Goal: Task Accomplishment & Management: Manage account settings

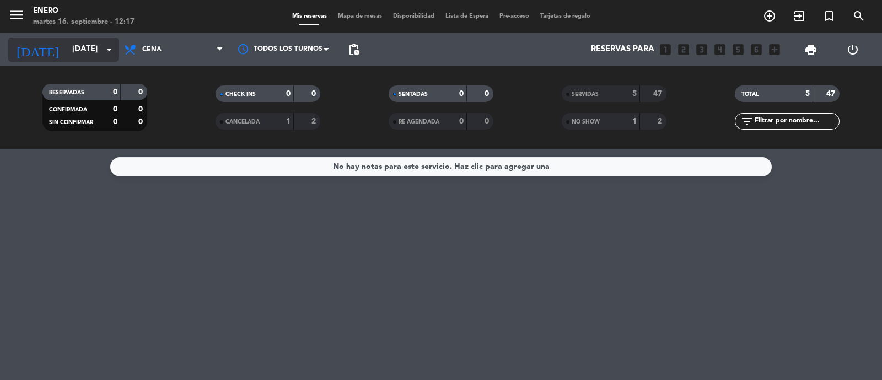
click at [73, 42] on input "[DATE]" at bounding box center [120, 49] width 106 height 21
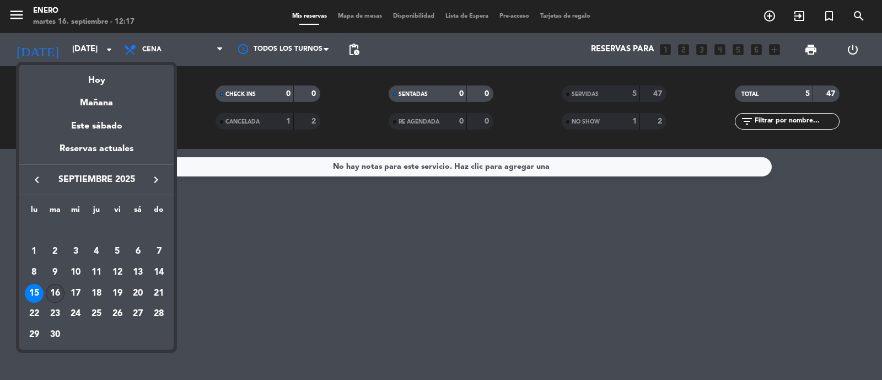
click at [57, 293] on div "16" at bounding box center [55, 293] width 19 height 19
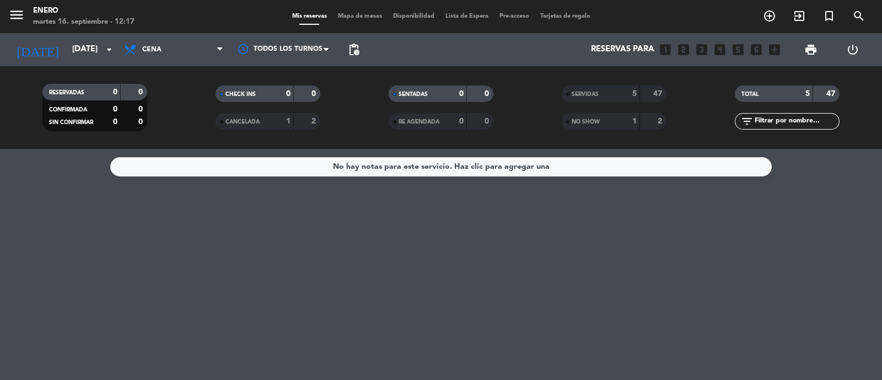
type input "[DATE]"
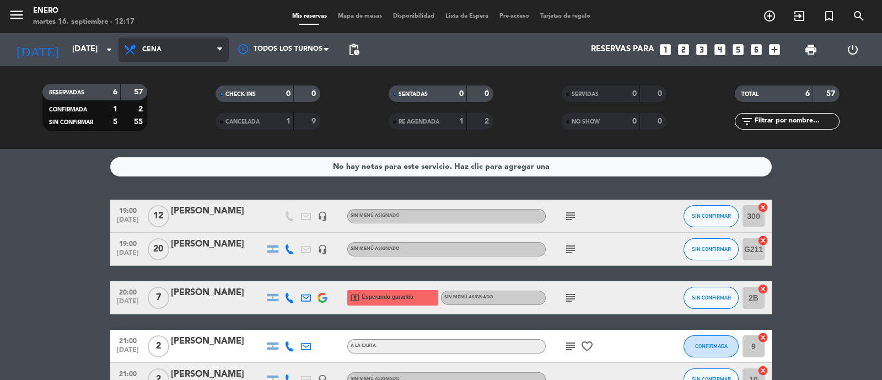
click at [167, 41] on span "Cena" at bounding box center [173, 49] width 110 height 24
click at [181, 126] on div "menu Enero [DATE] 16. septiembre - 12:17 Mis reservas Mapa de mesas Disponibili…" at bounding box center [441, 74] width 882 height 149
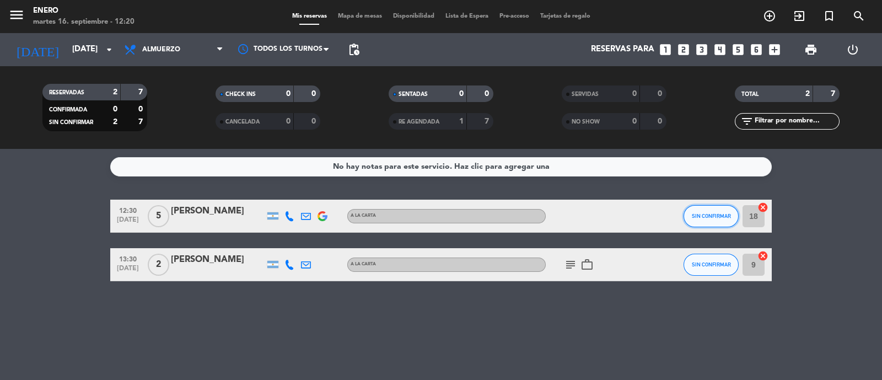
click at [721, 214] on span "SIN CONFIRMAR" at bounding box center [710, 216] width 39 height 6
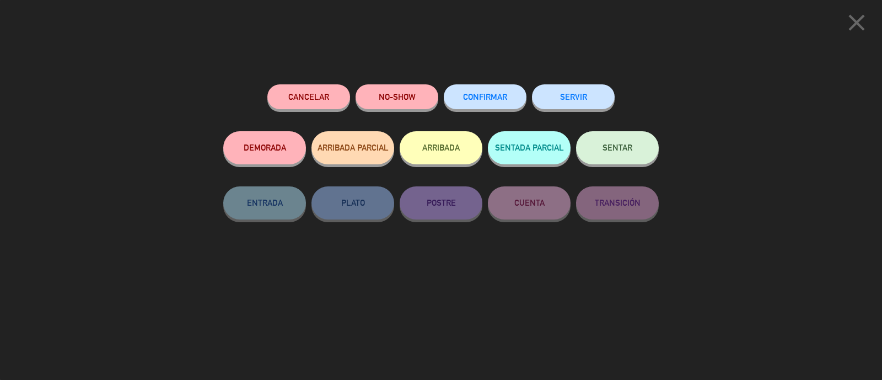
click at [854, 22] on icon "close" at bounding box center [856, 23] width 28 height 28
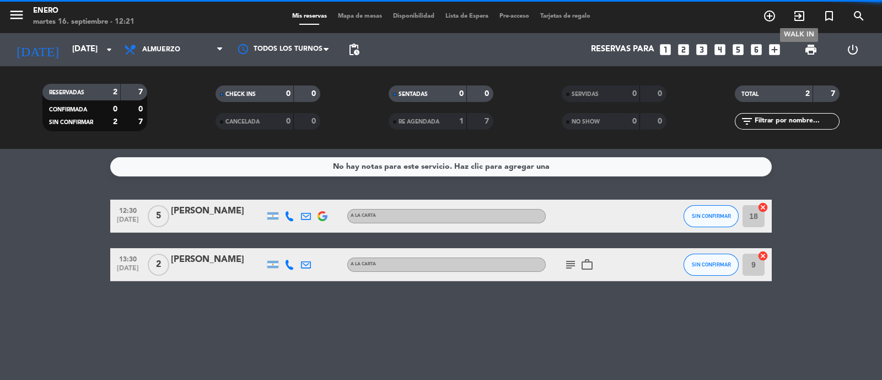
click at [794, 16] on icon "exit_to_app" at bounding box center [798, 15] width 13 height 13
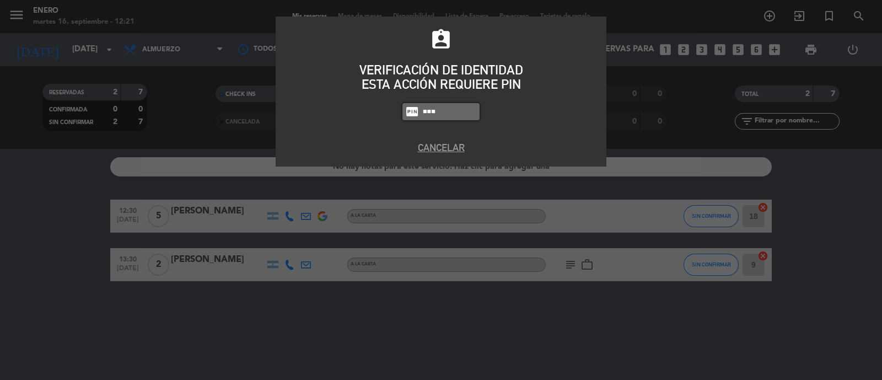
type input "0800"
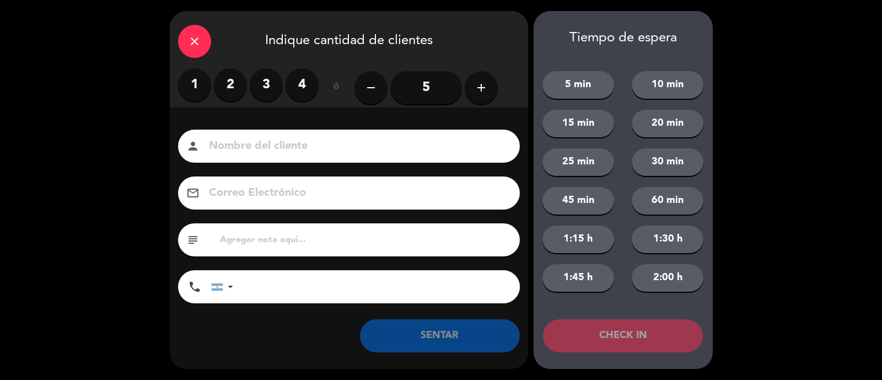
click at [425, 97] on input "5" at bounding box center [426, 87] width 72 height 33
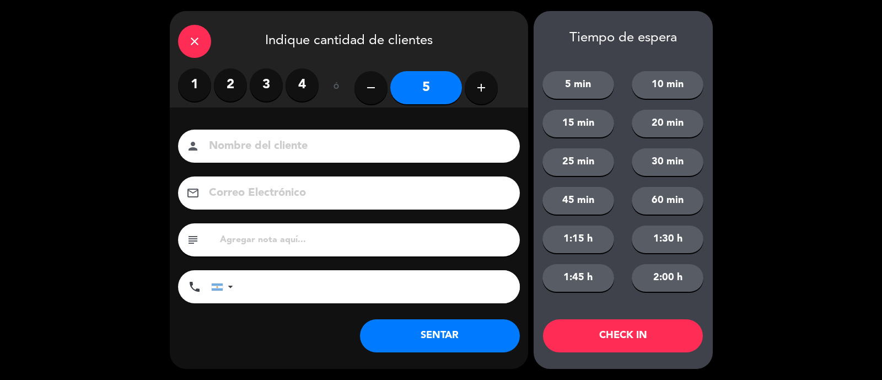
click at [321, 154] on input at bounding box center [357, 146] width 298 height 19
type input "G"
type input "[PERSON_NAME]"
click at [462, 347] on button "SENTAR" at bounding box center [440, 335] width 160 height 33
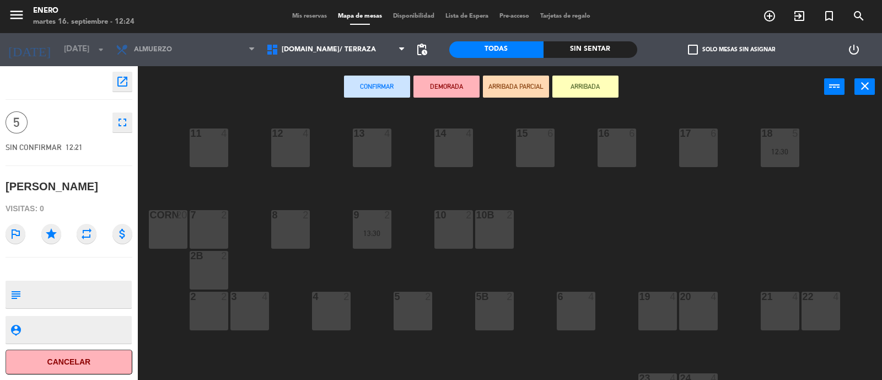
click at [708, 148] on div "17 6" at bounding box center [698, 147] width 39 height 39
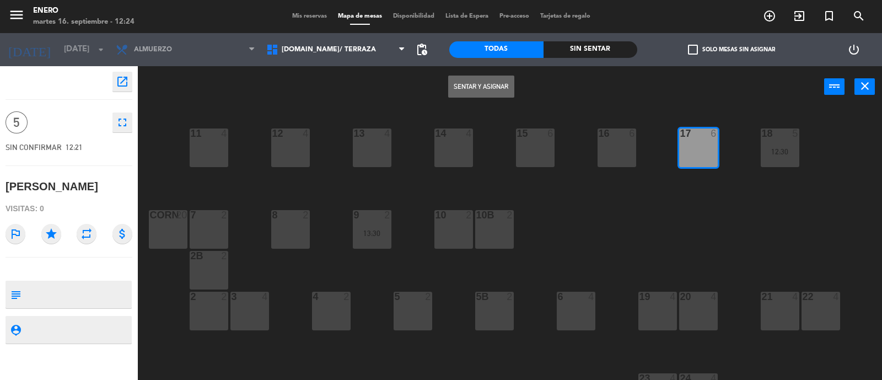
click at [499, 78] on button "Sentar y Asignar" at bounding box center [481, 86] width 66 height 22
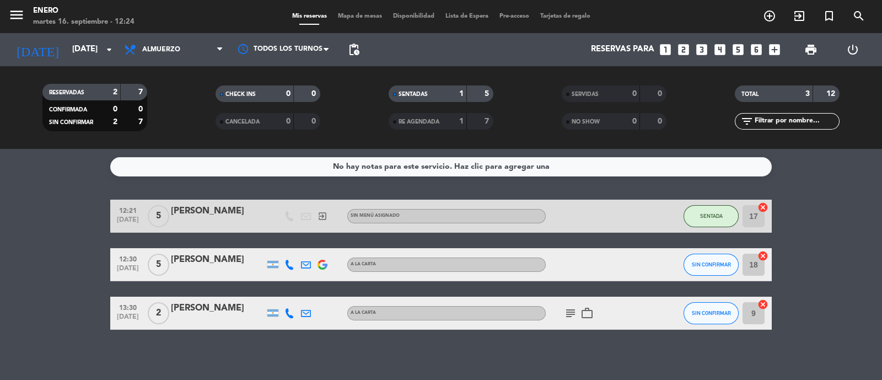
click at [758, 264] on input "18" at bounding box center [753, 264] width 22 height 22
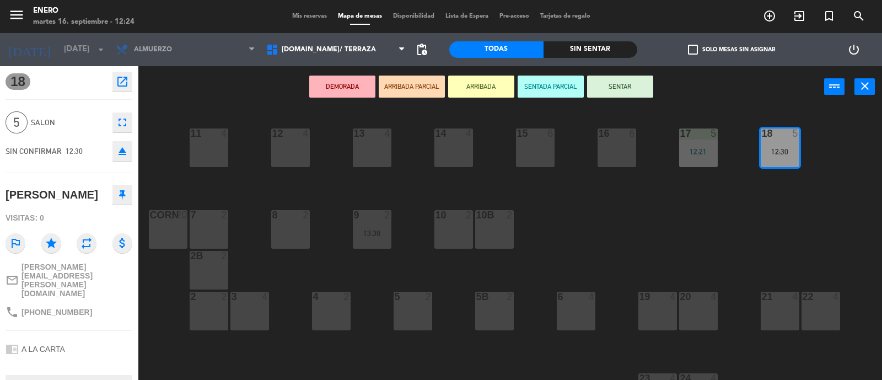
click at [541, 152] on div "15 6" at bounding box center [535, 147] width 39 height 39
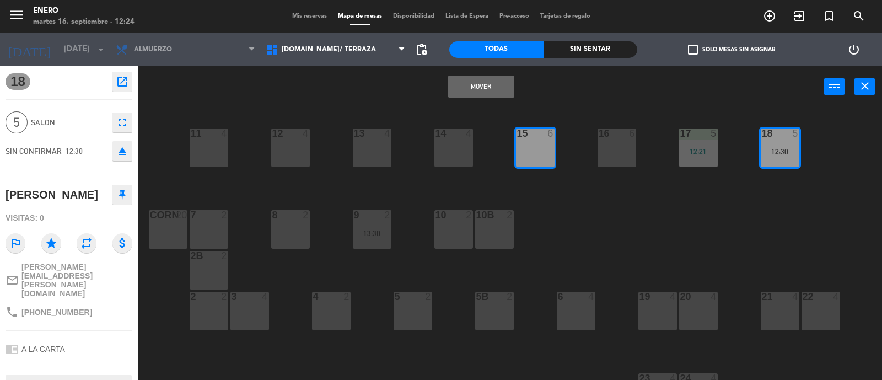
click at [481, 87] on button "Mover" at bounding box center [481, 86] width 66 height 22
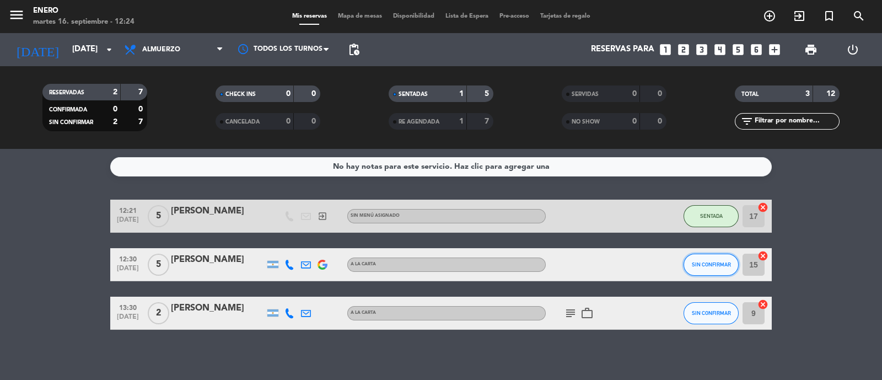
click at [705, 258] on button "SIN CONFIRMAR" at bounding box center [710, 264] width 55 height 22
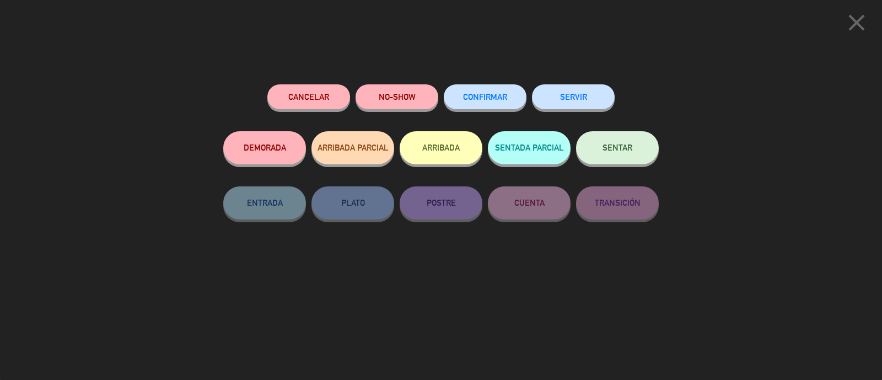
click at [595, 155] on button "SENTAR" at bounding box center [617, 147] width 83 height 33
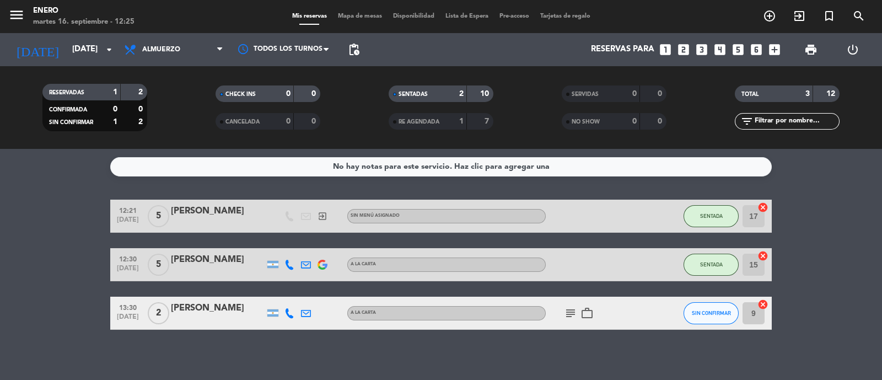
click at [799, 26] on div "menu Enero [DATE] 16. septiembre - 12:25 Mis reservas Mapa de mesas Disponibili…" at bounding box center [441, 16] width 882 height 33
click at [797, 13] on icon "exit_to_app" at bounding box center [798, 15] width 13 height 13
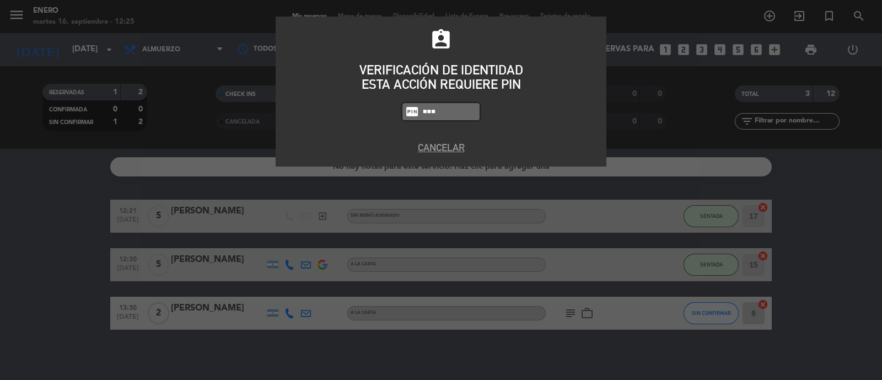
type input "0800"
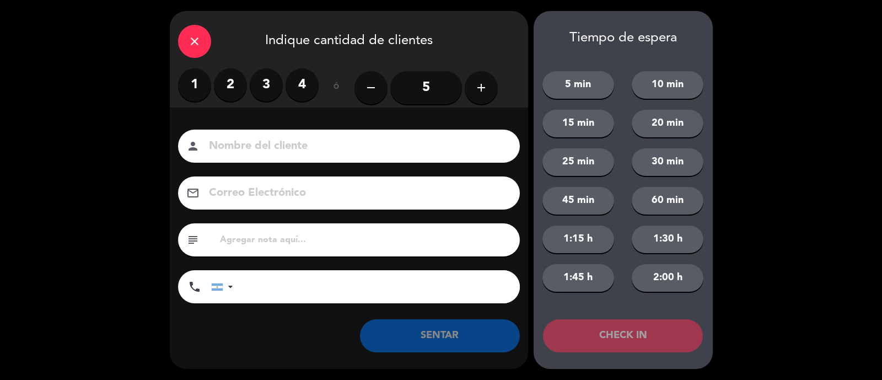
click at [230, 84] on label "2" at bounding box center [230, 84] width 33 height 33
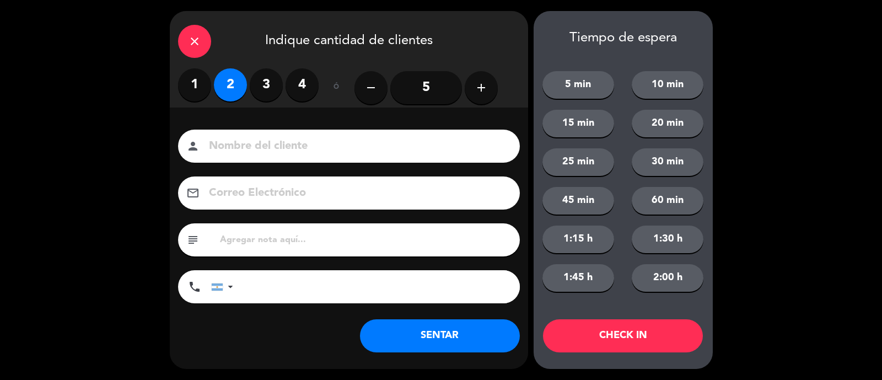
click at [306, 147] on input at bounding box center [357, 146] width 298 height 19
type input "[PERSON_NAME]"
click at [471, 332] on button "SENTAR" at bounding box center [440, 335] width 160 height 33
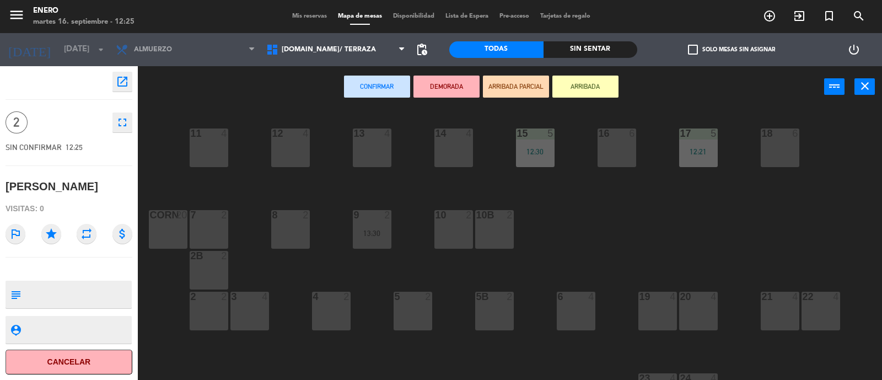
click at [358, 146] on div "13 4" at bounding box center [372, 147] width 39 height 39
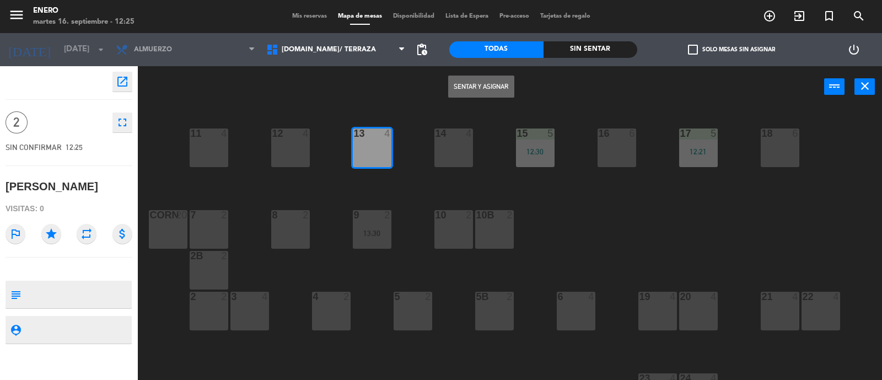
click at [502, 79] on button "Sentar y Asignar" at bounding box center [481, 86] width 66 height 22
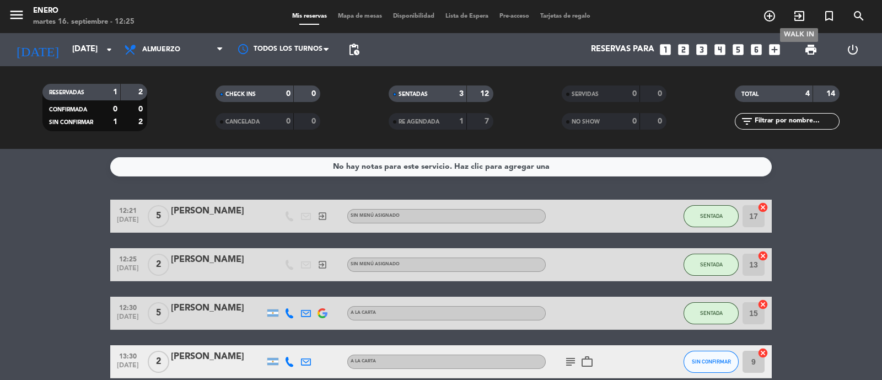
click at [800, 19] on icon "exit_to_app" at bounding box center [798, 15] width 13 height 13
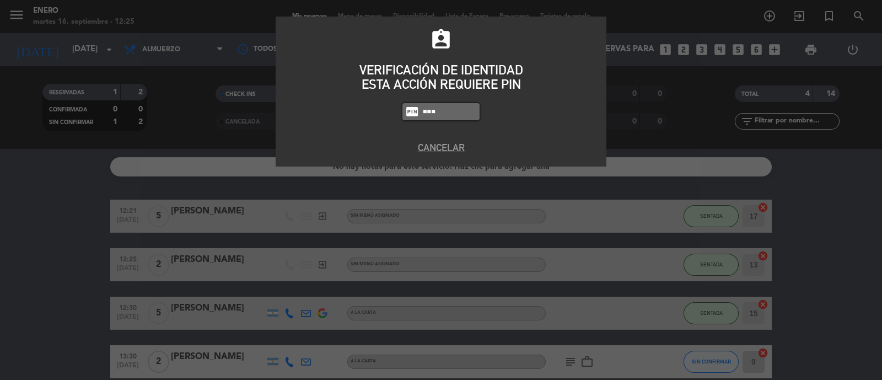
type input "0800"
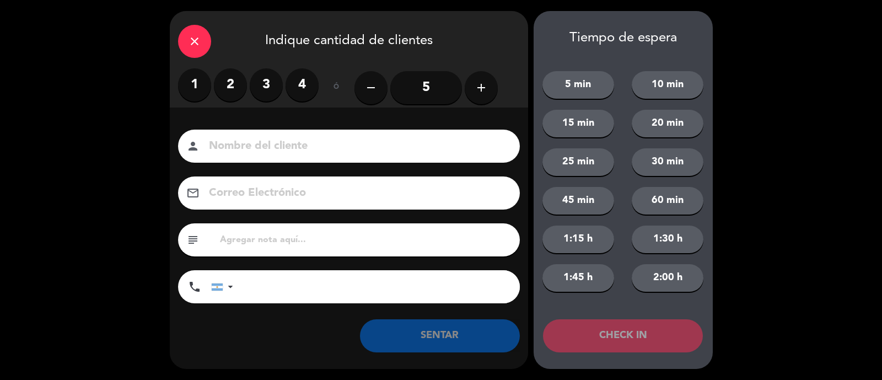
click at [250, 83] on label "3" at bounding box center [266, 84] width 33 height 33
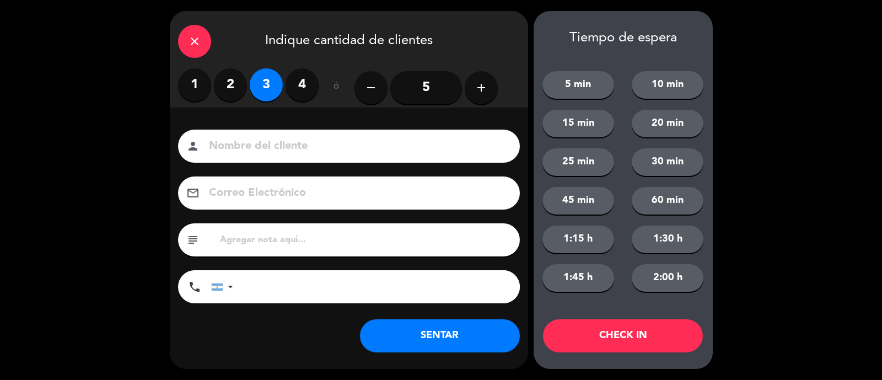
click at [240, 83] on label "2" at bounding box center [230, 84] width 33 height 33
click at [283, 138] on input at bounding box center [357, 146] width 298 height 19
type input "[PERSON_NAME]"
drag, startPoint x: 463, startPoint y: 339, endPoint x: 447, endPoint y: 322, distance: 23.4
click at [463, 339] on button "SENTAR" at bounding box center [440, 335] width 160 height 33
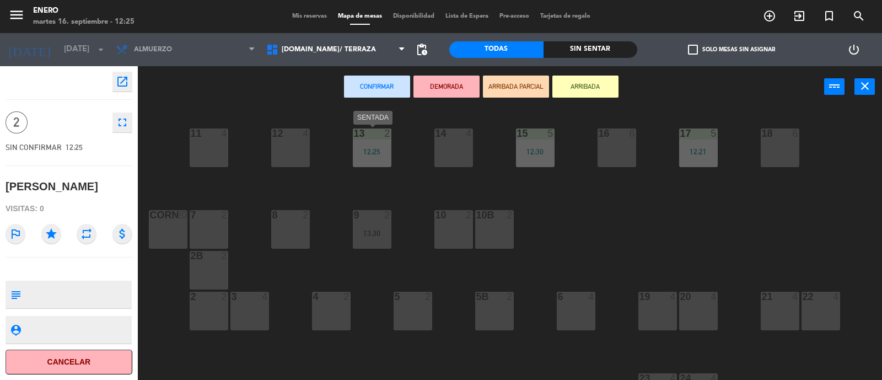
click at [380, 158] on div "13 2 12:25" at bounding box center [372, 147] width 39 height 39
click at [873, 87] on button "close" at bounding box center [864, 86] width 20 height 17
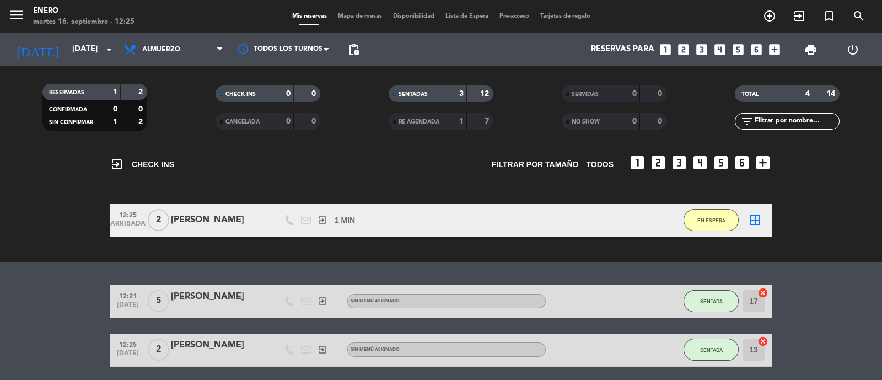
scroll to position [68, 0]
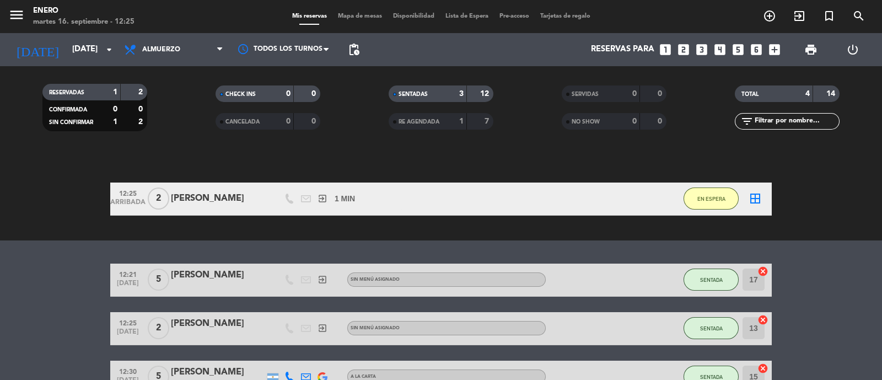
click at [768, 283] on div "17 cancel" at bounding box center [754, 279] width 33 height 33
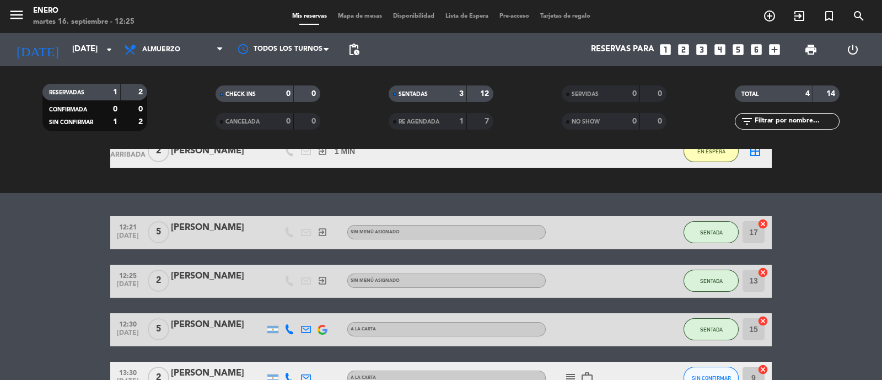
scroll to position [137, 0]
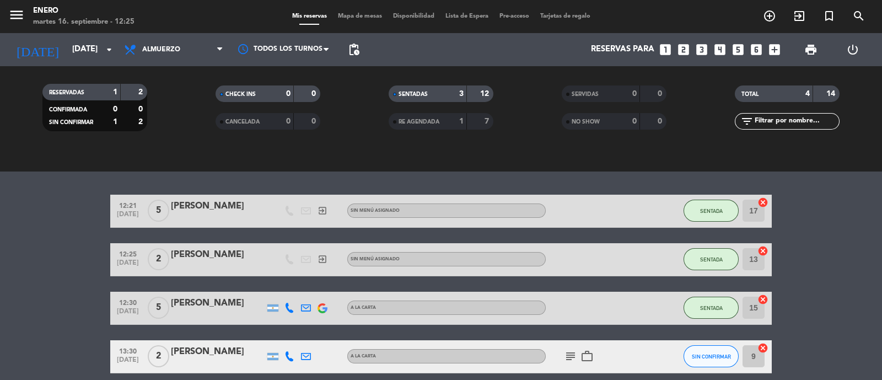
click at [754, 254] on input "13" at bounding box center [753, 259] width 22 height 22
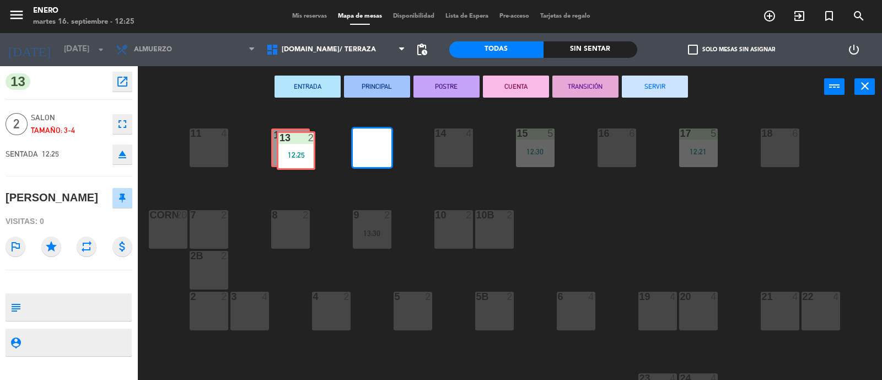
drag, startPoint x: 366, startPoint y: 138, endPoint x: 291, endPoint y: 142, distance: 75.6
click at [291, 142] on div "14 4 12 4 11 4 17 5 12:21 15 5 12:30 16 6 13 2 12:25 13 2 12:25 18 6 10 2 7 2 8…" at bounding box center [514, 245] width 735 height 272
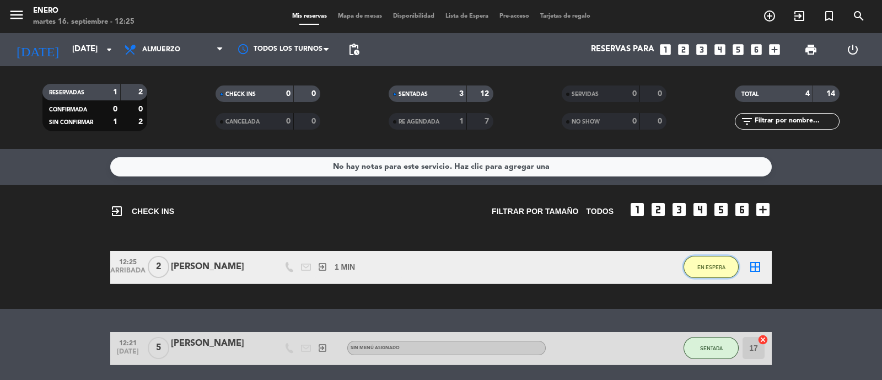
click at [719, 262] on button "EN ESPERA" at bounding box center [710, 267] width 55 height 22
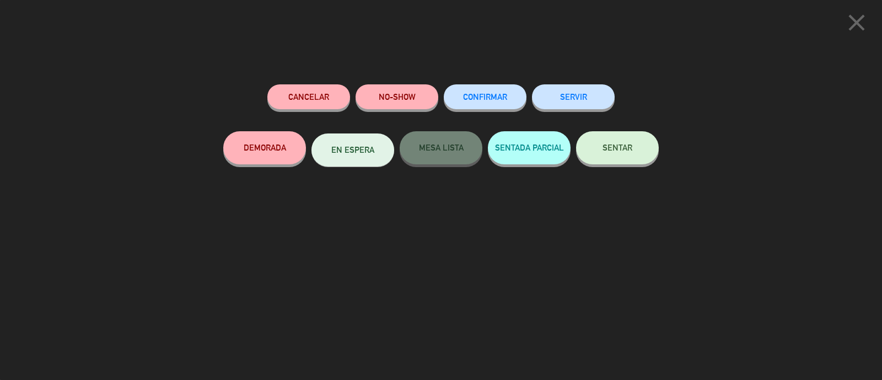
click at [629, 146] on span "SENTAR" at bounding box center [617, 147] width 30 height 9
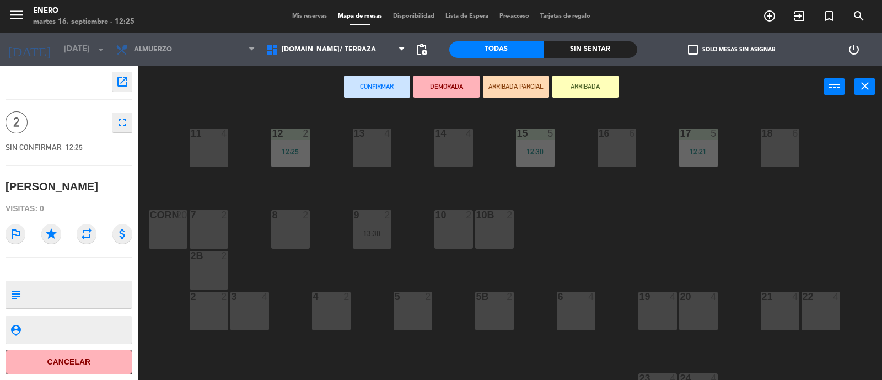
click at [376, 156] on div "13 4" at bounding box center [372, 147] width 39 height 39
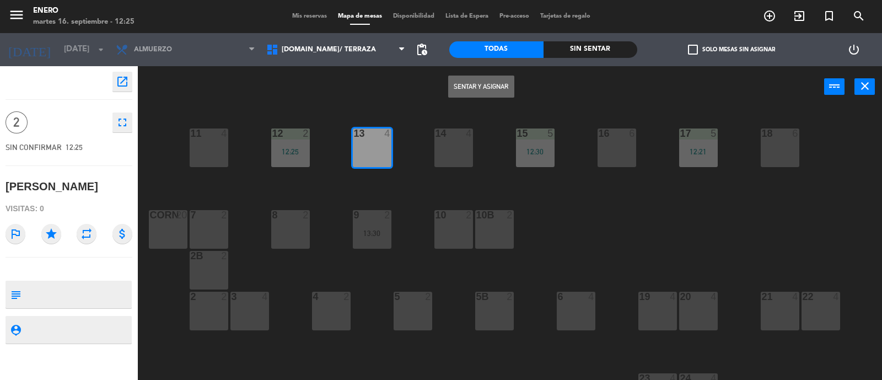
click at [485, 100] on div "Sentar y Asignar power_input close" at bounding box center [481, 87] width 686 height 42
click at [487, 92] on button "Sentar y Asignar" at bounding box center [481, 86] width 66 height 22
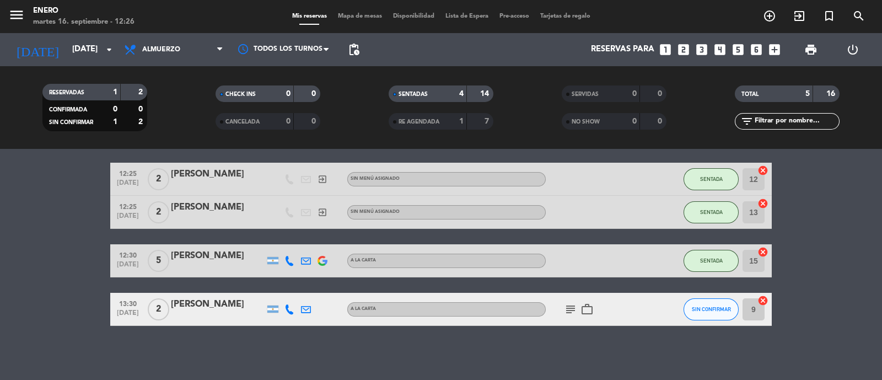
scroll to position [86, 0]
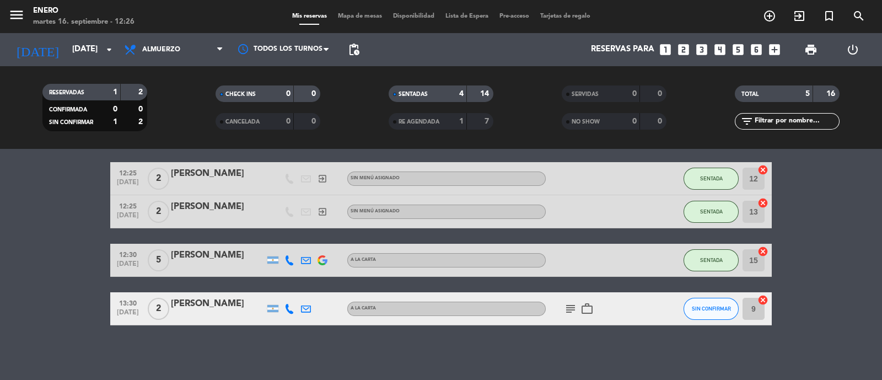
click at [579, 307] on span "work_outline" at bounding box center [587, 308] width 17 height 13
click at [573, 307] on icon "subject" at bounding box center [570, 308] width 13 height 13
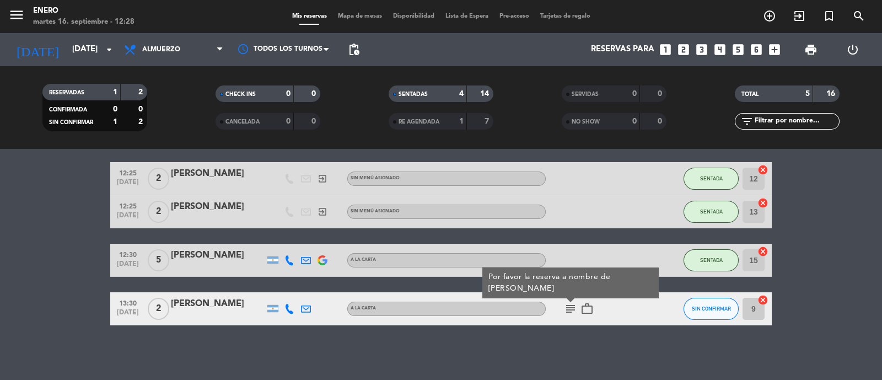
click at [738, 49] on icon "looks_5" at bounding box center [738, 49] width 14 height 14
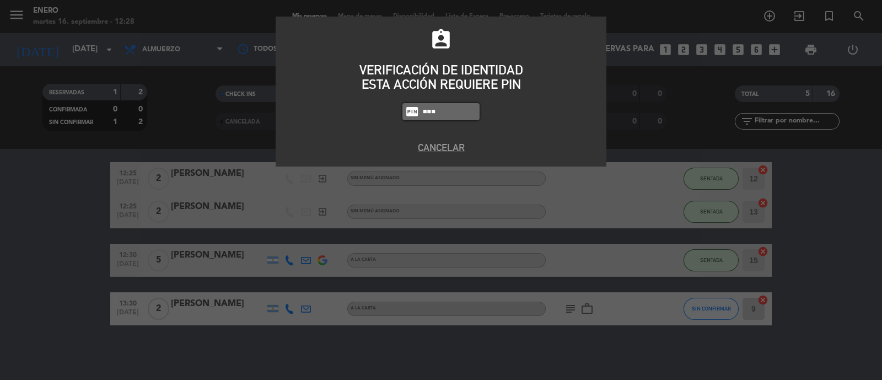
type input "0800"
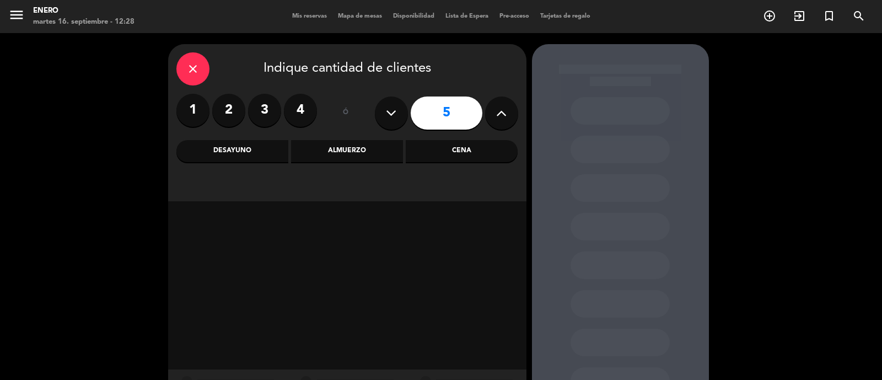
click at [371, 155] on div "Almuerzo" at bounding box center [347, 151] width 112 height 22
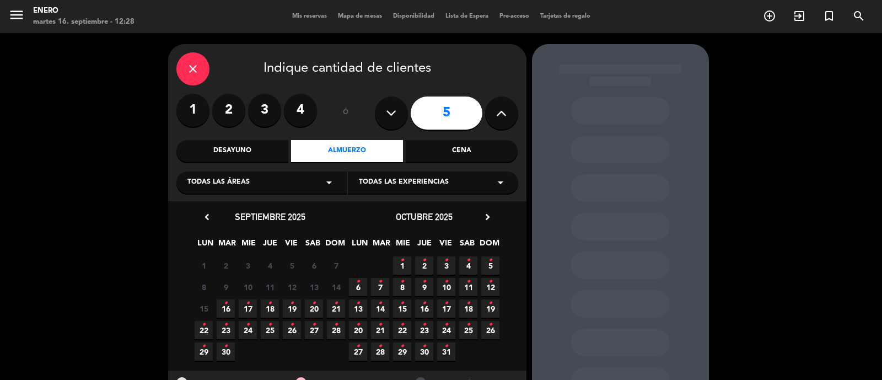
click at [229, 306] on span "16 •" at bounding box center [226, 308] width 18 height 18
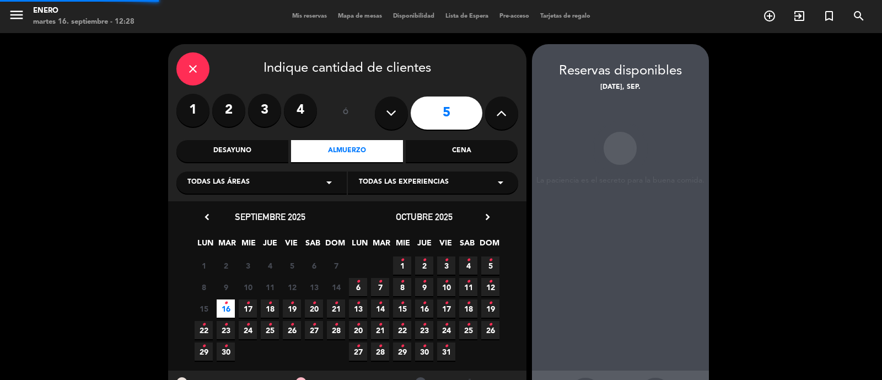
scroll to position [44, 0]
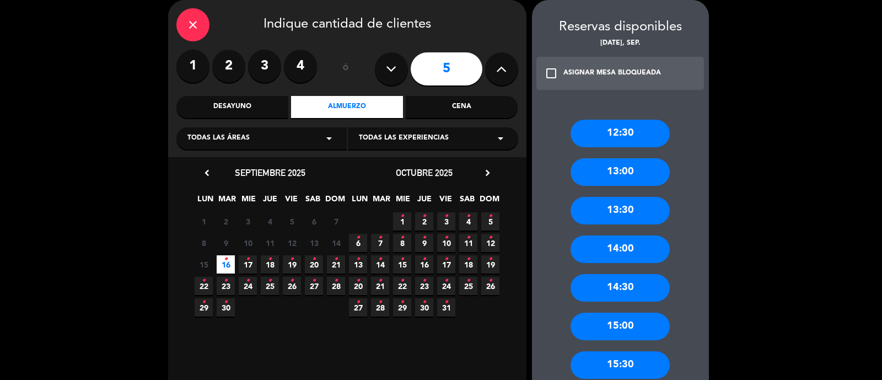
drag, startPoint x: 647, startPoint y: 136, endPoint x: 690, endPoint y: 164, distance: 50.6
click at [690, 164] on div "12:30 13:00 13:30 14:00 14:30 15:00 15:30 16:00 16:30 17:00 17:30 18:00" at bounding box center [620, 340] width 177 height 485
click at [639, 146] on div "12:30" at bounding box center [619, 134] width 99 height 28
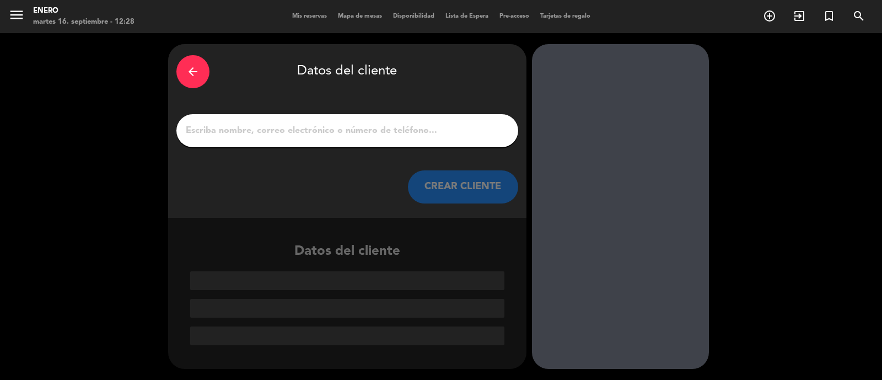
scroll to position [0, 0]
click at [239, 119] on div at bounding box center [347, 130] width 342 height 33
drag, startPoint x: 237, startPoint y: 126, endPoint x: 227, endPoint y: 115, distance: 14.4
click at [237, 127] on input "1" at bounding box center [347, 130] width 325 height 15
click at [321, 133] on input "1" at bounding box center [347, 130] width 325 height 15
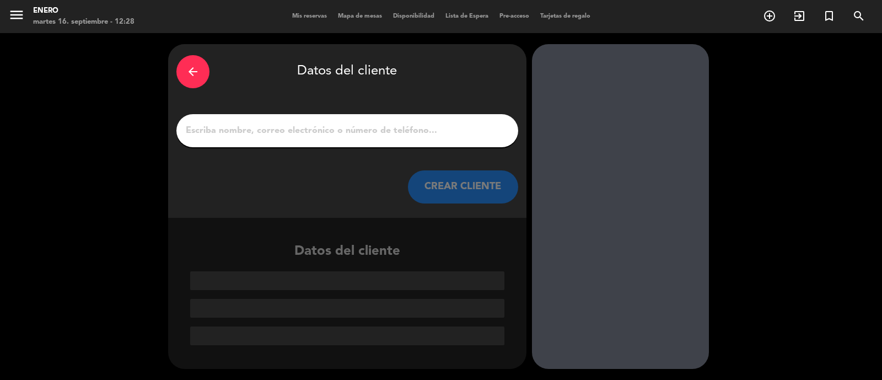
paste input "[PERSON_NAME]"
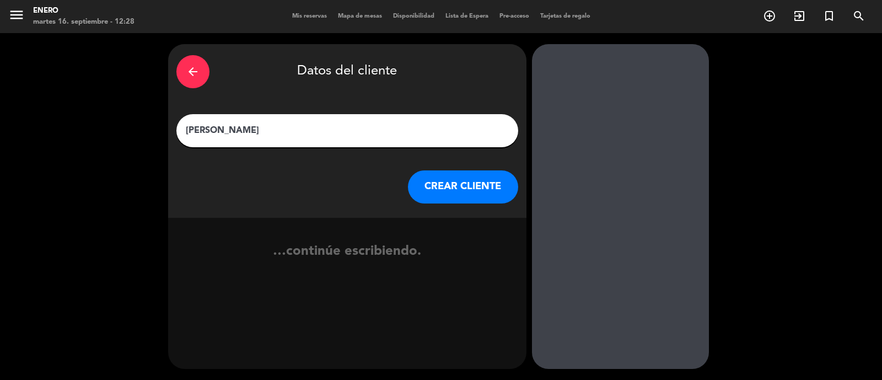
type input "[PERSON_NAME]"
click at [471, 186] on button "CREAR CLIENTE" at bounding box center [463, 186] width 110 height 33
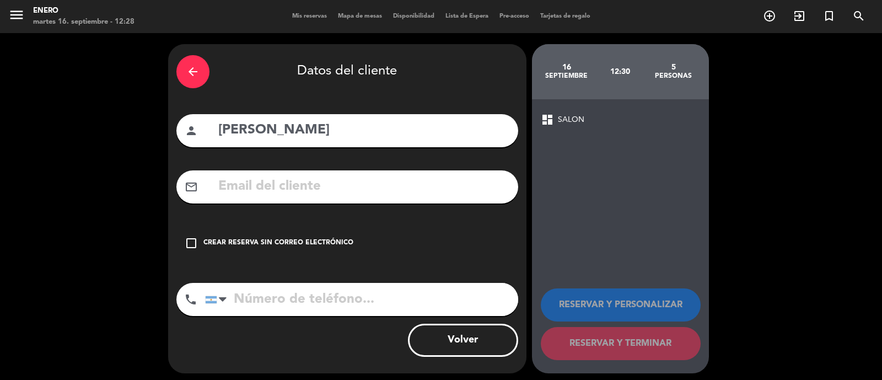
click at [267, 302] on input "tel" at bounding box center [361, 299] width 313 height 33
paste input "[PHONE_NUMBER]"
drag, startPoint x: 277, startPoint y: 299, endPoint x: 235, endPoint y: 288, distance: 43.8
click at [235, 288] on input "[PHONE_NUMBER]" at bounding box center [361, 299] width 313 height 33
type input "[PHONE_NUMBER]"
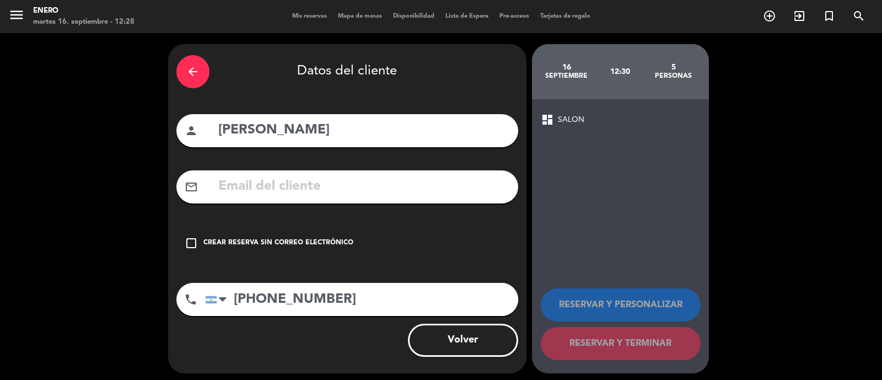
click at [215, 245] on div "Crear reserva sin correo electrónico" at bounding box center [278, 242] width 150 height 11
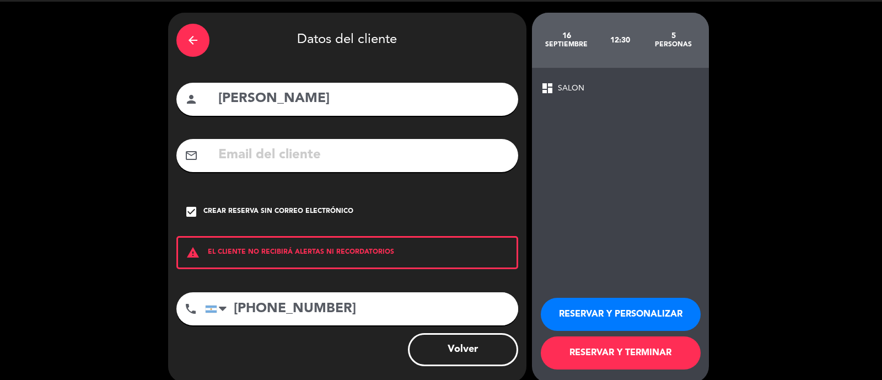
scroll to position [45, 0]
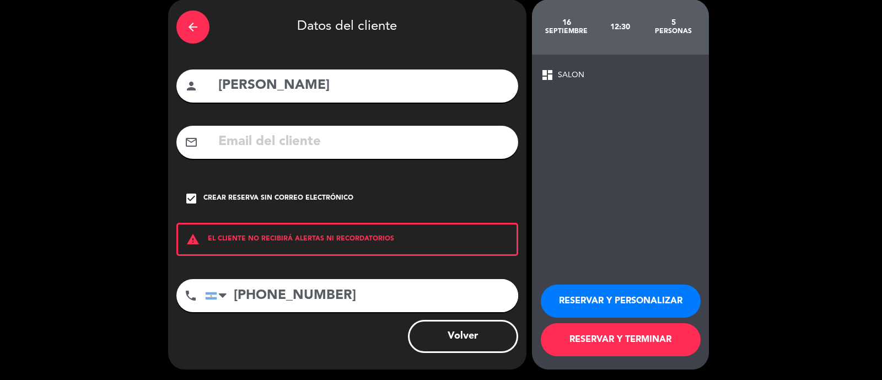
click at [617, 301] on button "RESERVAR Y PERSONALIZAR" at bounding box center [621, 300] width 160 height 33
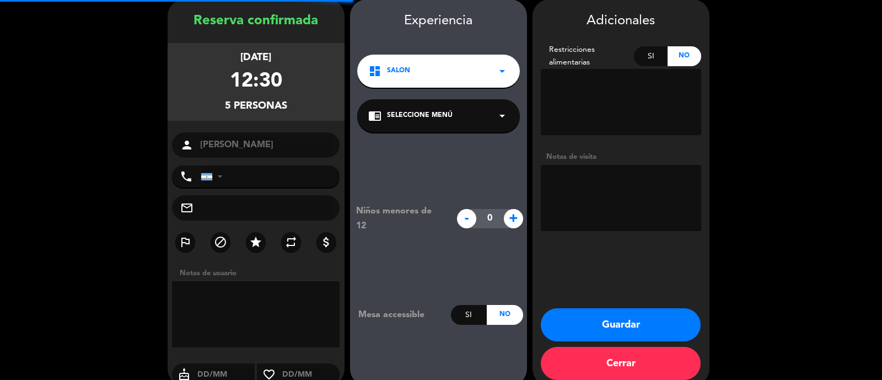
type input "[PHONE_NUMBER]"
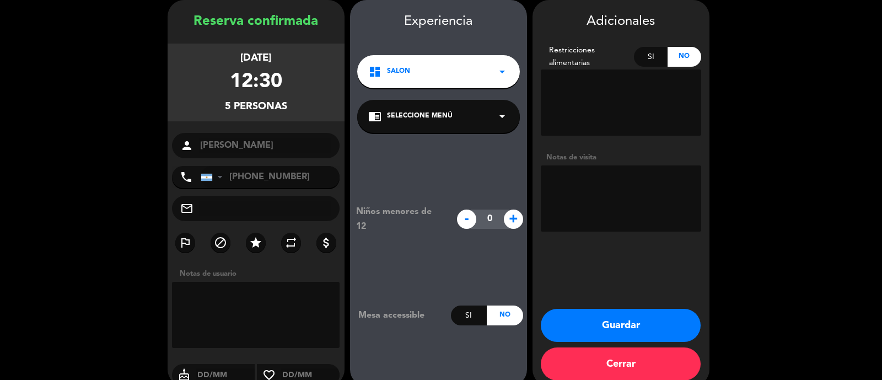
click at [609, 317] on button "Guardar" at bounding box center [621, 325] width 160 height 33
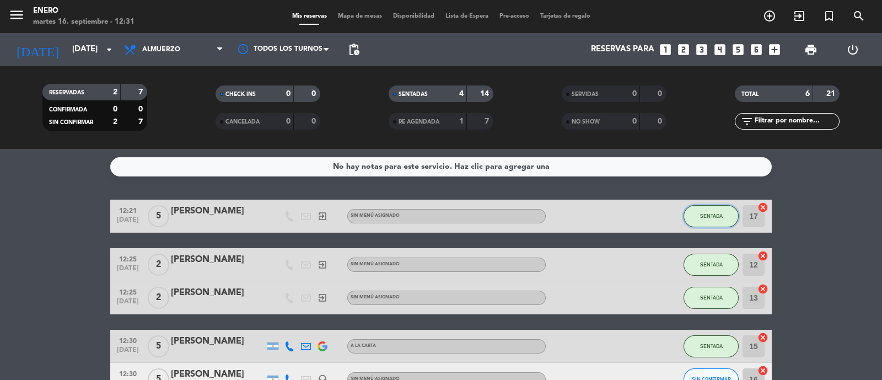
click at [727, 211] on button "SENTADA" at bounding box center [710, 216] width 55 height 22
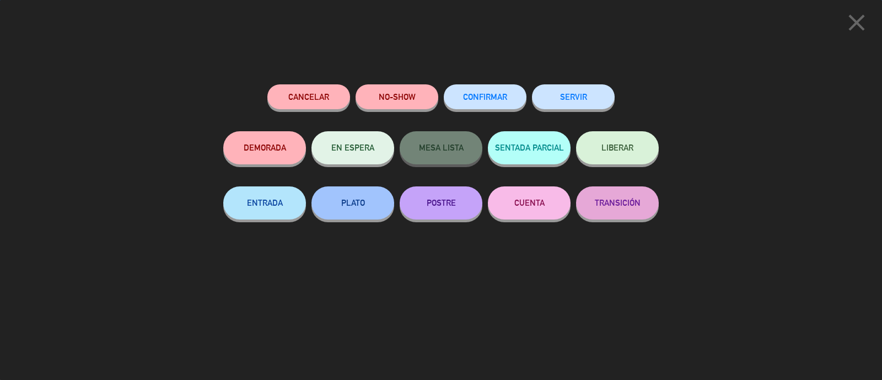
click at [328, 94] on button "Cancelar" at bounding box center [308, 96] width 83 height 25
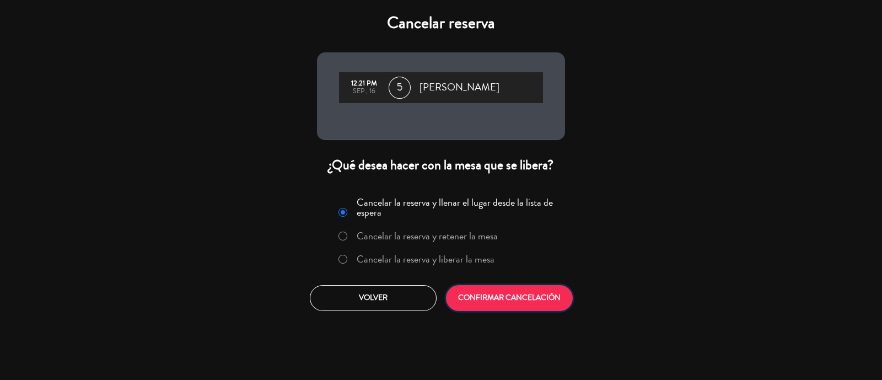
click at [505, 302] on button "CONFIRMAR CANCELACIÓN" at bounding box center [509, 298] width 127 height 26
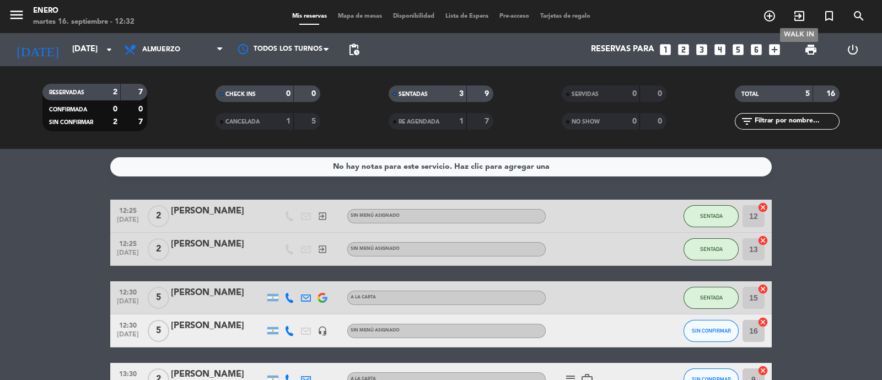
click at [802, 13] on icon "exit_to_app" at bounding box center [798, 15] width 13 height 13
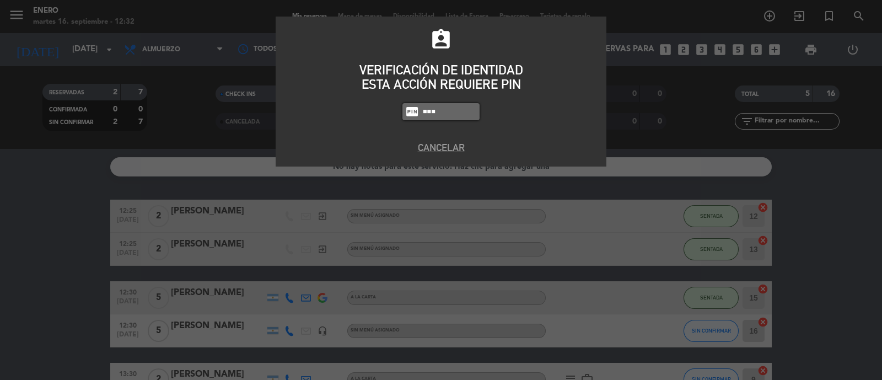
type input "0800"
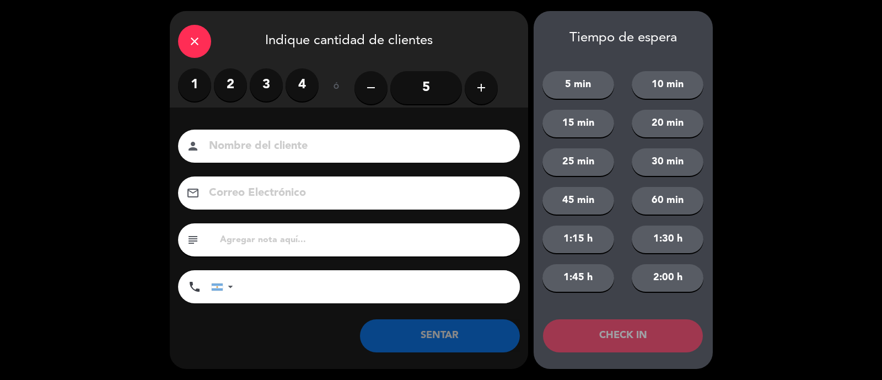
click at [242, 87] on label "2" at bounding box center [230, 84] width 33 height 33
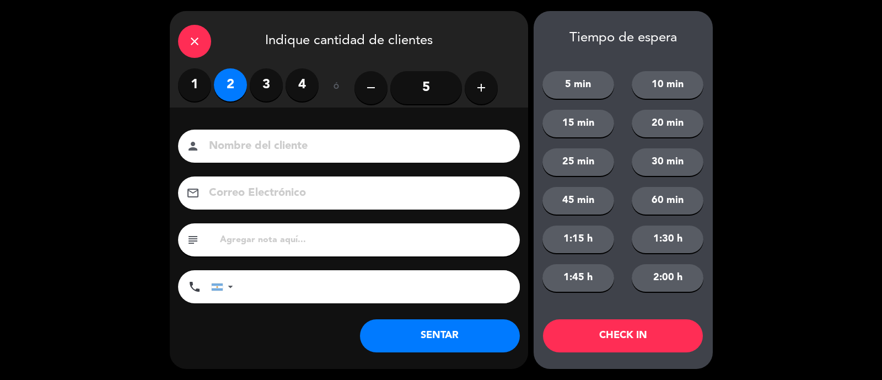
click at [255, 142] on input at bounding box center [357, 146] width 298 height 19
type input "[PERSON_NAME]"
drag, startPoint x: 441, startPoint y: 332, endPoint x: 442, endPoint y: 337, distance: 5.6
click at [442, 334] on button "SENTAR" at bounding box center [440, 335] width 160 height 33
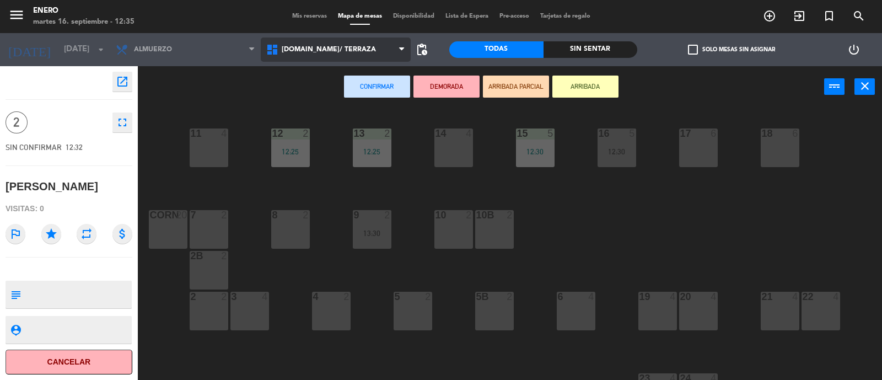
click at [302, 48] on span "[DOMAIN_NAME]/ TERRAZA" at bounding box center [329, 50] width 94 height 8
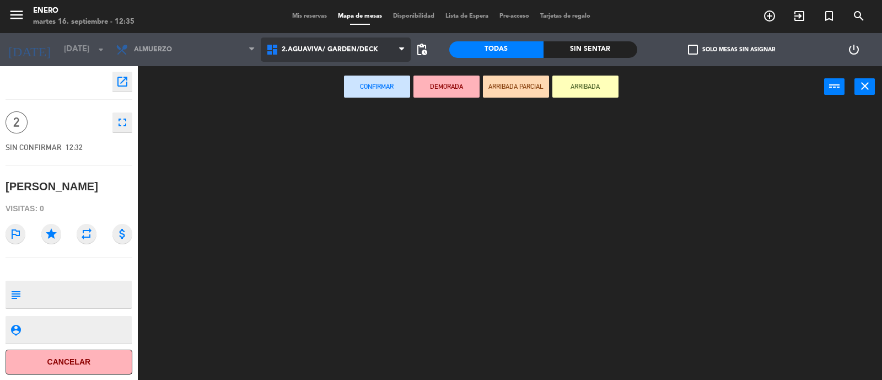
click at [316, 98] on ng-component "menu Enero [DATE] 16. septiembre - 12:35 Mis reservas Mapa de mesas Disponibili…" at bounding box center [441, 190] width 882 height 381
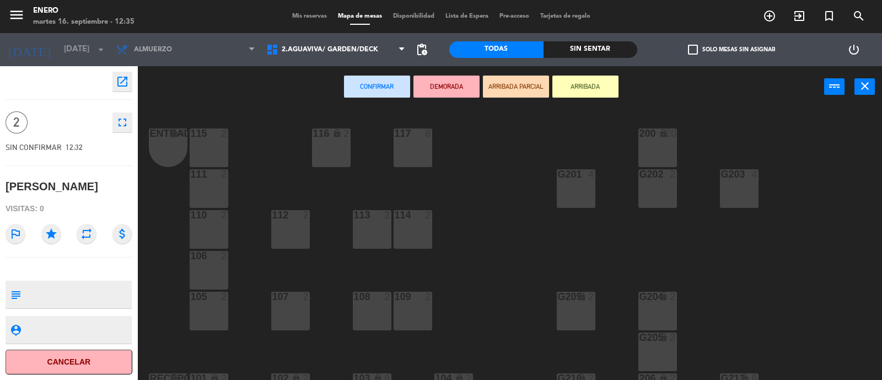
click at [301, 224] on div "112 2" at bounding box center [290, 229] width 39 height 39
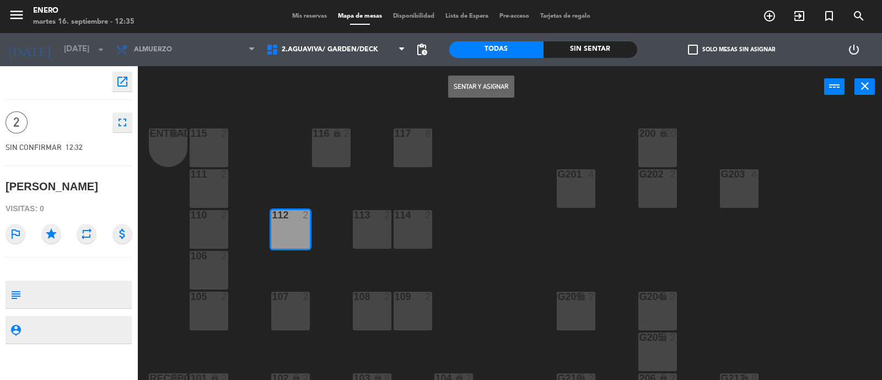
click at [505, 86] on button "Sentar y Asignar" at bounding box center [481, 86] width 66 height 22
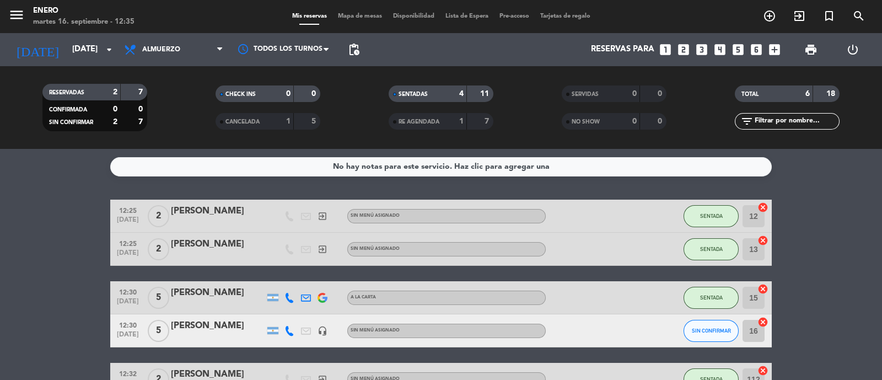
click at [762, 50] on icon "looks_6" at bounding box center [756, 49] width 14 height 14
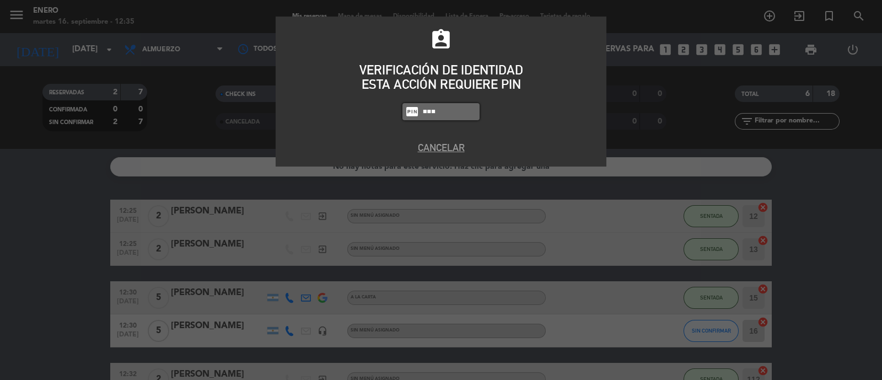
type input "0800"
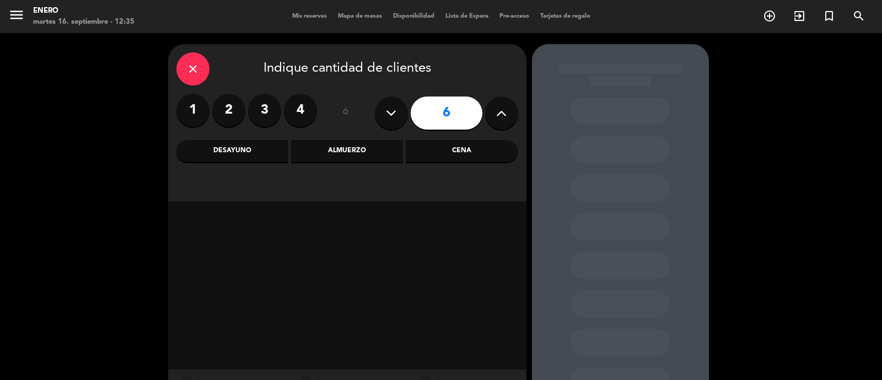
click at [357, 160] on div "Almuerzo" at bounding box center [347, 151] width 112 height 22
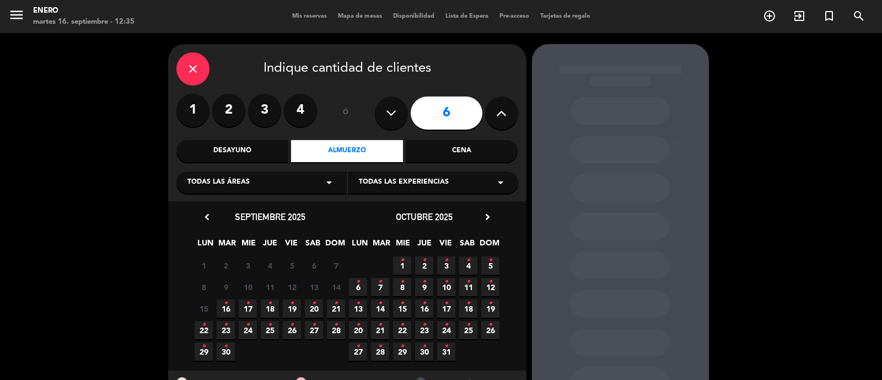
click at [292, 310] on icon "•" at bounding box center [292, 303] width 4 height 18
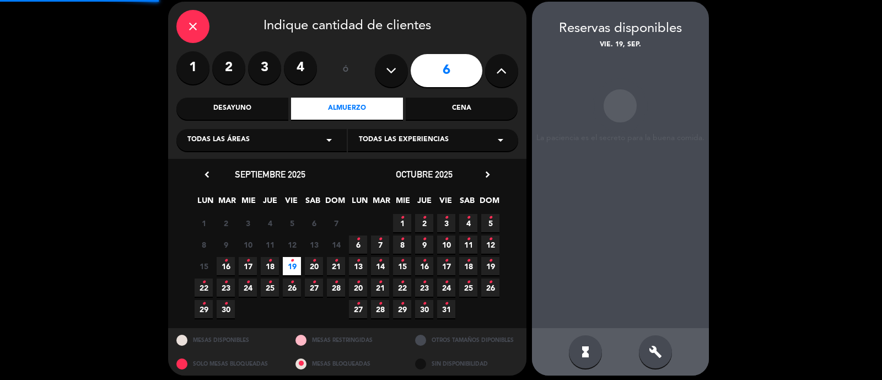
scroll to position [44, 0]
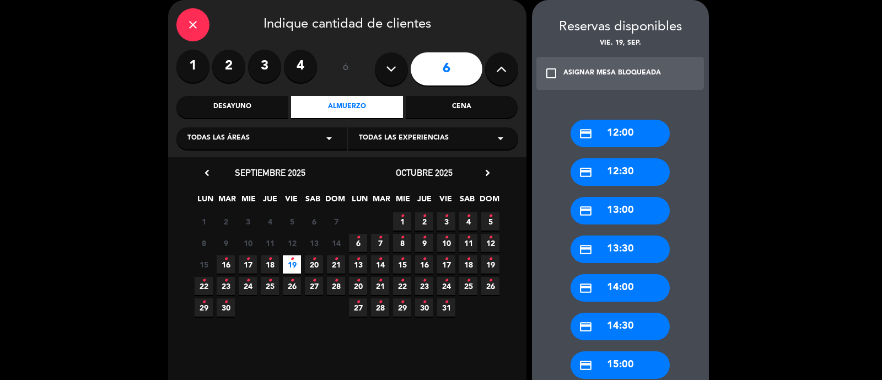
click at [631, 210] on div "credit_card 13:00" at bounding box center [619, 211] width 99 height 28
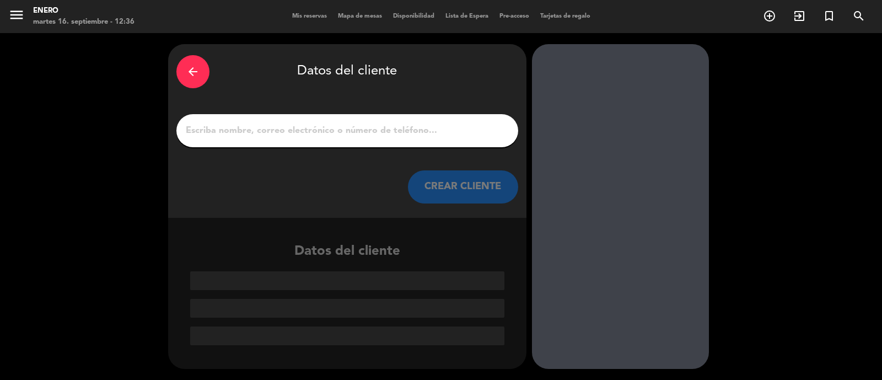
click at [323, 136] on input "1" at bounding box center [347, 130] width 325 height 15
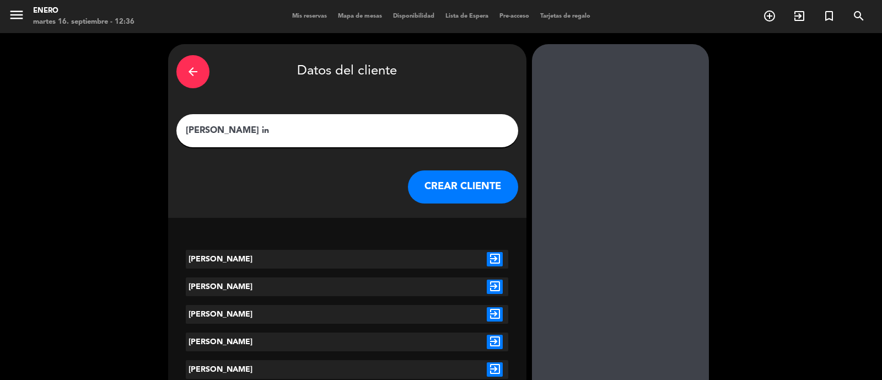
type input "[PERSON_NAME] in"
click at [493, 260] on icon "exit_to_app" at bounding box center [495, 259] width 16 height 14
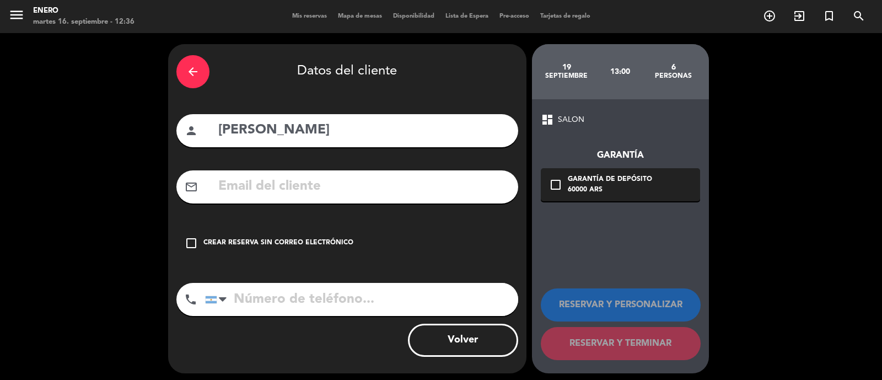
click at [243, 238] on div "Crear reserva sin correo electrónico" at bounding box center [278, 242] width 150 height 11
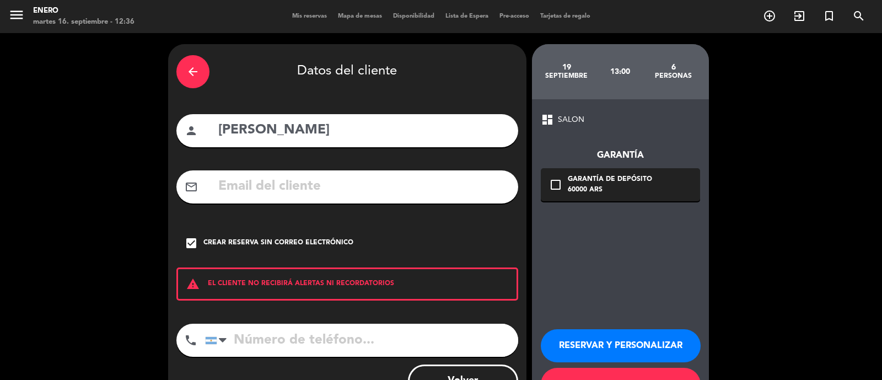
click at [641, 336] on button "RESERVAR Y PERSONALIZAR" at bounding box center [621, 345] width 160 height 33
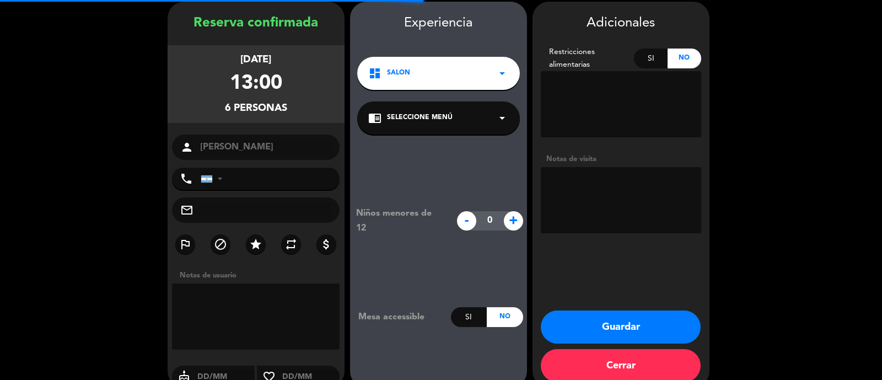
scroll to position [44, 0]
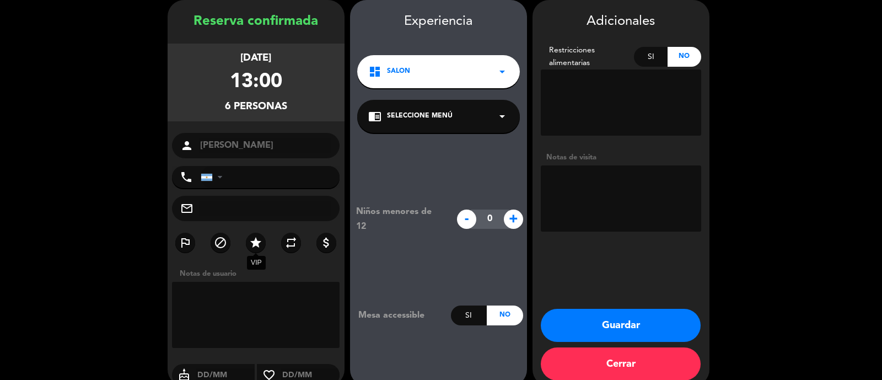
click at [258, 244] on icon "star" at bounding box center [255, 242] width 13 height 13
click at [287, 244] on icon "repeat" at bounding box center [290, 242] width 13 height 13
click at [633, 188] on textarea at bounding box center [621, 198] width 160 height 66
type textarea "c"
type textarea "C"
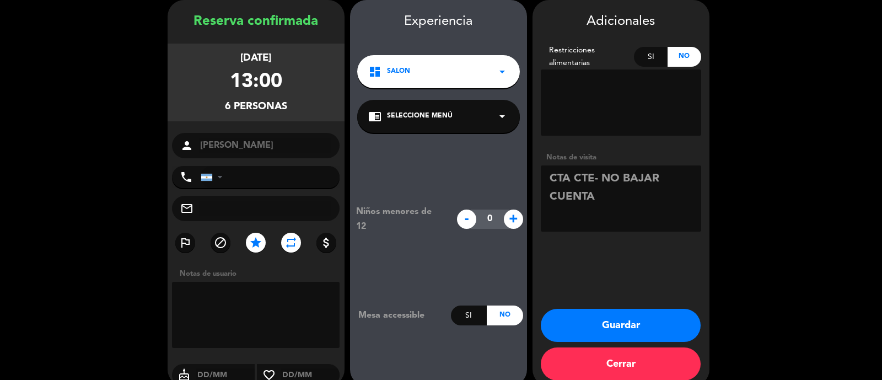
type textarea "CTA CTE- NO BAJAR CUENTA"
click at [612, 317] on button "Guardar" at bounding box center [621, 325] width 160 height 33
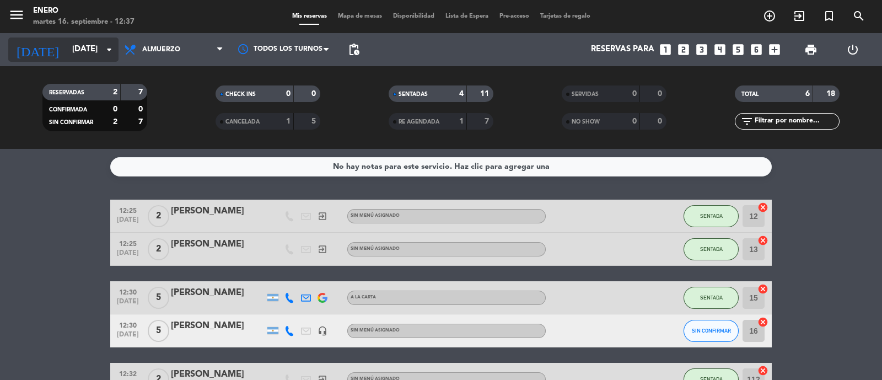
click at [85, 57] on input "[DATE]" at bounding box center [120, 49] width 106 height 21
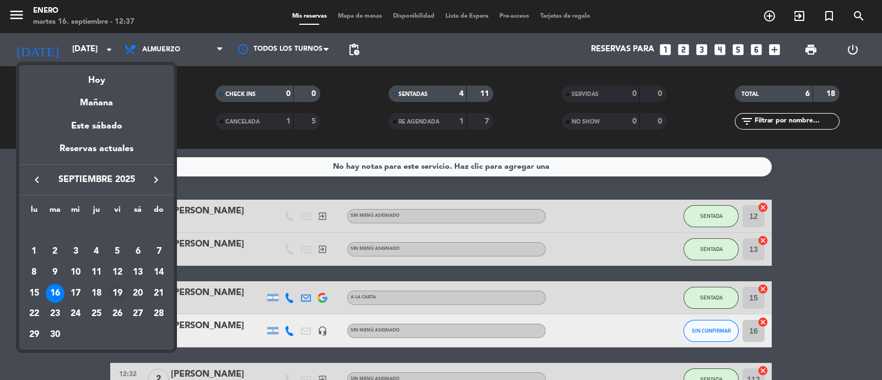
click at [118, 291] on div "19" at bounding box center [117, 293] width 19 height 19
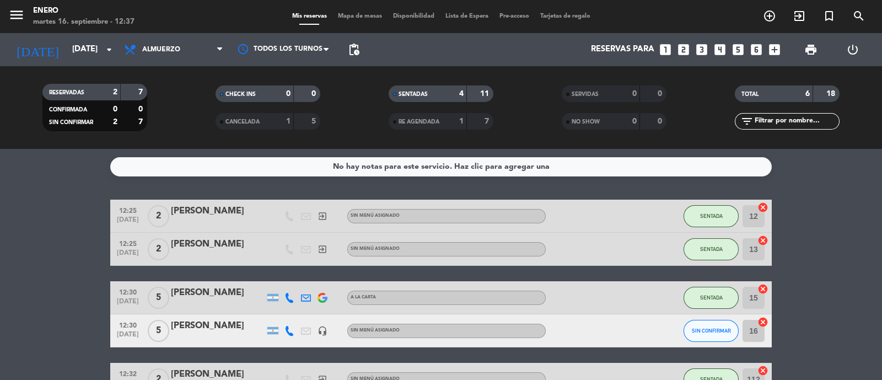
type input "[DATE]"
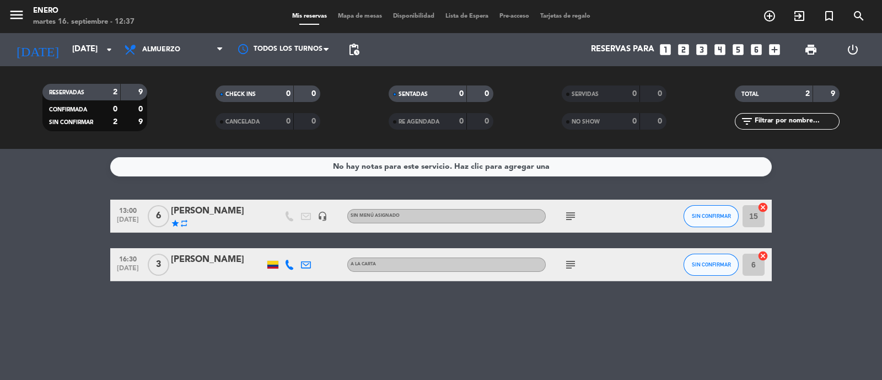
click at [182, 224] on icon "repeat" at bounding box center [184, 223] width 9 height 9
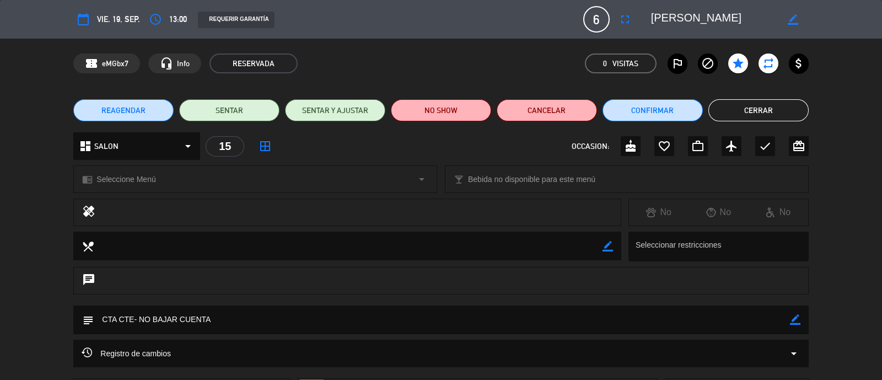
click at [784, 114] on button "Cerrar" at bounding box center [758, 110] width 100 height 22
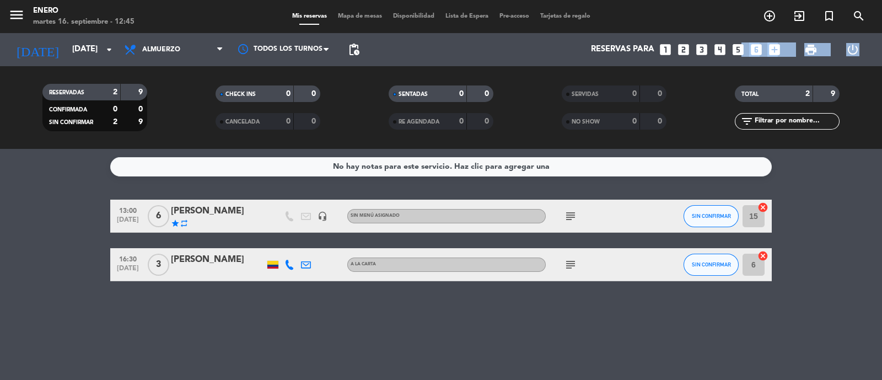
drag, startPoint x: 738, startPoint y: 51, endPoint x: 739, endPoint y: 70, distance: 18.7
click at [739, 70] on div "menu Enero [DATE] 16. septiembre - 12:45 Mis reservas Mapa de mesas Disponibili…" at bounding box center [441, 74] width 882 height 149
click at [780, 47] on icon "add_box" at bounding box center [774, 49] width 14 height 14
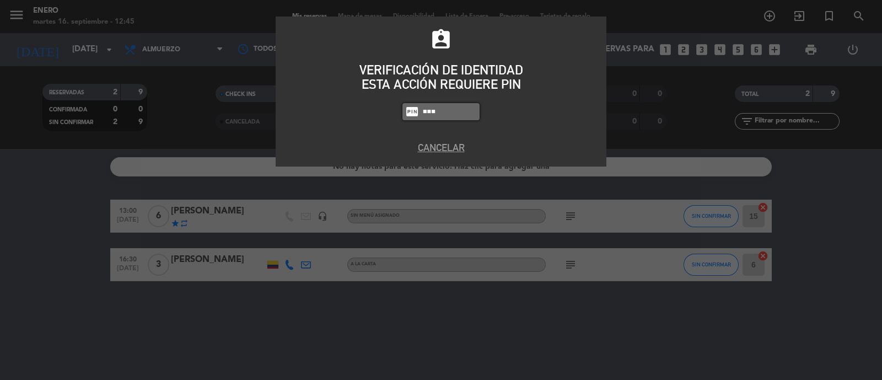
type input "0800"
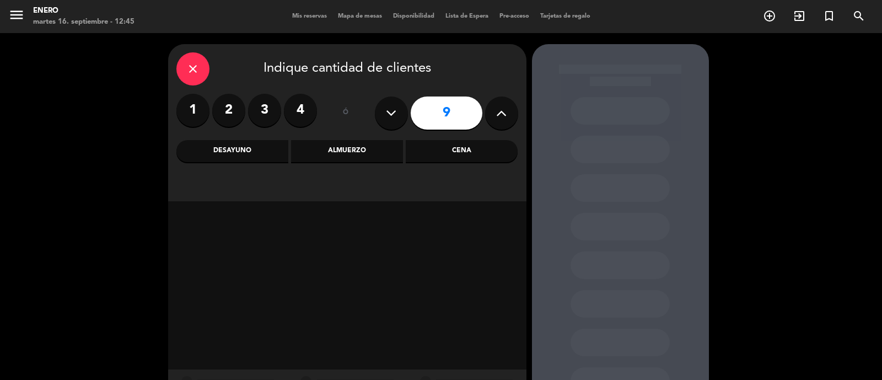
click at [386, 110] on icon at bounding box center [391, 113] width 10 height 17
type input "8"
click at [338, 151] on div "Almuerzo" at bounding box center [347, 151] width 112 height 22
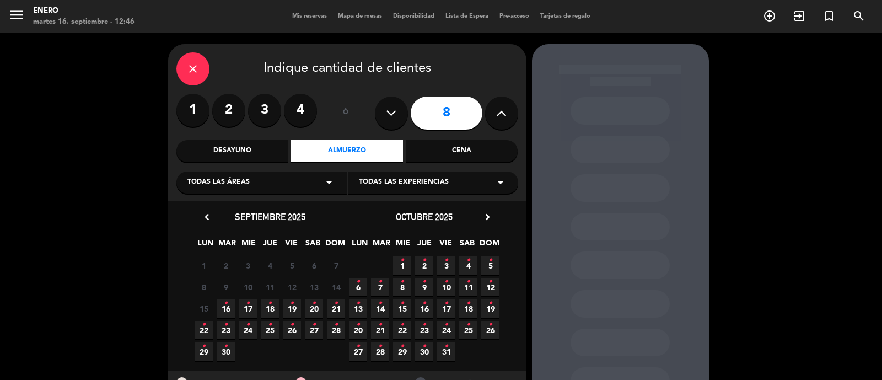
click at [442, 328] on span "24 •" at bounding box center [446, 330] width 18 height 18
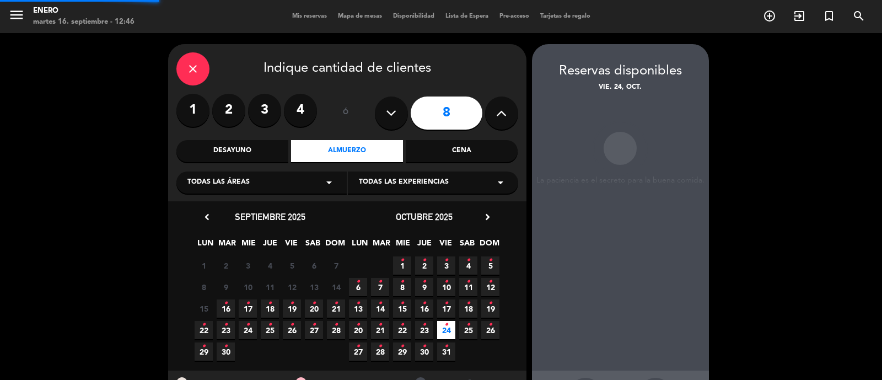
scroll to position [44, 0]
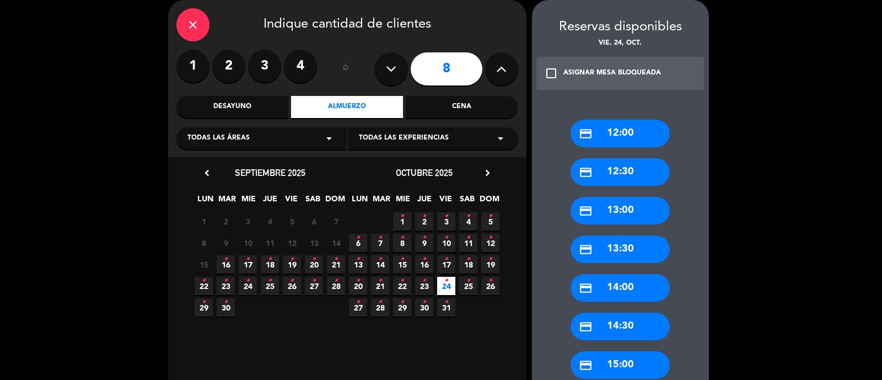
click at [433, 111] on div "Cena" at bounding box center [462, 107] width 112 height 22
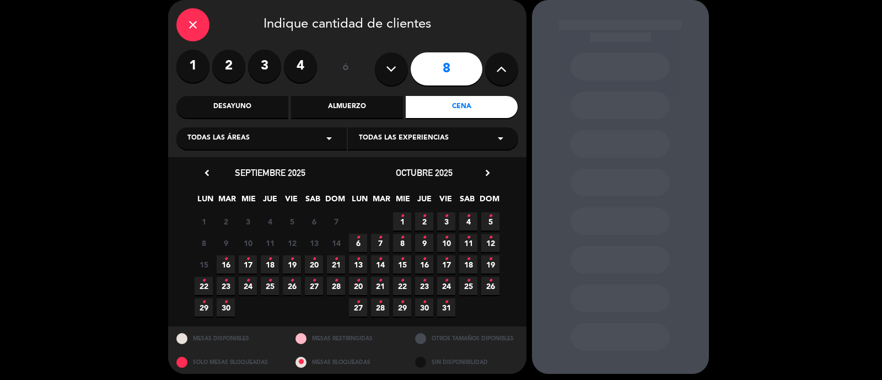
click at [447, 284] on icon "•" at bounding box center [446, 281] width 4 height 18
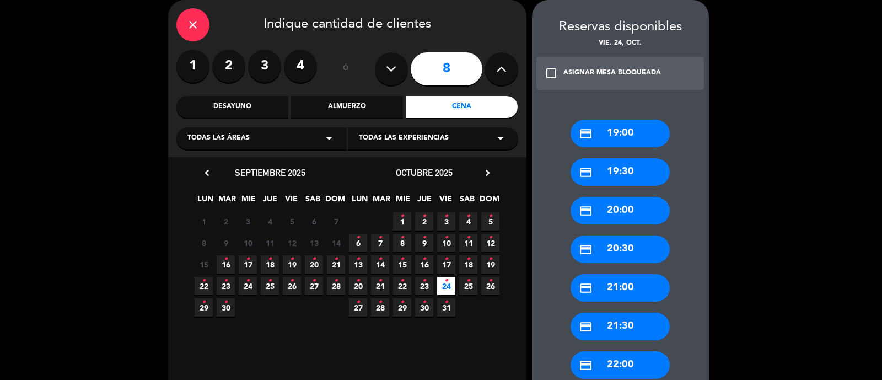
click at [634, 366] on div "credit_card 22:00" at bounding box center [619, 365] width 99 height 28
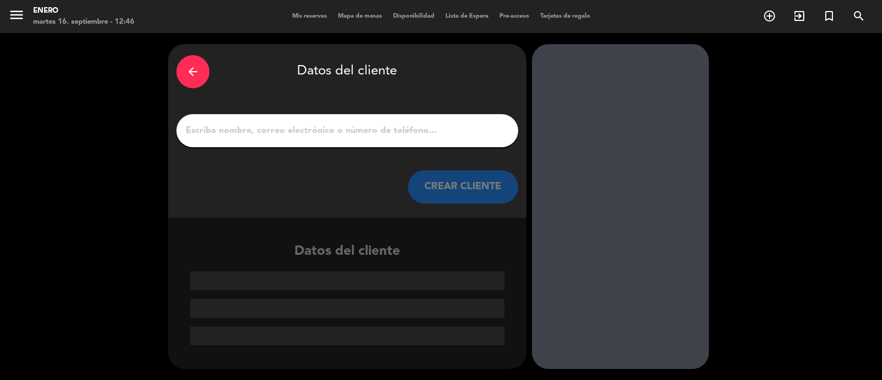
drag, startPoint x: 276, startPoint y: 133, endPoint x: 179, endPoint y: 7, distance: 158.7
click at [273, 133] on input "1" at bounding box center [347, 130] width 325 height 15
click at [372, 135] on input "1" at bounding box center [347, 130] width 325 height 15
click at [350, 128] on input "1" at bounding box center [347, 130] width 325 height 15
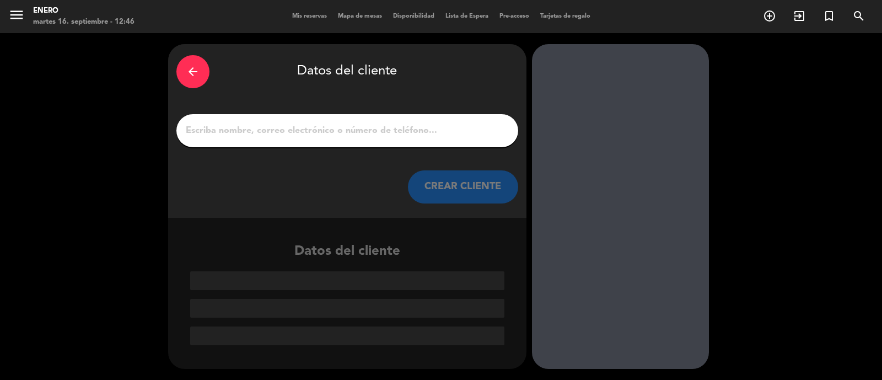
paste input "[PERSON_NAME]"
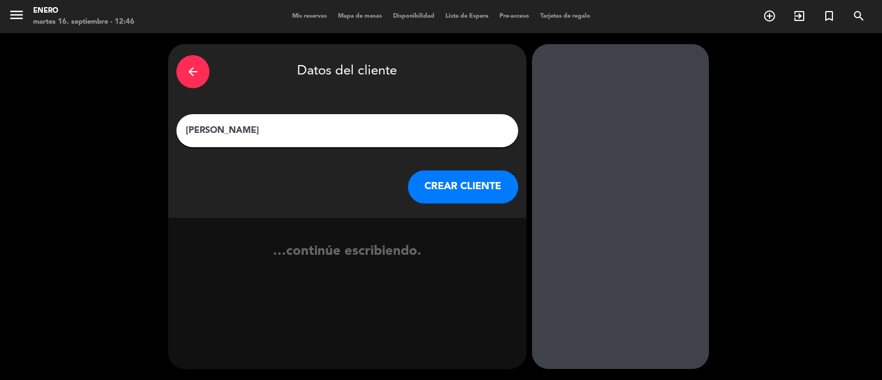
type input "[PERSON_NAME]"
click at [466, 202] on button "CREAR CLIENTE" at bounding box center [463, 186] width 110 height 33
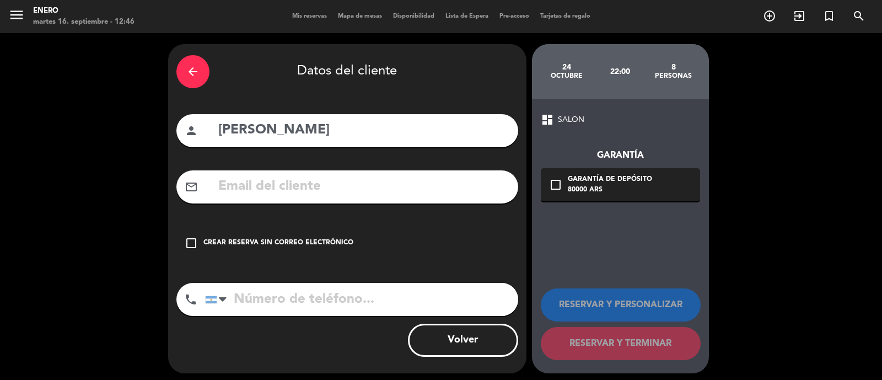
click at [295, 240] on div "Crear reserva sin correo electrónico" at bounding box center [278, 242] width 150 height 11
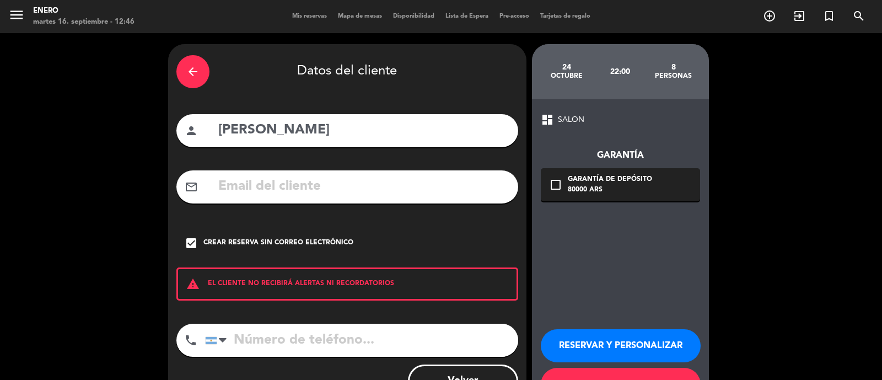
click at [642, 342] on button "RESERVAR Y PERSONALIZAR" at bounding box center [621, 345] width 160 height 33
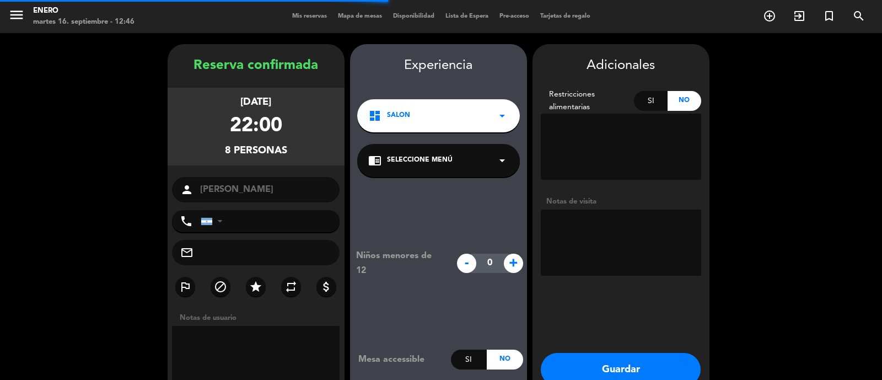
scroll to position [44, 0]
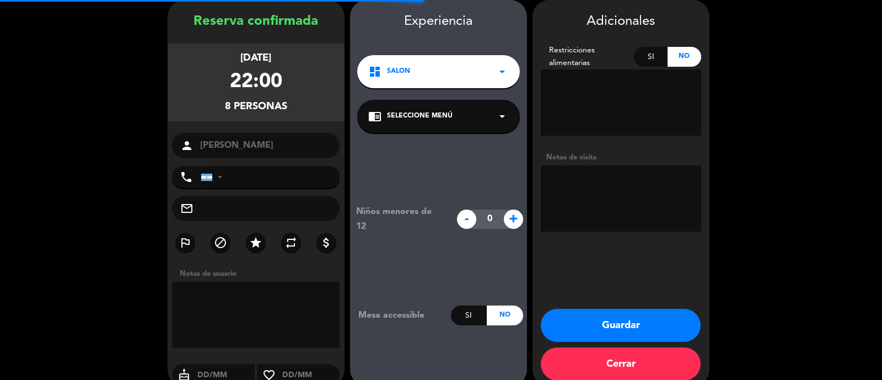
click at [645, 196] on textarea at bounding box center [621, 198] width 160 height 66
type textarea "P"
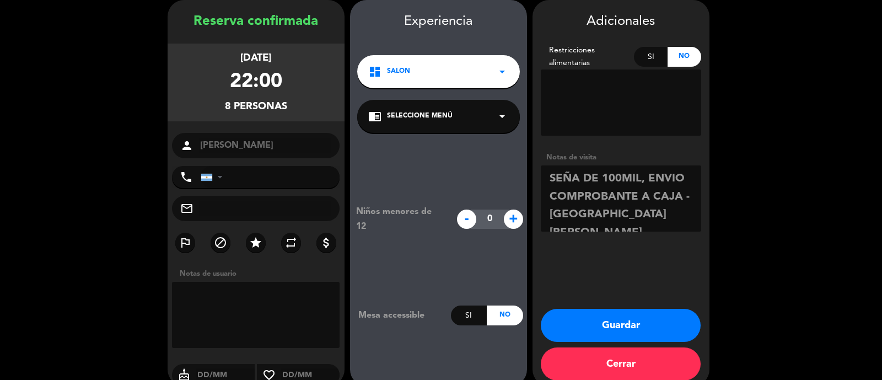
type textarea "SEÑA DE 100MIL, ENVIO COMPROBANTE A CAJA - [GEOGRAPHIC_DATA][PERSON_NAME]"
click at [603, 316] on button "Guardar" at bounding box center [621, 325] width 160 height 33
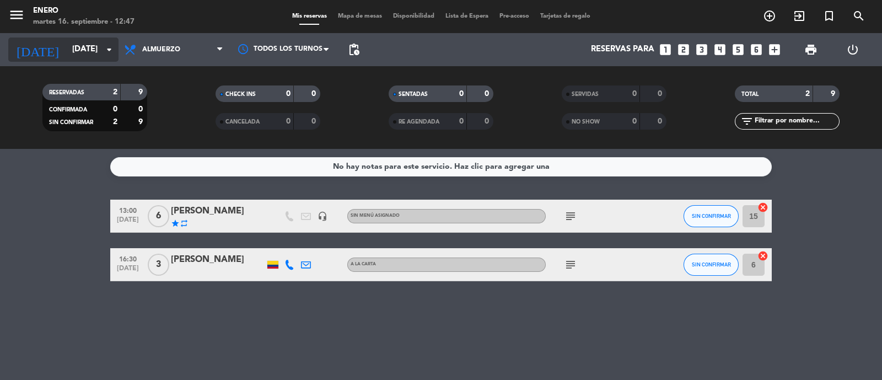
click at [93, 42] on input "[DATE]" at bounding box center [120, 49] width 106 height 21
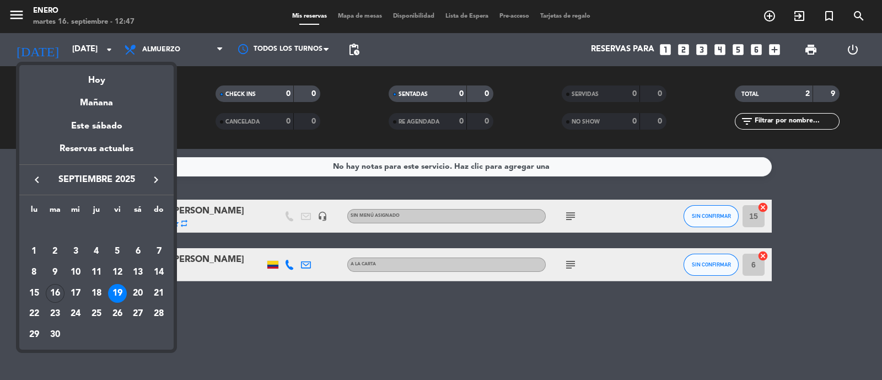
click at [153, 182] on icon "keyboard_arrow_right" at bounding box center [155, 179] width 13 height 13
click at [113, 312] on div "24" at bounding box center [117, 313] width 19 height 19
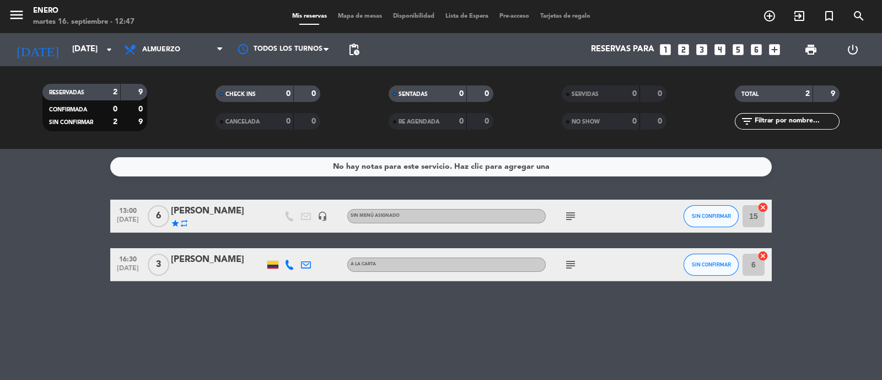
type input "[DATE]"
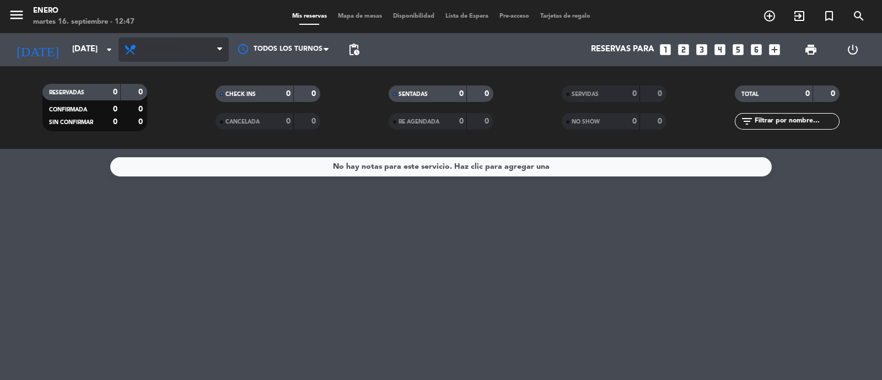
click at [197, 40] on span "Almuerzo" at bounding box center [173, 49] width 110 height 24
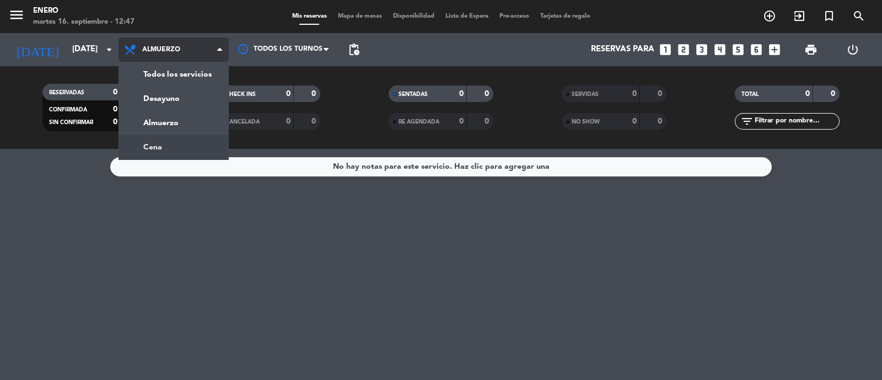
click at [174, 150] on ng-component "menu Enero [DATE] 16. septiembre - 12:47 Mis reservas Mapa de mesas Disponibili…" at bounding box center [441, 190] width 882 height 380
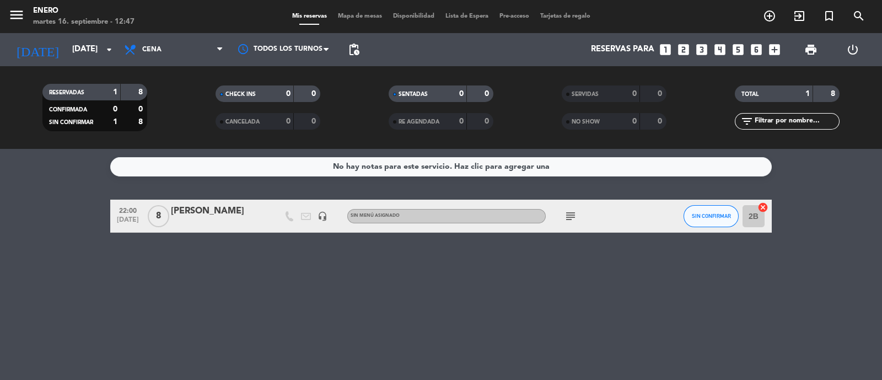
click at [567, 217] on icon "subject" at bounding box center [570, 215] width 13 height 13
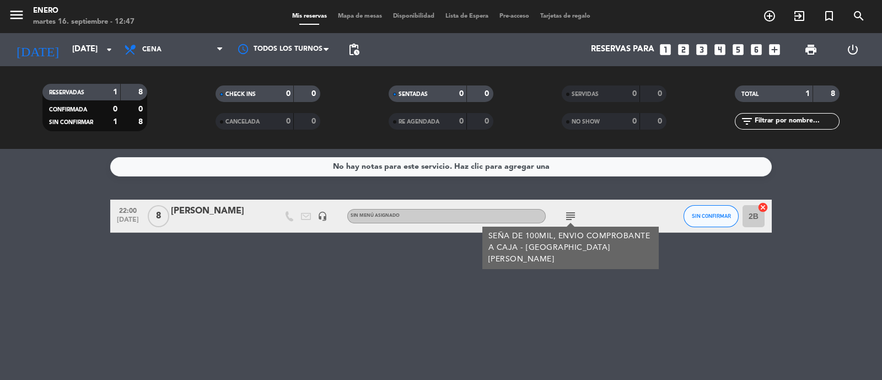
click at [214, 219] on div at bounding box center [218, 223] width 94 height 9
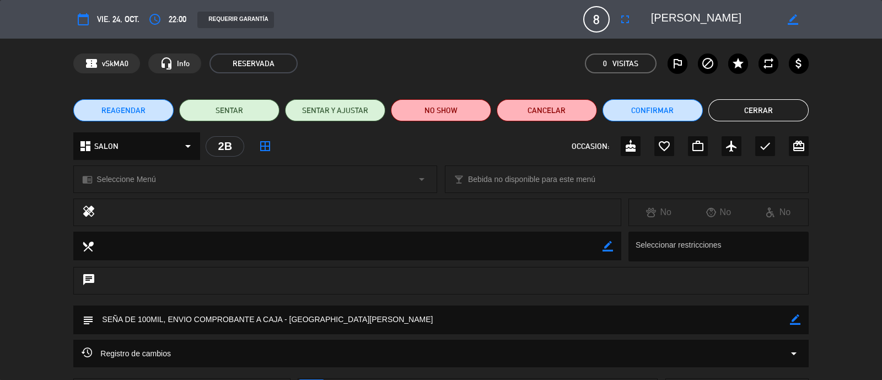
click at [383, 323] on textarea at bounding box center [441, 319] width 695 height 28
click at [800, 315] on div "subject border_color" at bounding box center [440, 319] width 734 height 29
click at [799, 318] on icon "border_color" at bounding box center [795, 319] width 10 height 10
click at [574, 316] on textarea at bounding box center [441, 319] width 695 height 28
type textarea "SEÑA DE 100MIL, ENVIO COMPROBANTE A CAJA - PASO [PERSON_NAME] - SALON!!"
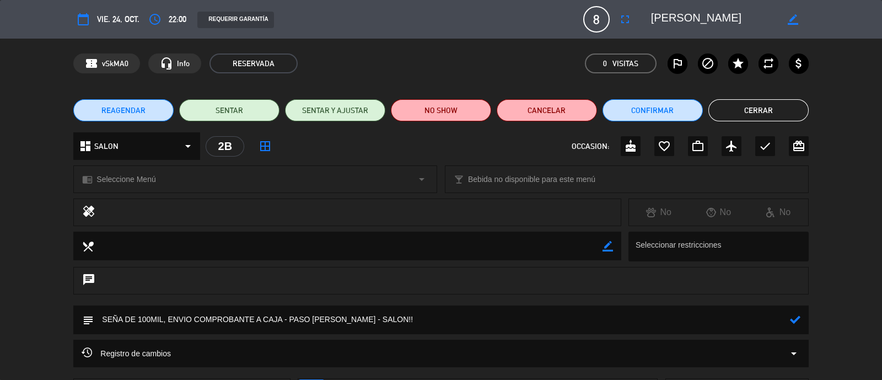
click at [796, 323] on icon at bounding box center [795, 319] width 10 height 10
click at [754, 109] on button "Cerrar" at bounding box center [758, 110] width 100 height 22
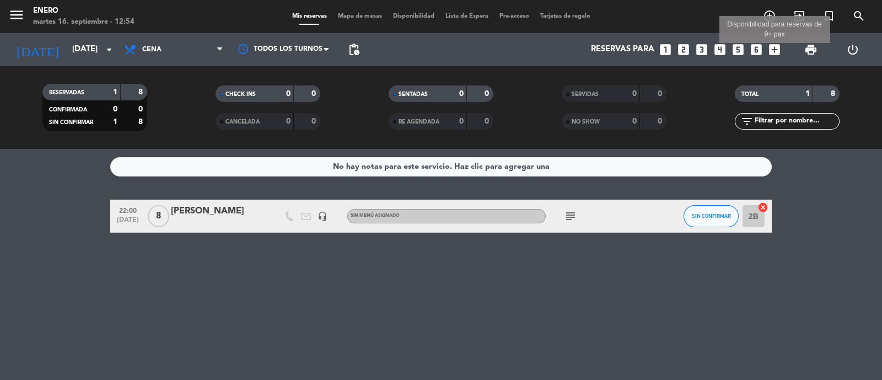
click at [779, 45] on icon "add_box" at bounding box center [774, 49] width 14 height 14
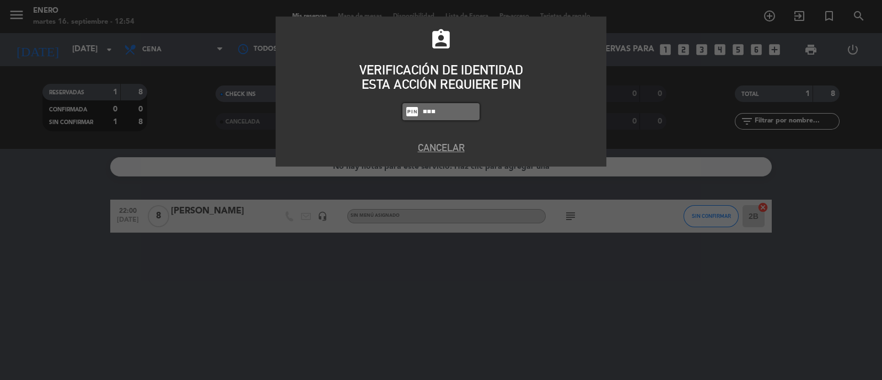
type input "0800"
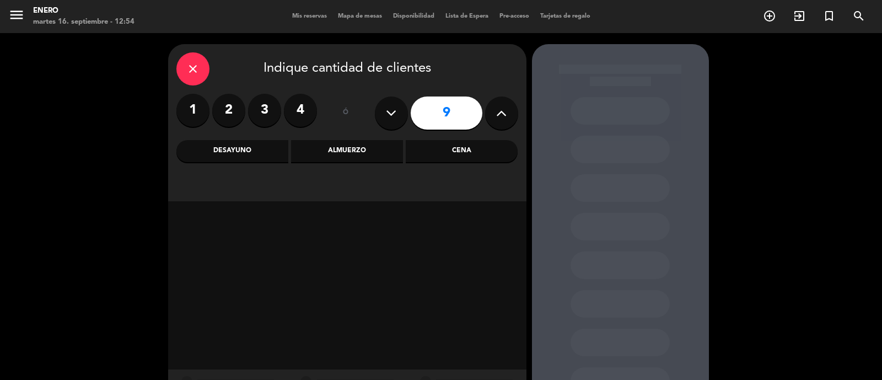
click at [394, 111] on icon at bounding box center [391, 113] width 10 height 17
type input "8"
click at [372, 152] on div "Almuerzo" at bounding box center [347, 151] width 112 height 22
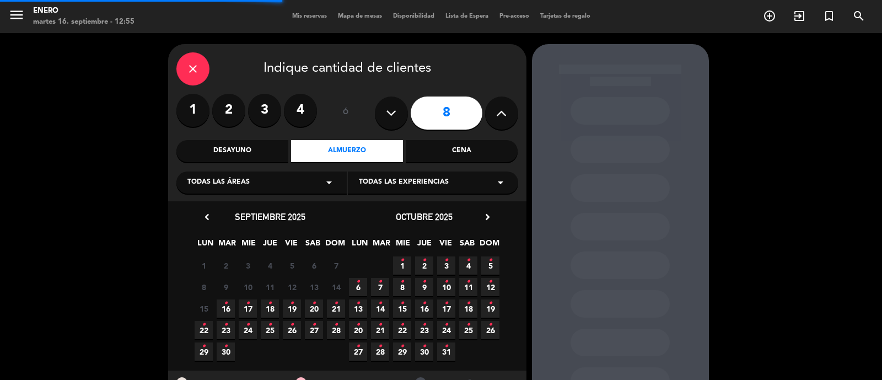
click at [470, 154] on div "Cena" at bounding box center [462, 151] width 112 height 22
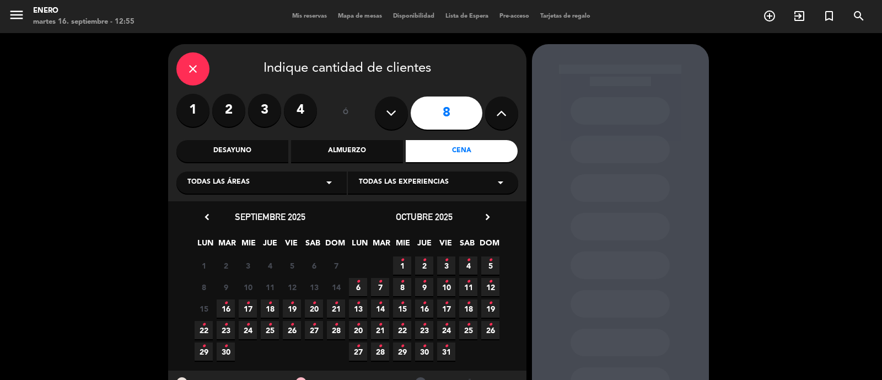
click at [270, 306] on icon "•" at bounding box center [270, 303] width 4 height 18
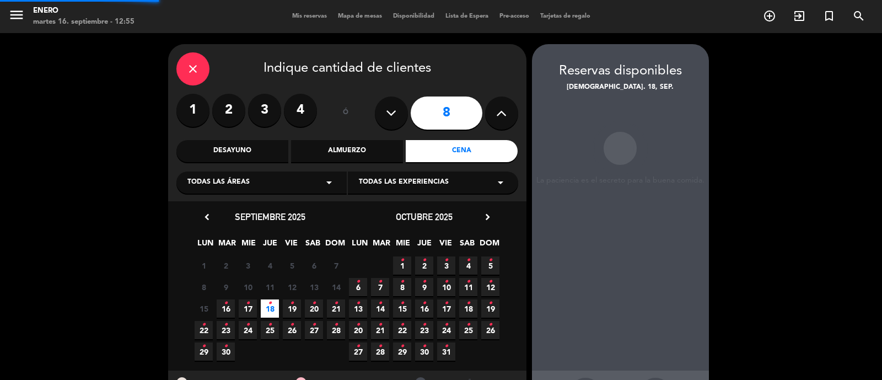
scroll to position [44, 0]
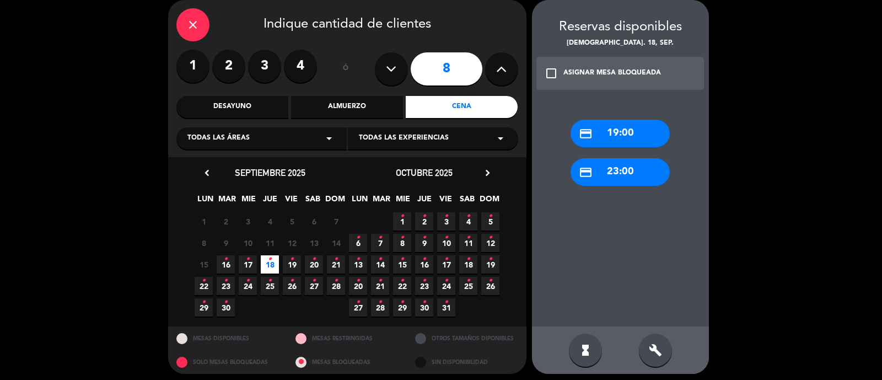
click at [587, 78] on div "ASIGNAR MESA BLOQUEADA" at bounding box center [612, 73] width 98 height 11
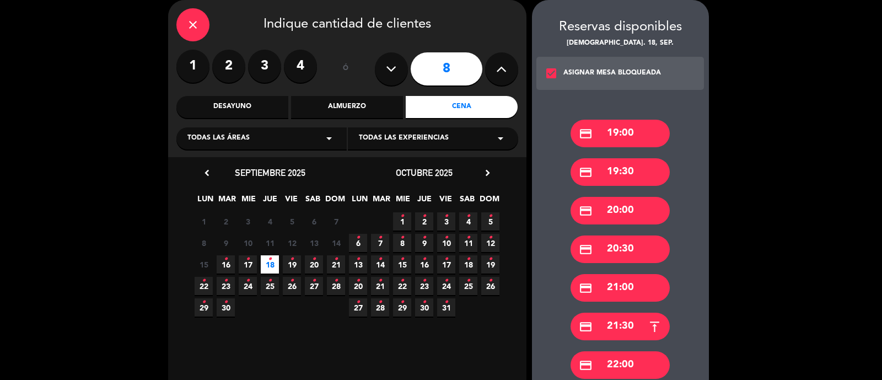
click at [639, 329] on div "credit_card 21:30" at bounding box center [619, 326] width 99 height 28
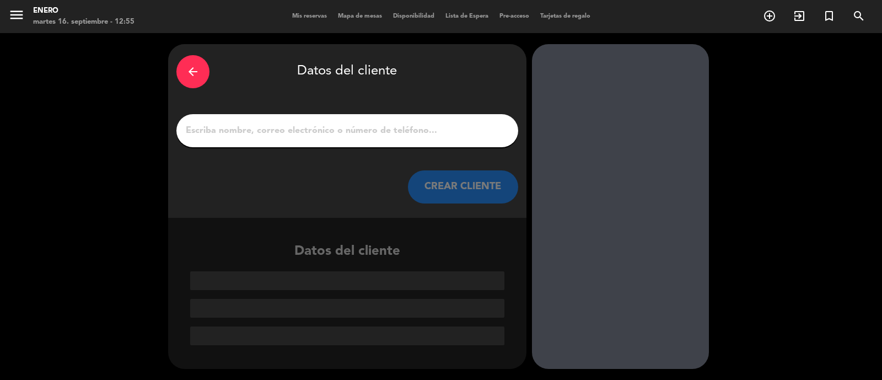
click at [399, 132] on input "1" at bounding box center [347, 130] width 325 height 15
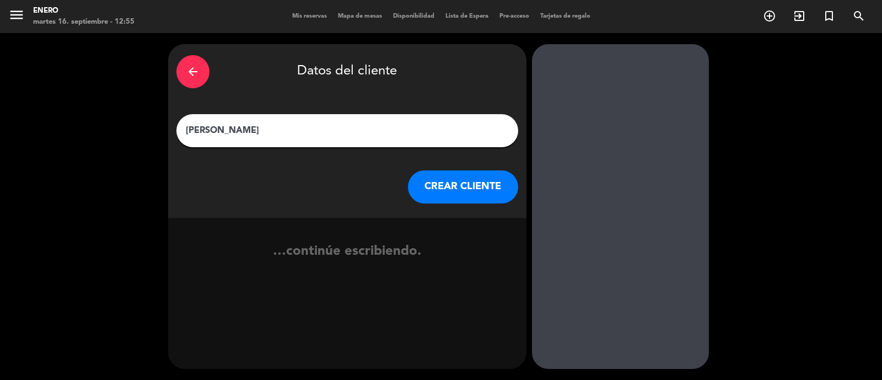
click at [224, 126] on input "[PERSON_NAME]" at bounding box center [347, 130] width 325 height 15
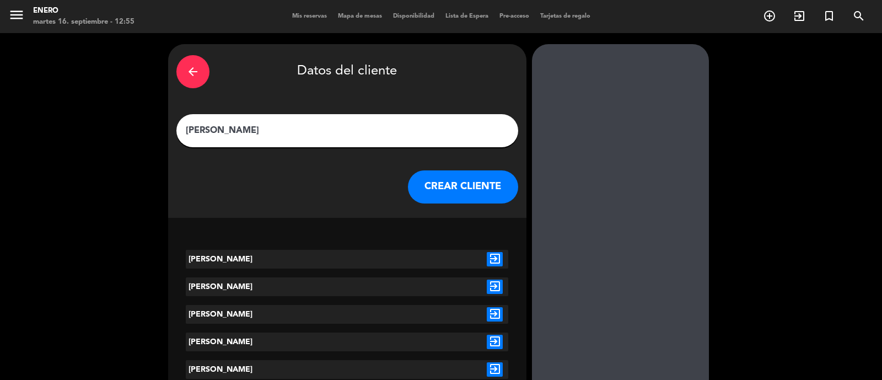
type input "[PERSON_NAME]"
click at [496, 257] on icon "exit_to_app" at bounding box center [495, 259] width 16 height 14
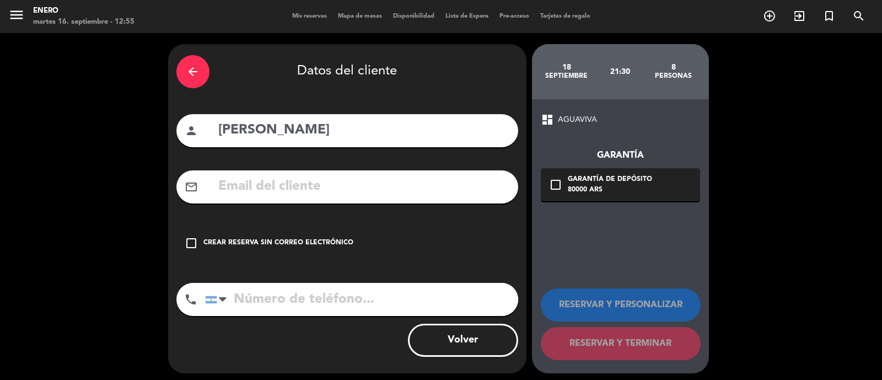
click at [225, 242] on div "Crear reserva sin correo electrónico" at bounding box center [278, 242] width 150 height 11
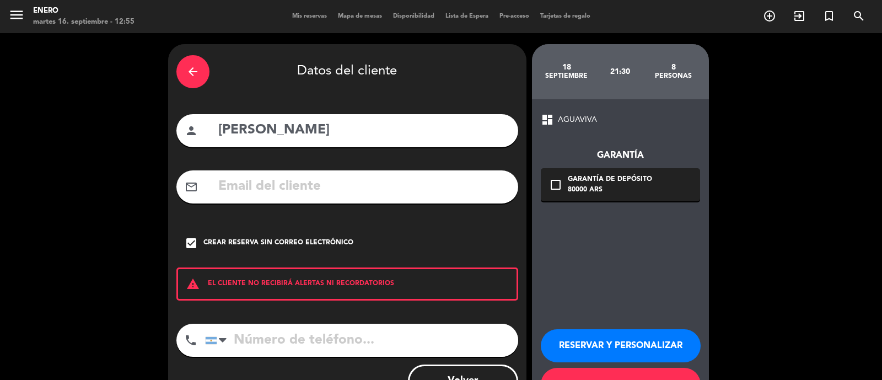
click at [631, 338] on button "RESERVAR Y PERSONALIZAR" at bounding box center [621, 345] width 160 height 33
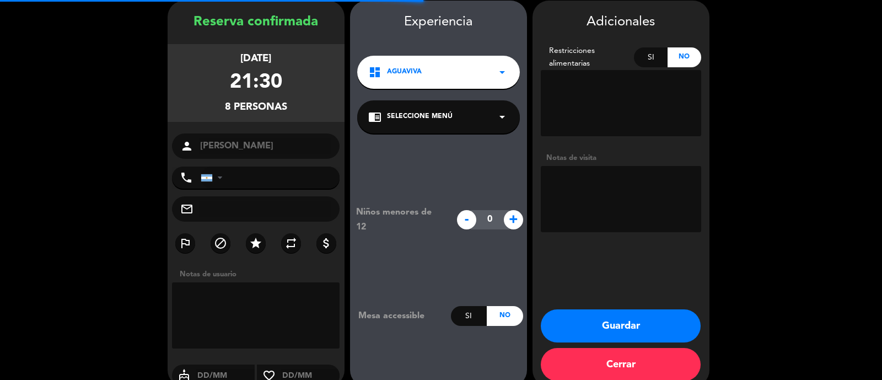
scroll to position [44, 0]
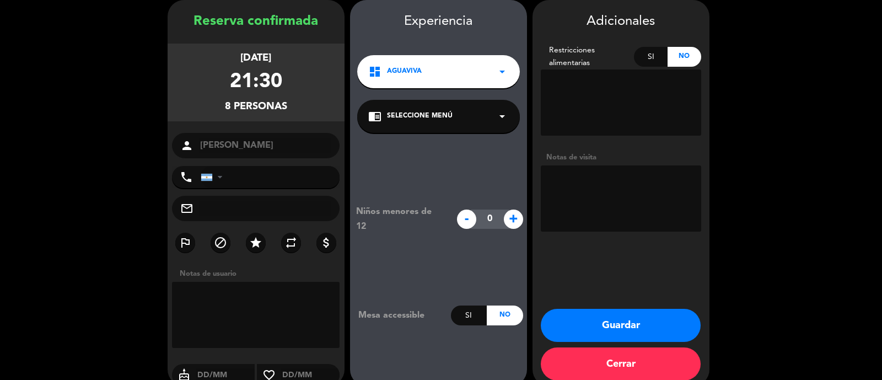
click at [580, 191] on textarea at bounding box center [621, 198] width 160 height 66
type textarea "a"
type textarea "AGUAVIVA"
click at [597, 313] on button "Guardar" at bounding box center [621, 325] width 160 height 33
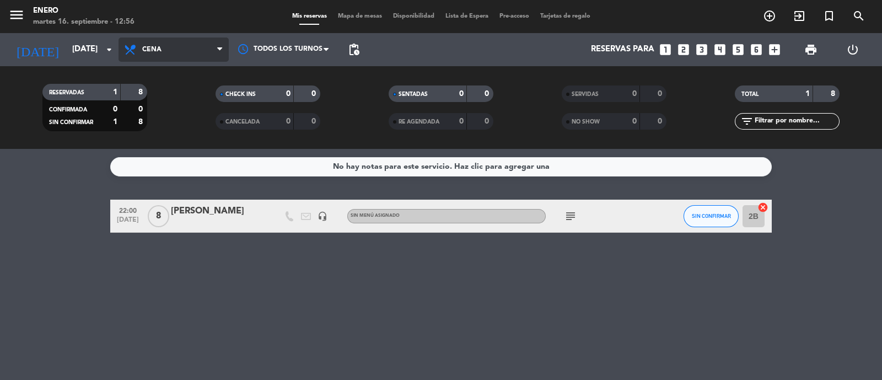
click at [164, 50] on span "Cena" at bounding box center [173, 49] width 110 height 24
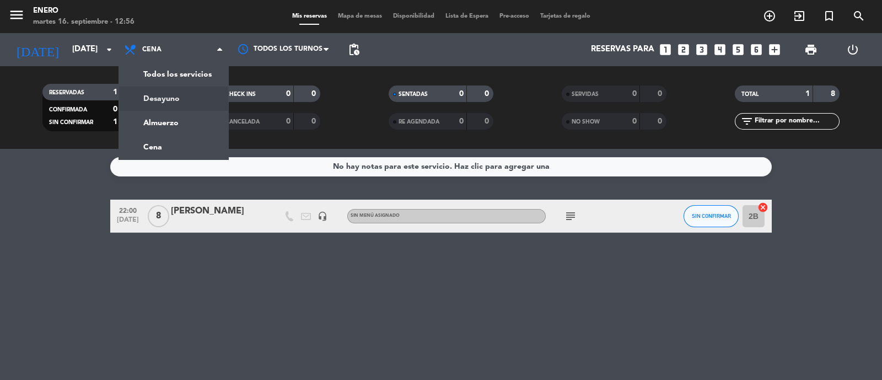
click at [68, 36] on div "[DATE] [DATE] arrow_drop_down" at bounding box center [63, 49] width 110 height 33
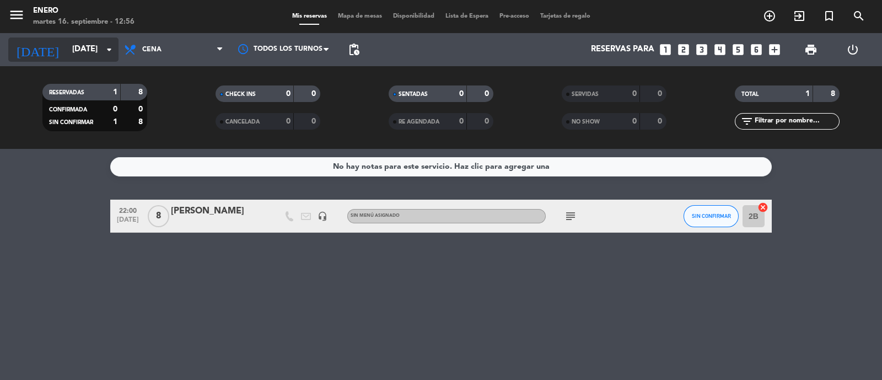
click at [74, 43] on input "[DATE]" at bounding box center [120, 49] width 106 height 21
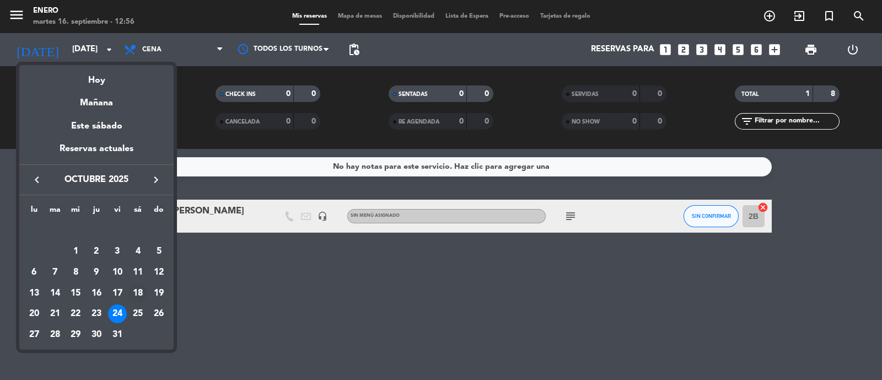
click at [141, 294] on div "18" at bounding box center [137, 293] width 19 height 19
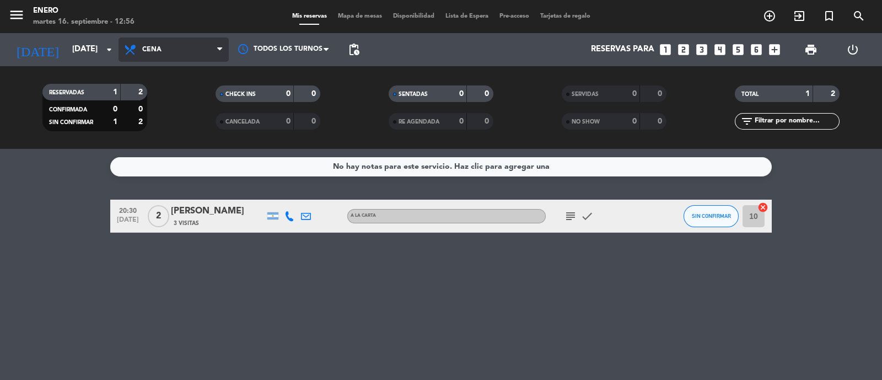
click at [194, 52] on span "Cena" at bounding box center [173, 49] width 110 height 24
click at [57, 23] on div "martes 16. septiembre - 12:56" at bounding box center [83, 22] width 101 height 11
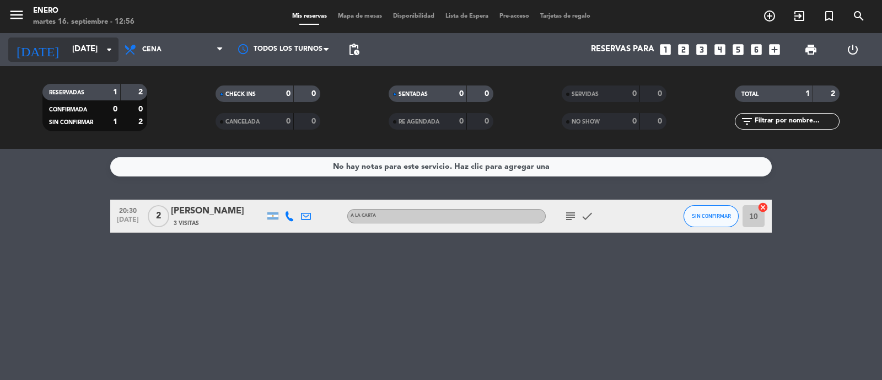
click at [87, 50] on input "[DATE]" at bounding box center [120, 49] width 106 height 21
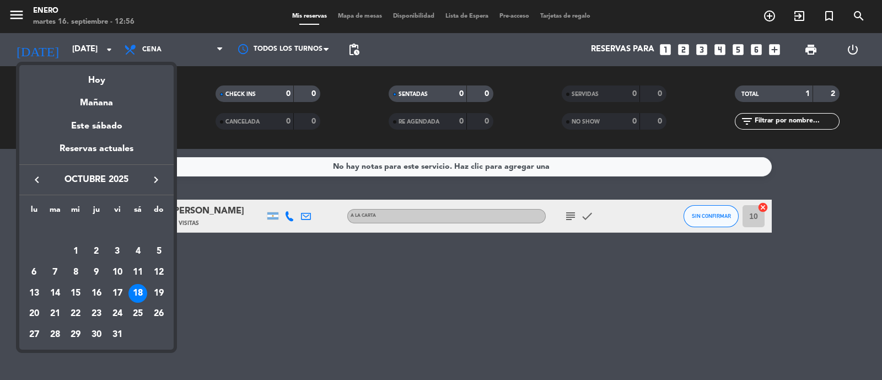
click at [35, 177] on icon "keyboard_arrow_left" at bounding box center [36, 179] width 13 height 13
click at [96, 295] on div "18" at bounding box center [96, 293] width 19 height 19
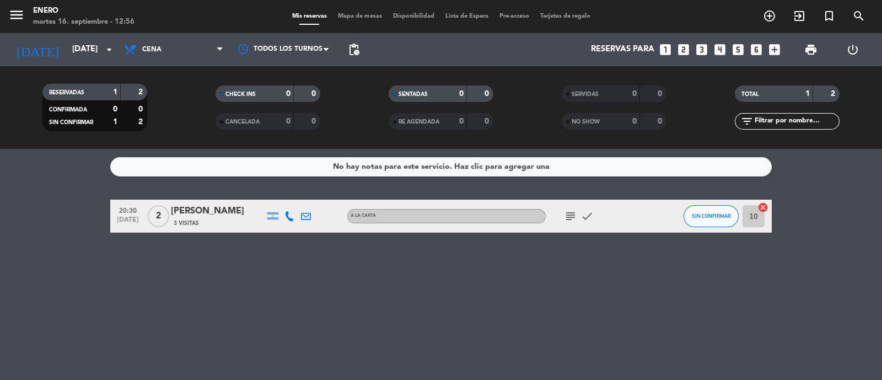
type input "[DEMOGRAPHIC_DATA][DATE]"
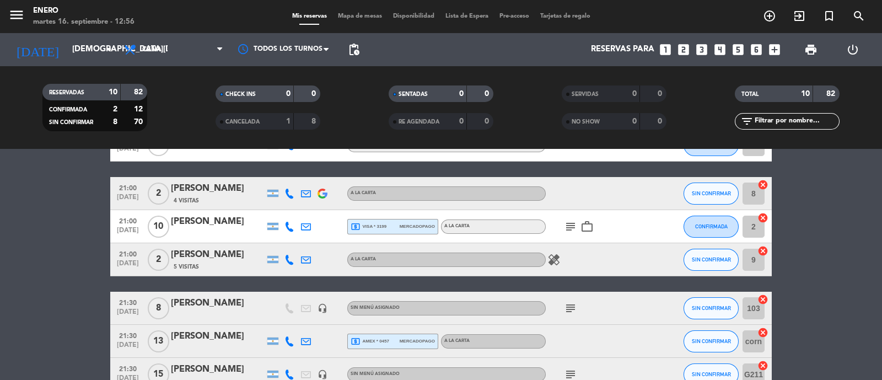
scroll to position [207, 0]
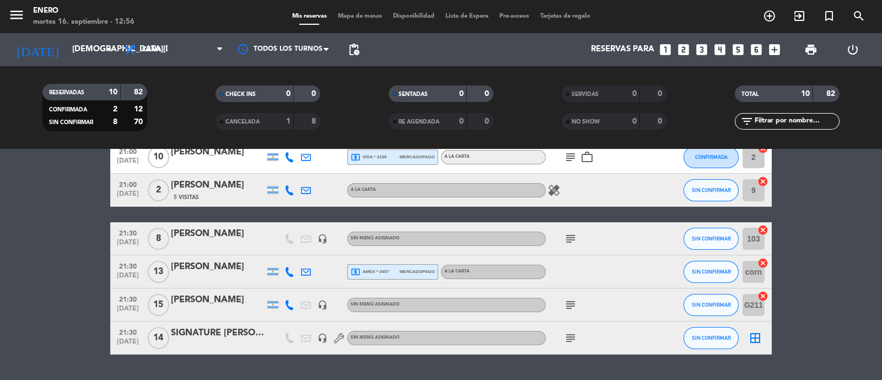
click at [239, 237] on div "[PERSON_NAME]" at bounding box center [218, 233] width 94 height 14
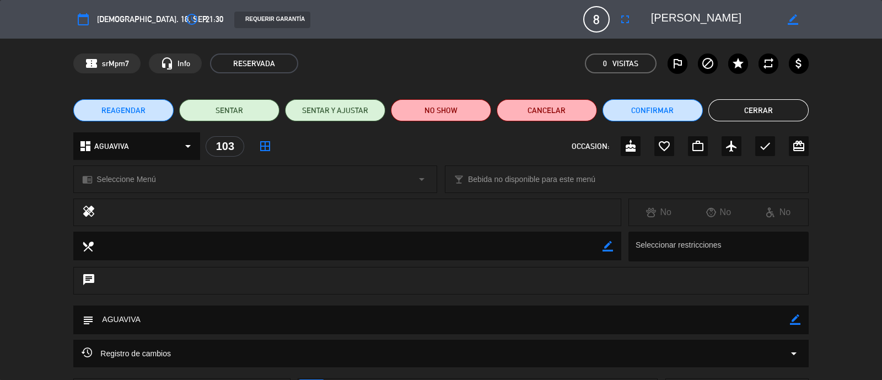
click at [784, 113] on button "Cerrar" at bounding box center [758, 110] width 100 height 22
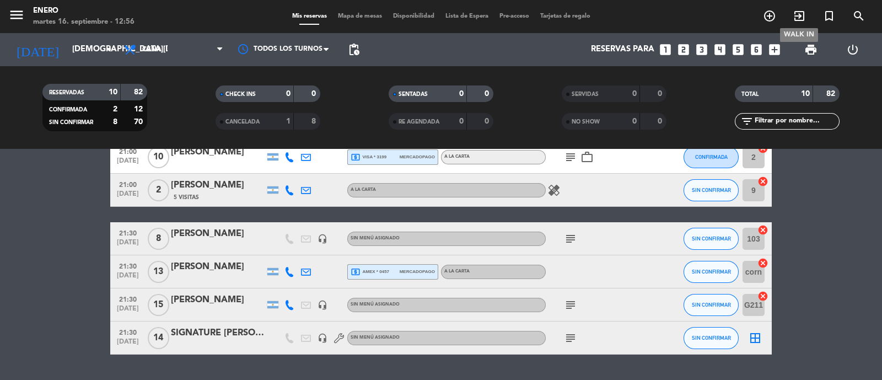
click at [799, 12] on icon "exit_to_app" at bounding box center [798, 15] width 13 height 13
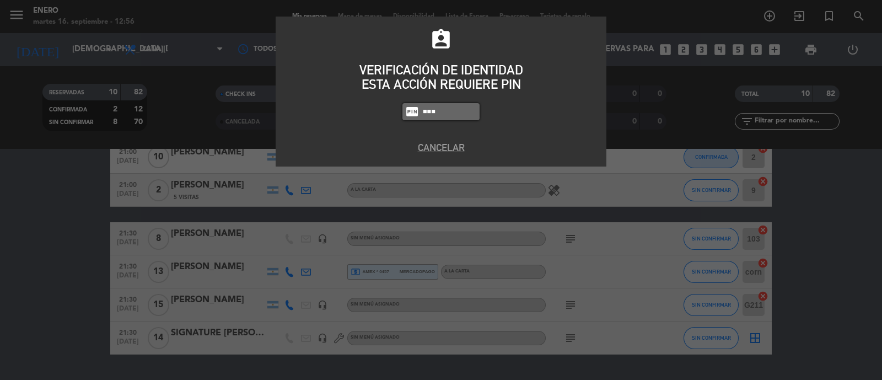
type input "0800"
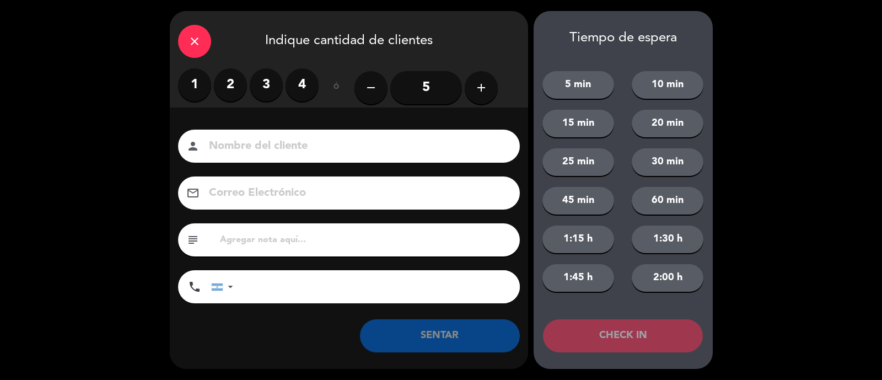
click at [234, 78] on label "2" at bounding box center [230, 84] width 33 height 33
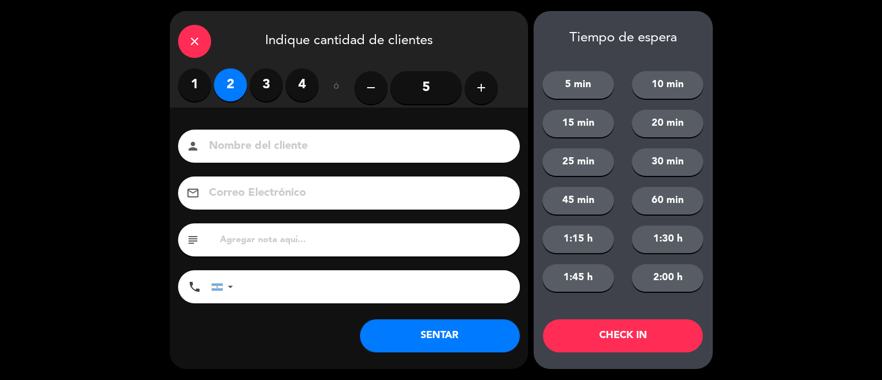
click at [257, 137] on input at bounding box center [357, 146] width 298 height 19
type input "m"
type input "Mariela"
click at [489, 333] on button "SENTAR" at bounding box center [440, 335] width 160 height 33
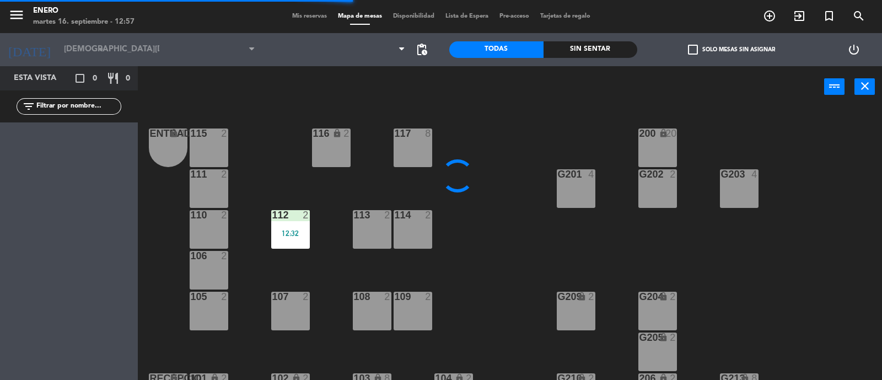
type input "[DATE]"
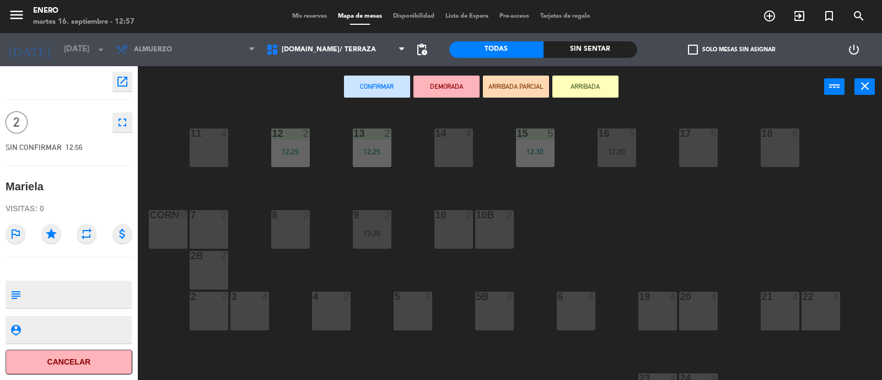
click at [779, 307] on div "21 4" at bounding box center [779, 310] width 39 height 39
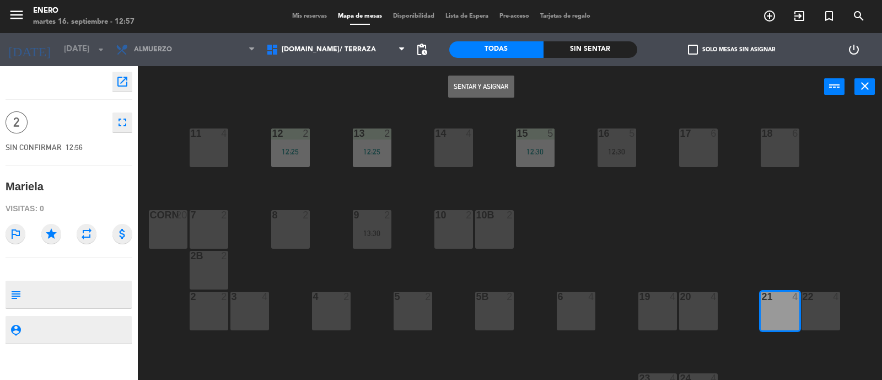
click at [494, 82] on button "Sentar y Asignar" at bounding box center [481, 86] width 66 height 22
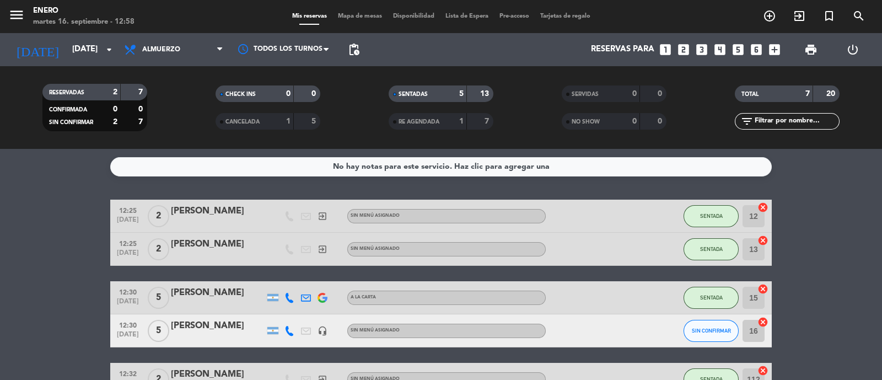
click at [443, 120] on div "1" at bounding box center [453, 121] width 22 height 13
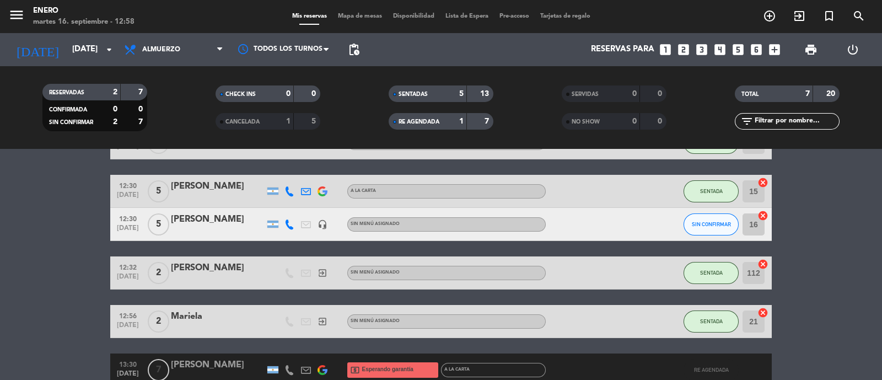
scroll to position [201, 0]
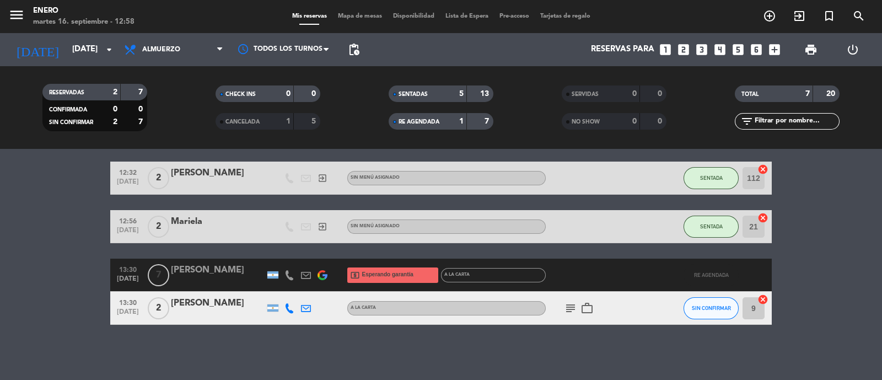
click at [881, 304] on bookings-row "12:25 [DATE] 2 [PERSON_NAME] exit_to_app Sin menú asignado SENTADA 12 cancel 12…" at bounding box center [441, 161] width 882 height 326
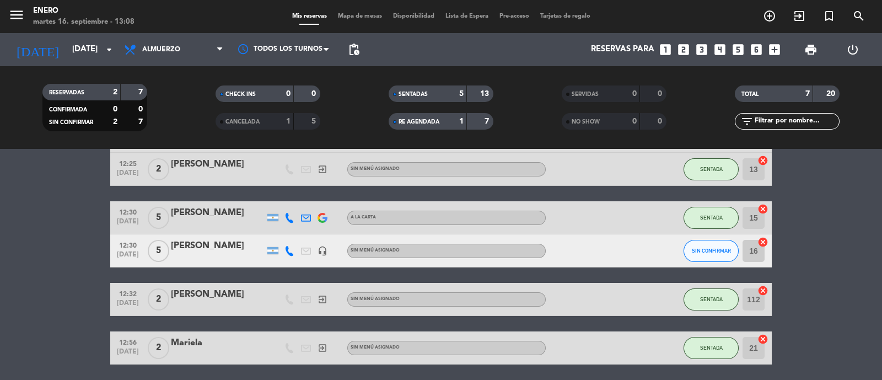
scroll to position [63, 0]
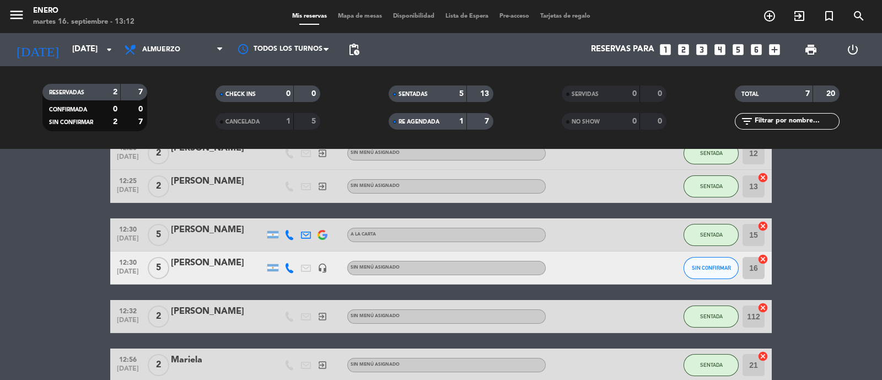
click at [752, 272] on input "16" at bounding box center [753, 268] width 22 height 22
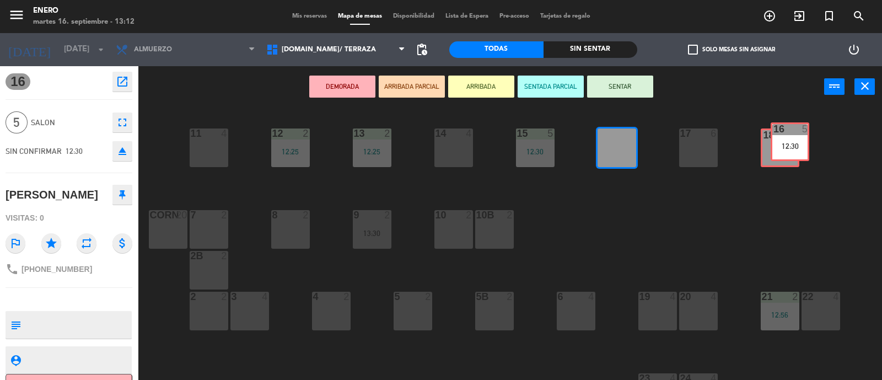
drag, startPoint x: 607, startPoint y: 150, endPoint x: 781, endPoint y: 145, distance: 173.6
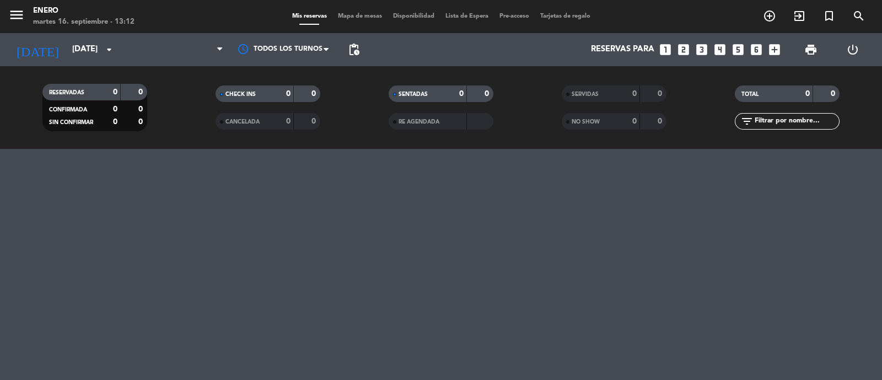
click at [792, 153] on div "menu Enero [DATE] 16. septiembre - 13:12 Mis reservas Mapa de mesas Disponibili…" at bounding box center [441, 190] width 882 height 380
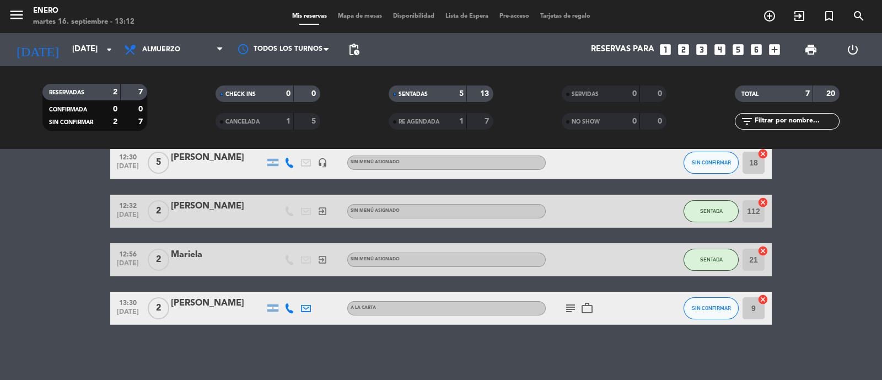
scroll to position [99, 0]
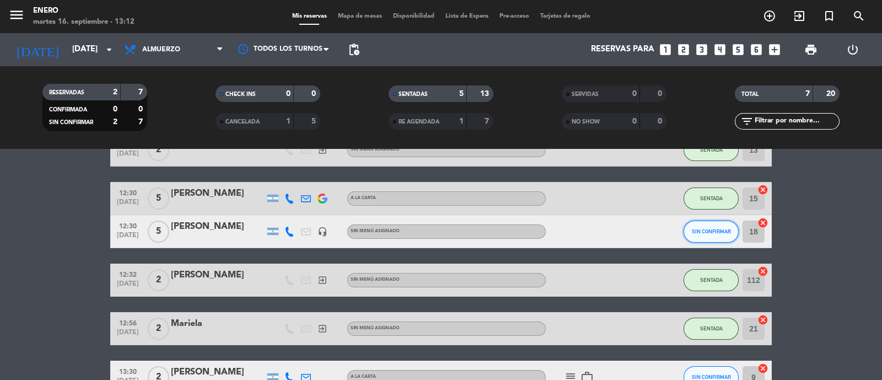
click at [704, 228] on span "SIN CONFIRMAR" at bounding box center [710, 231] width 39 height 6
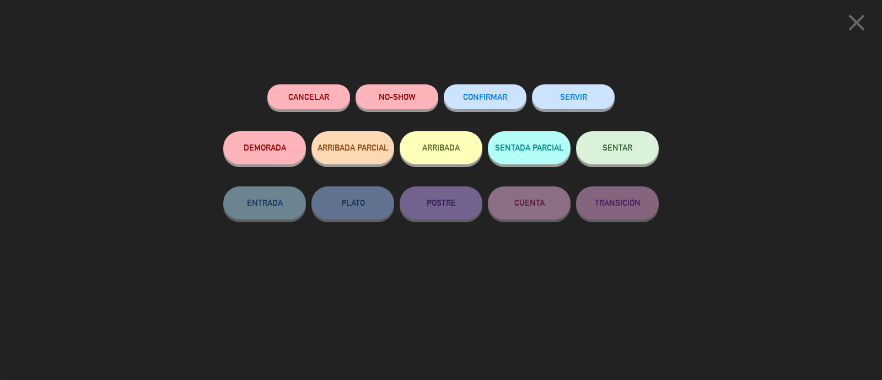
click at [577, 101] on button "SERVIR" at bounding box center [573, 96] width 83 height 25
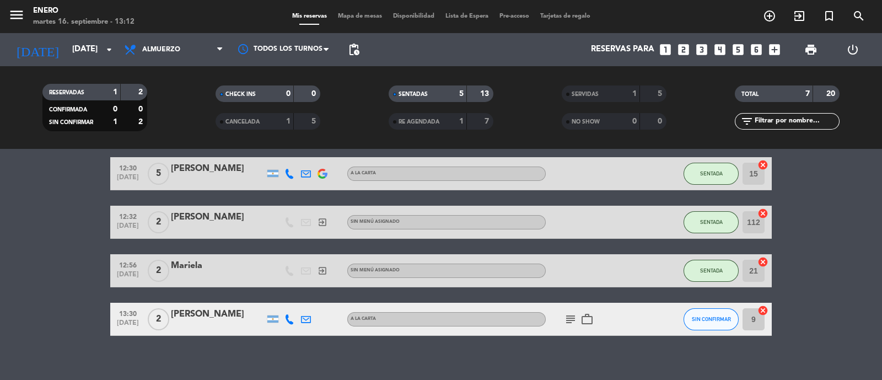
scroll to position [134, 0]
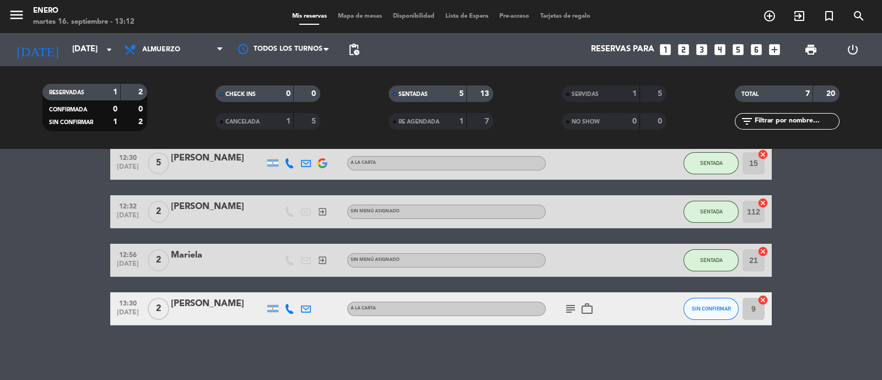
click at [569, 309] on icon "subject" at bounding box center [570, 308] width 13 height 13
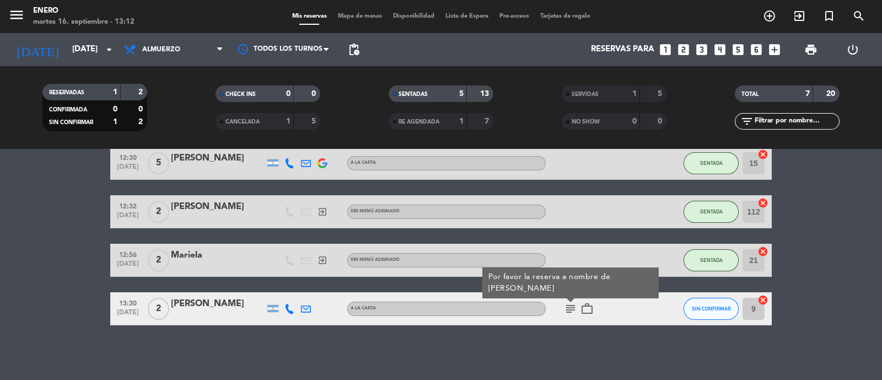
click at [569, 309] on icon "subject" at bounding box center [570, 308] width 13 height 13
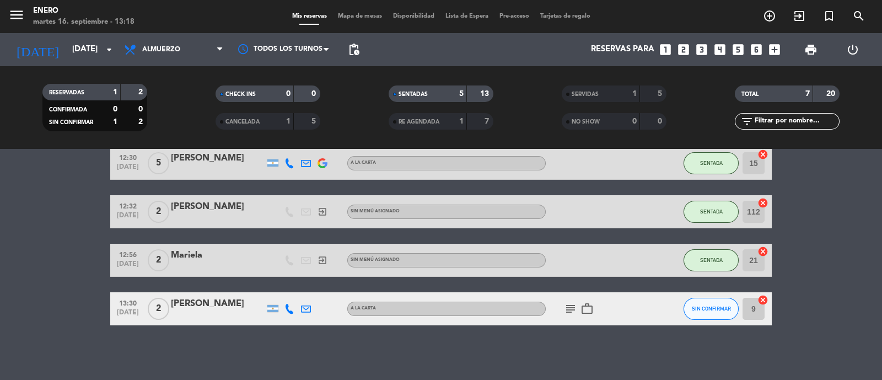
click at [569, 302] on icon "subject" at bounding box center [570, 308] width 13 height 13
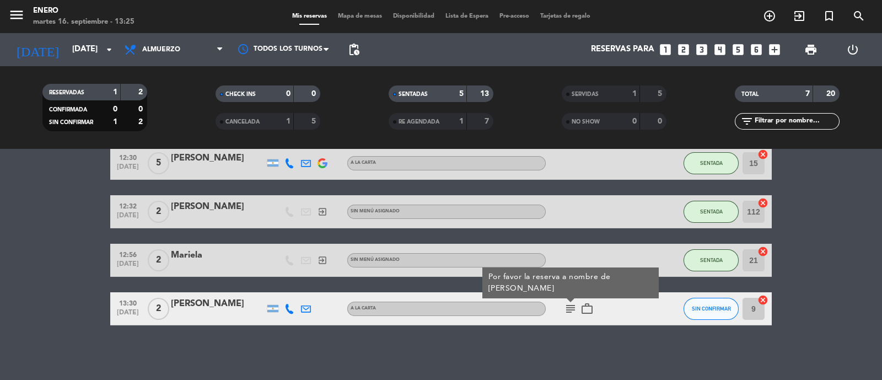
click at [570, 304] on icon "subject" at bounding box center [570, 308] width 13 height 13
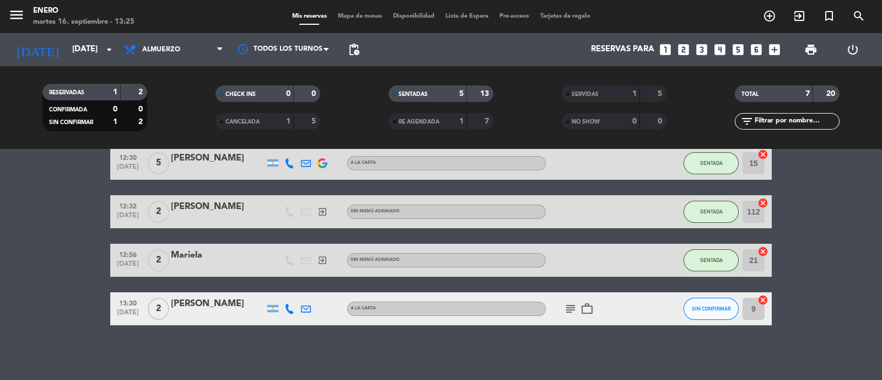
click at [570, 304] on icon "subject" at bounding box center [570, 308] width 13 height 13
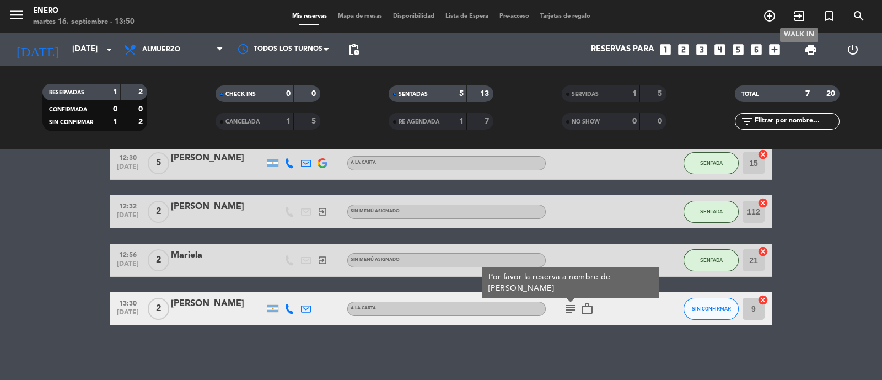
click at [791, 12] on span "exit_to_app" at bounding box center [799, 16] width 30 height 19
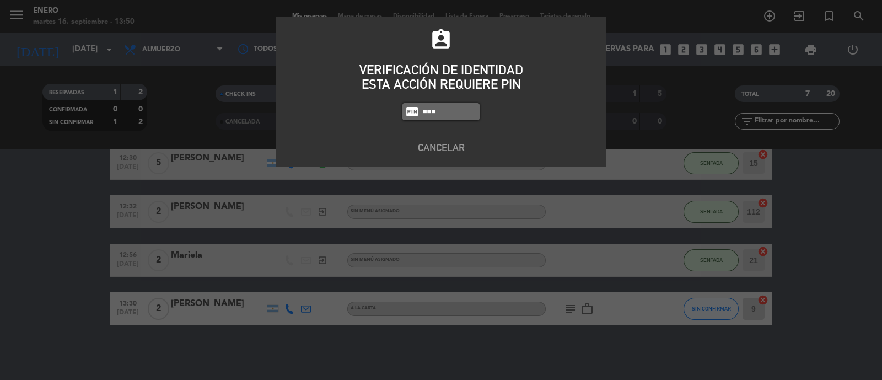
type input "0800"
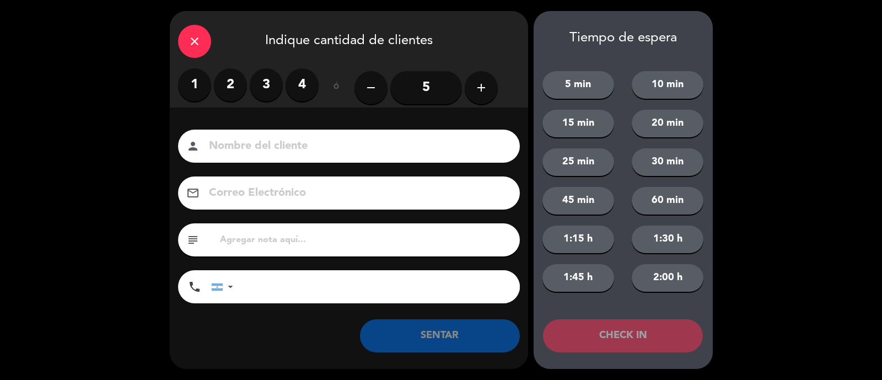
click at [196, 85] on label "1" at bounding box center [194, 84] width 33 height 33
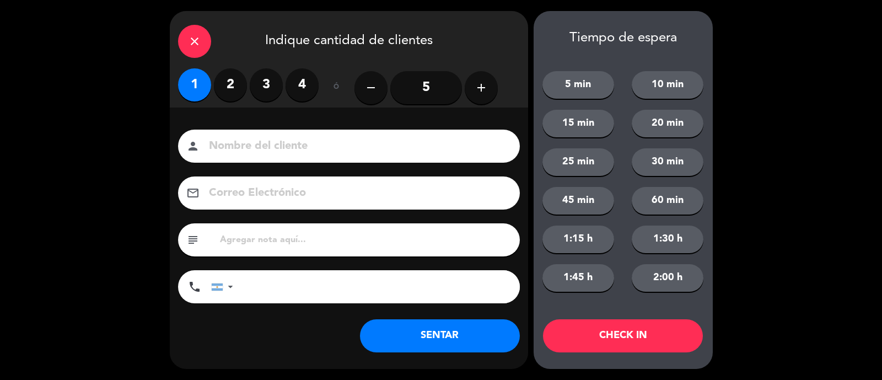
click at [433, 142] on input at bounding box center [357, 146] width 298 height 19
type input "O"
type input "[PERSON_NAME]"
click at [446, 343] on button "SENTAR" at bounding box center [440, 335] width 160 height 33
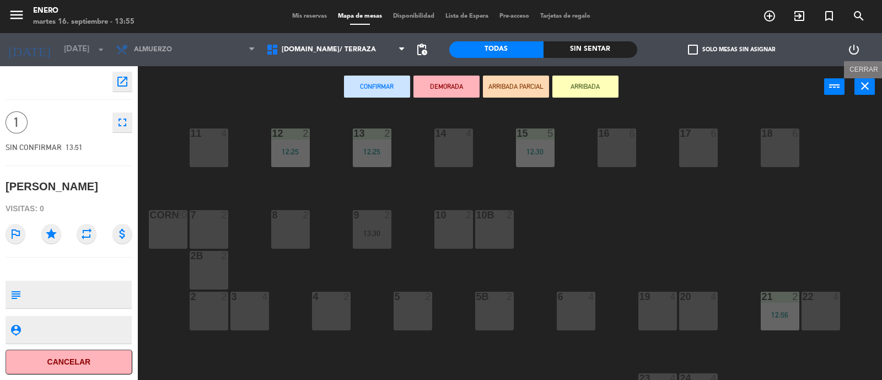
click at [863, 87] on icon "close" at bounding box center [864, 85] width 13 height 13
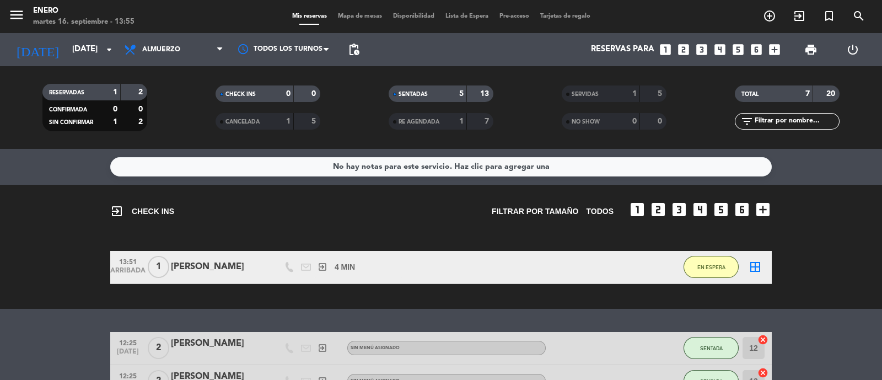
scroll to position [88, 0]
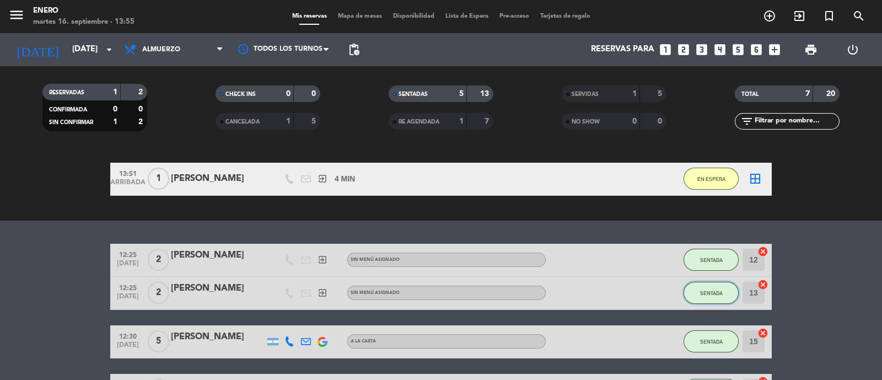
click at [699, 293] on button "SENTADA" at bounding box center [710, 293] width 55 height 22
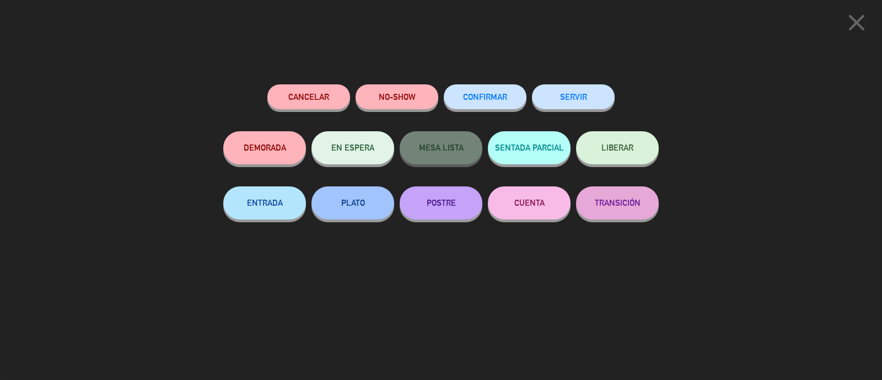
click at [565, 100] on button "SERVIR" at bounding box center [573, 96] width 83 height 25
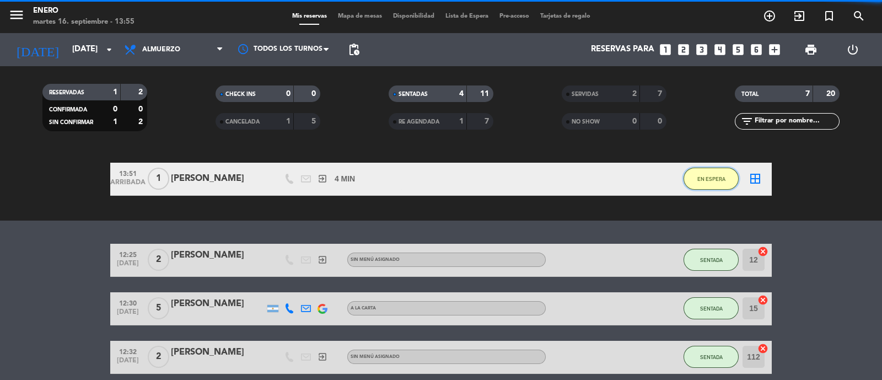
click at [711, 183] on button "EN ESPERA" at bounding box center [710, 178] width 55 height 22
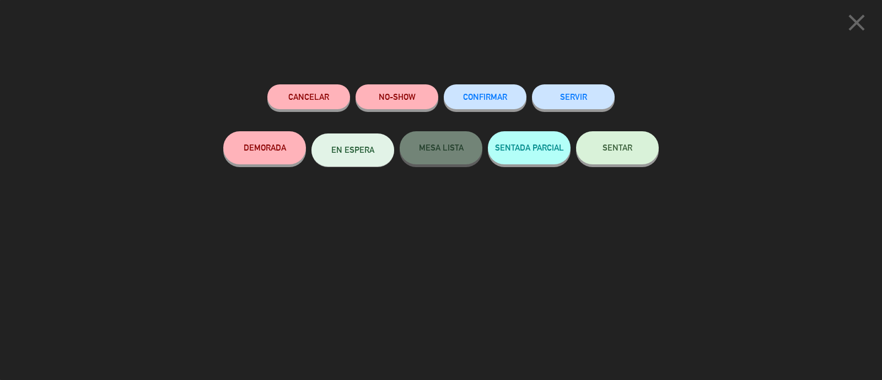
click at [592, 102] on button "SERVIR" at bounding box center [573, 96] width 83 height 25
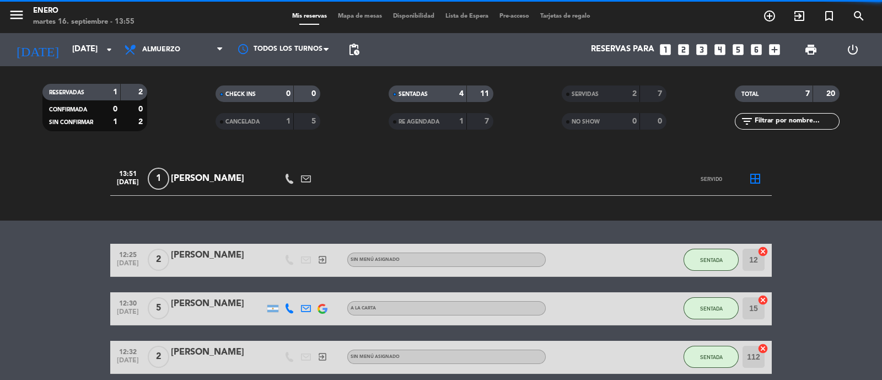
scroll to position [0, 0]
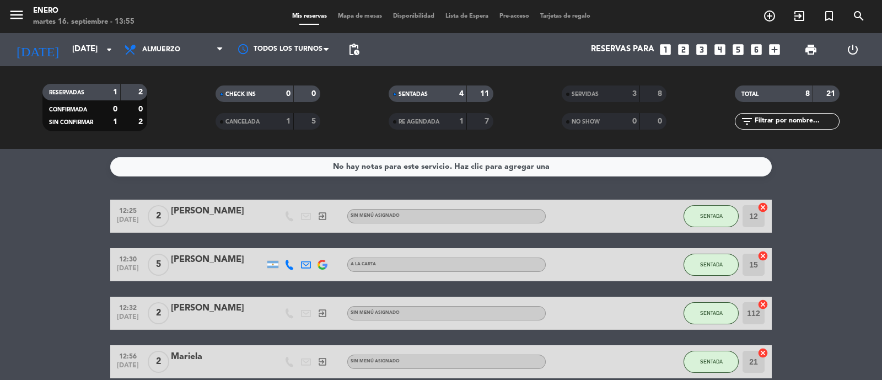
click at [661, 100] on div "SERVIDAS 3 8" at bounding box center [613, 93] width 105 height 17
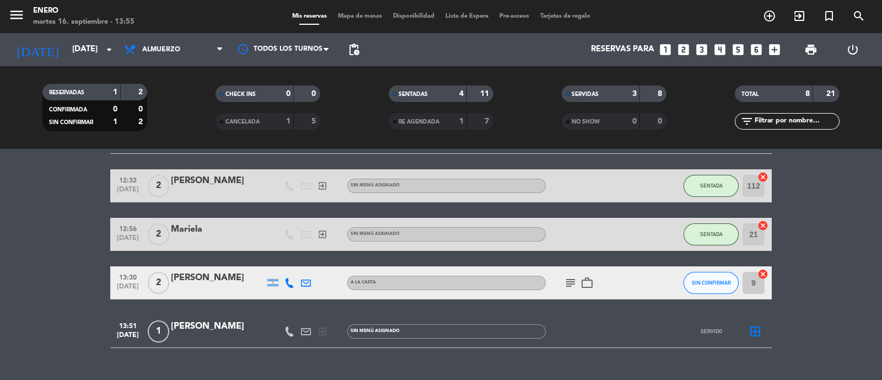
scroll to position [207, 0]
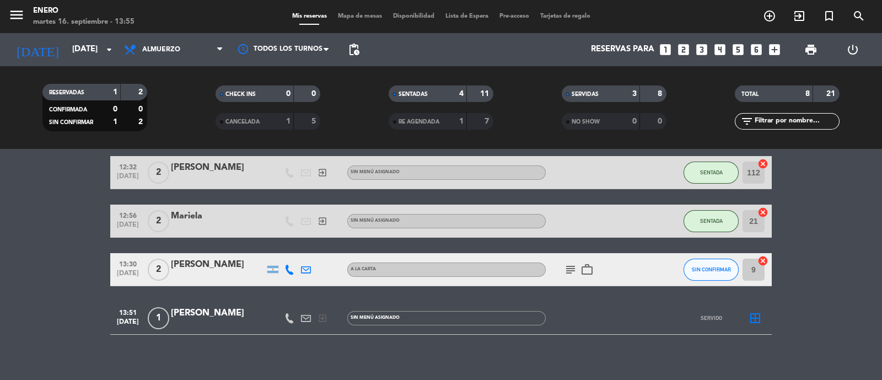
click at [760, 315] on icon "border_all" at bounding box center [754, 317] width 13 height 13
click at [747, 315] on div "border_all" at bounding box center [754, 317] width 33 height 33
click at [226, 319] on div "[PERSON_NAME]" at bounding box center [218, 313] width 94 height 14
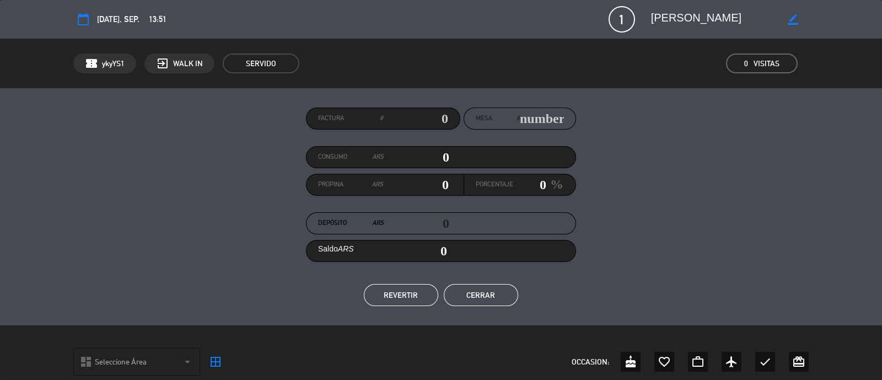
click at [399, 302] on button "REVERTIR" at bounding box center [401, 295] width 74 height 22
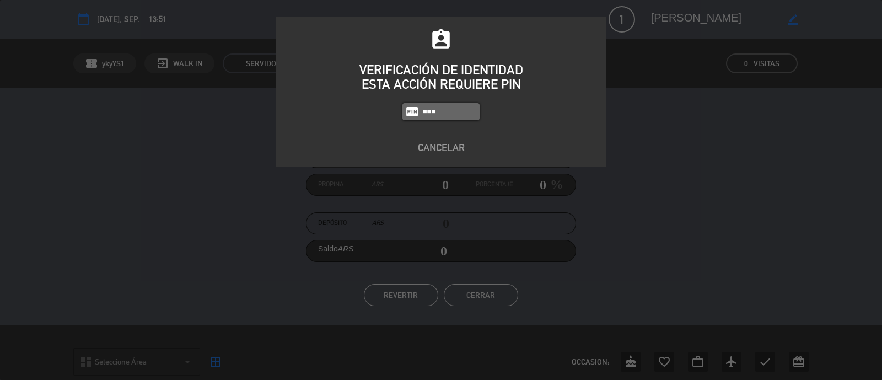
type input "0800"
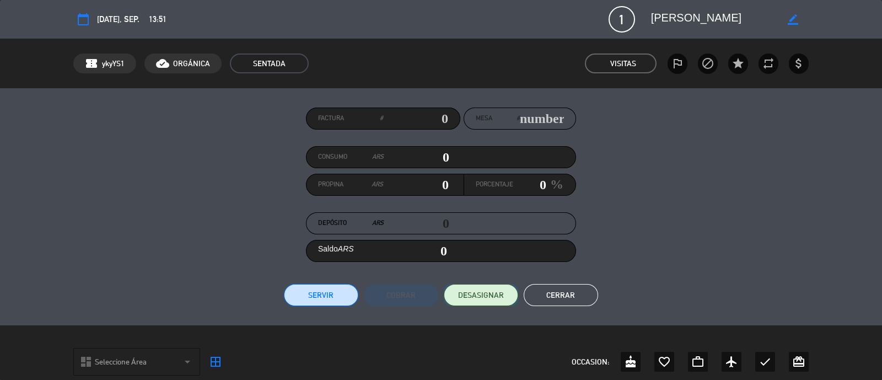
click at [487, 291] on span "DESASIGNAR" at bounding box center [481, 295] width 46 height 12
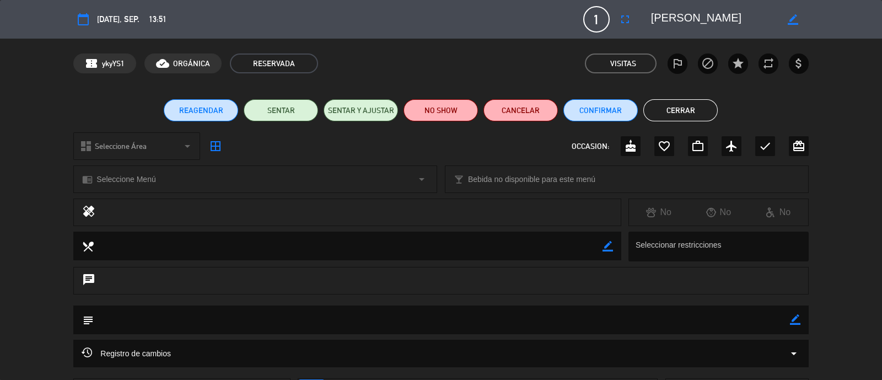
click at [699, 116] on button "Cerrar" at bounding box center [680, 110] width 74 height 22
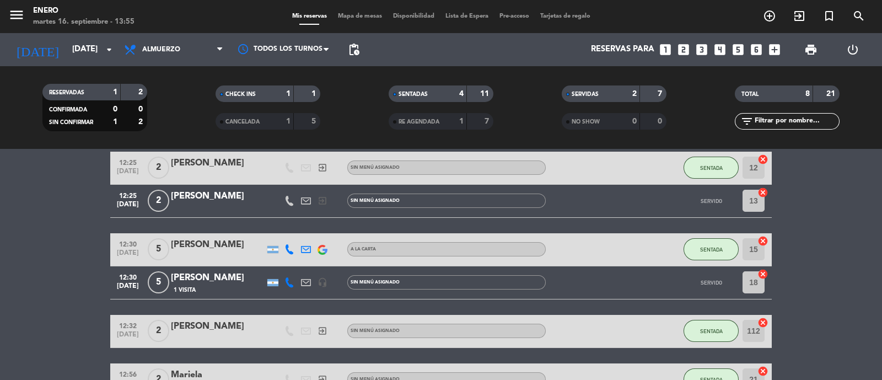
scroll to position [24, 0]
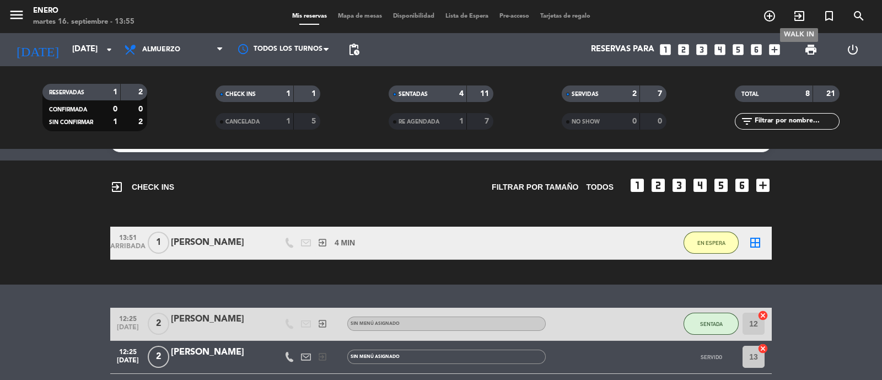
click at [800, 22] on icon "exit_to_app" at bounding box center [798, 15] width 13 height 13
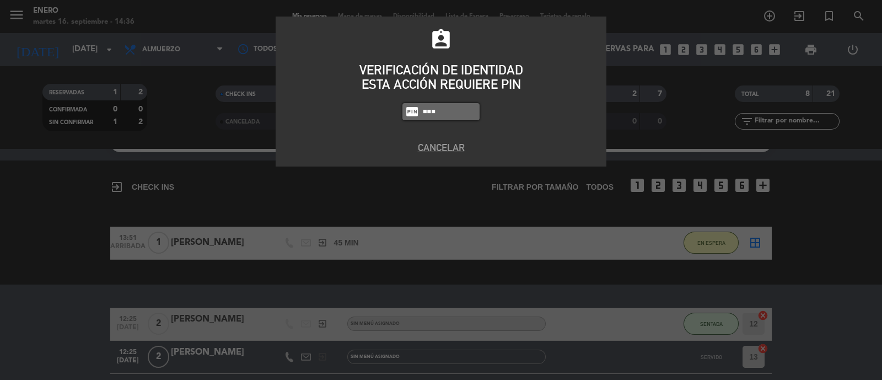
type input "0800"
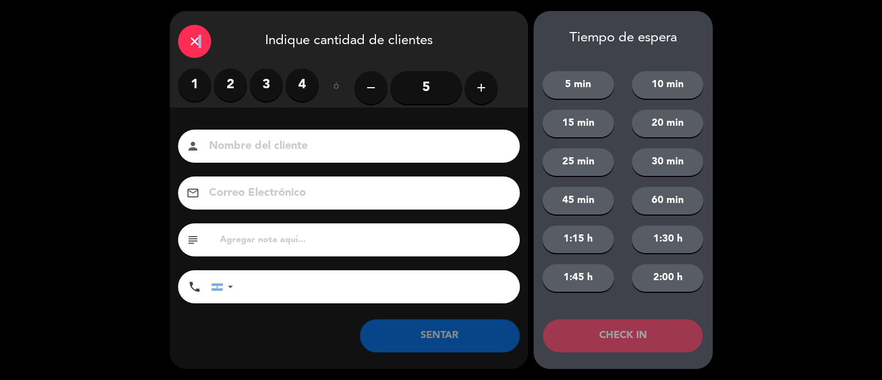
click at [197, 43] on icon "close" at bounding box center [194, 41] width 13 height 13
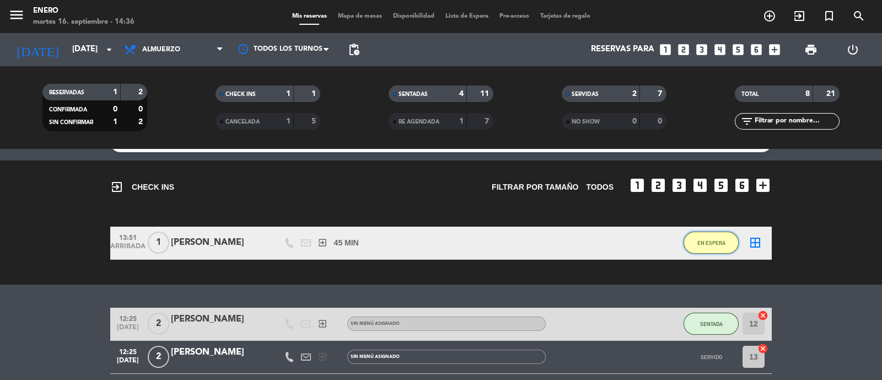
click at [717, 240] on span "EN ESPERA" at bounding box center [711, 243] width 28 height 6
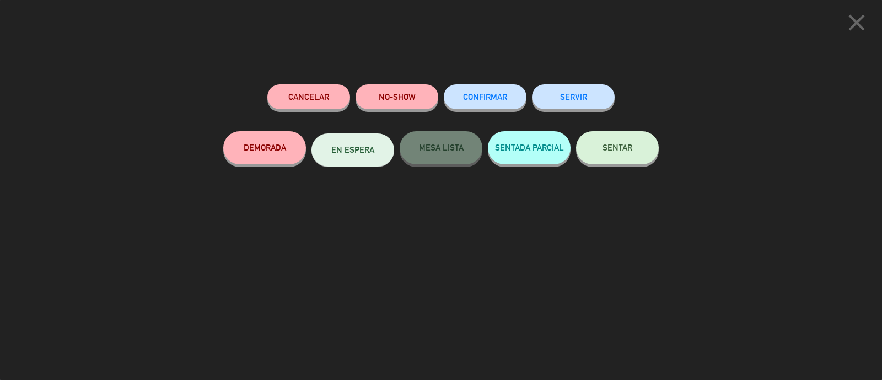
click at [628, 161] on button "SENTAR" at bounding box center [617, 147] width 83 height 33
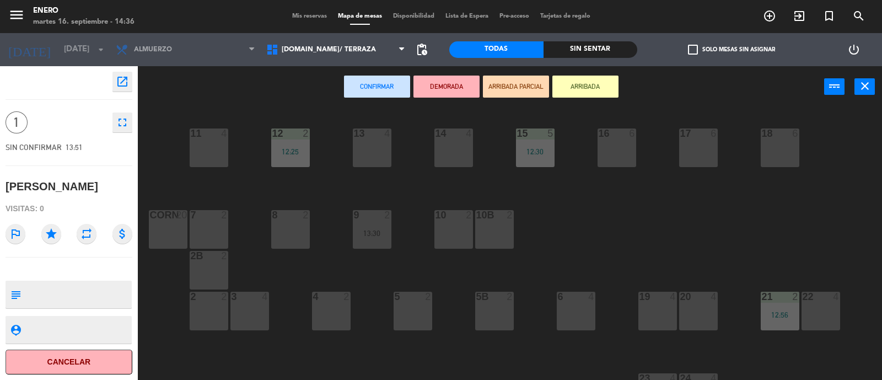
click at [360, 147] on div "13 4" at bounding box center [372, 147] width 39 height 39
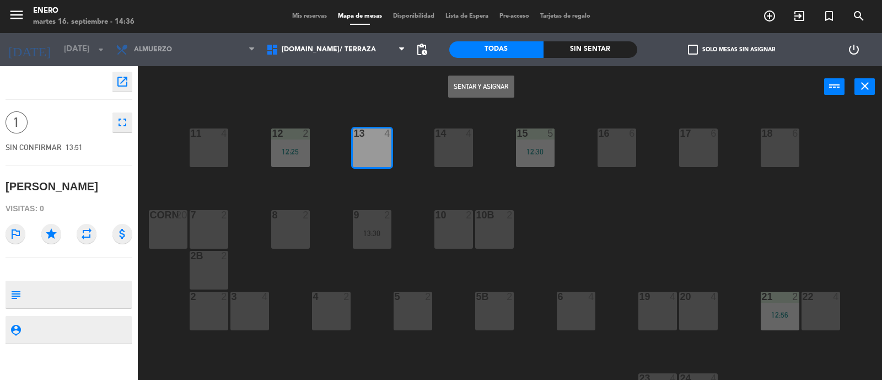
click at [498, 83] on button "Sentar y Asignar" at bounding box center [481, 86] width 66 height 22
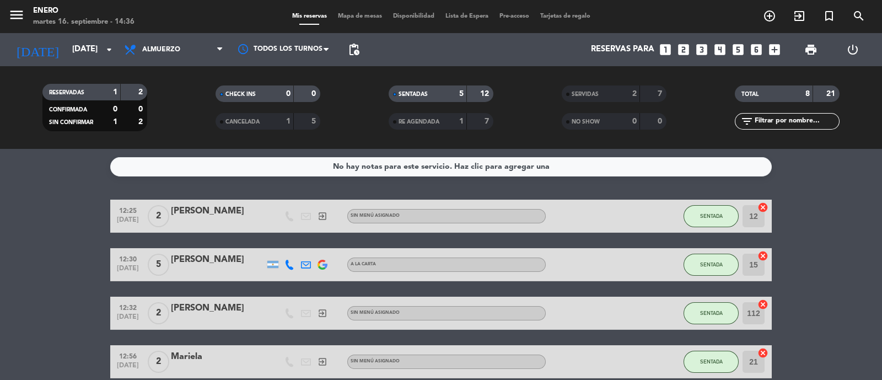
click at [355, 21] on div "menu Enero [DATE] 16. septiembre - 14:36 Mis reservas Mapa de mesas Disponibili…" at bounding box center [441, 16] width 882 height 33
click at [361, 18] on span "Mapa de mesas" at bounding box center [359, 16] width 55 height 6
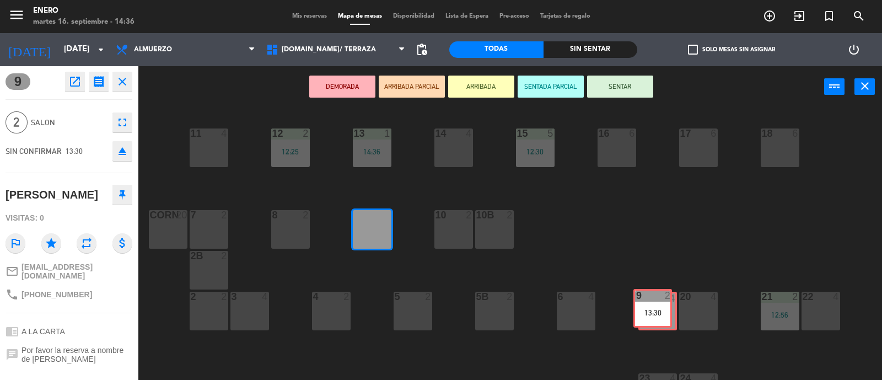
drag, startPoint x: 572, startPoint y: 254, endPoint x: 650, endPoint y: 305, distance: 93.1
click at [650, 305] on div "14 4 12 2 12:25 11 4 17 6 15 5 12:30 16 6 13 1 14:36 18 6 10 2 7 2 8 2 9 2 13:3…" at bounding box center [514, 245] width 735 height 272
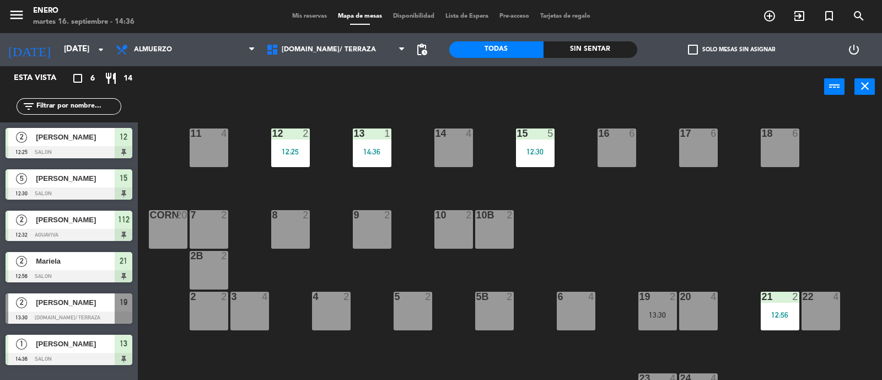
click at [664, 311] on div "13:30" at bounding box center [657, 315] width 39 height 8
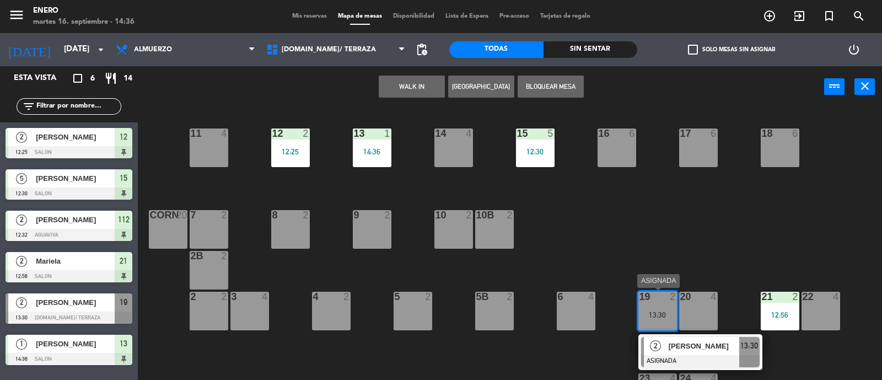
click at [707, 355] on div at bounding box center [700, 361] width 118 height 12
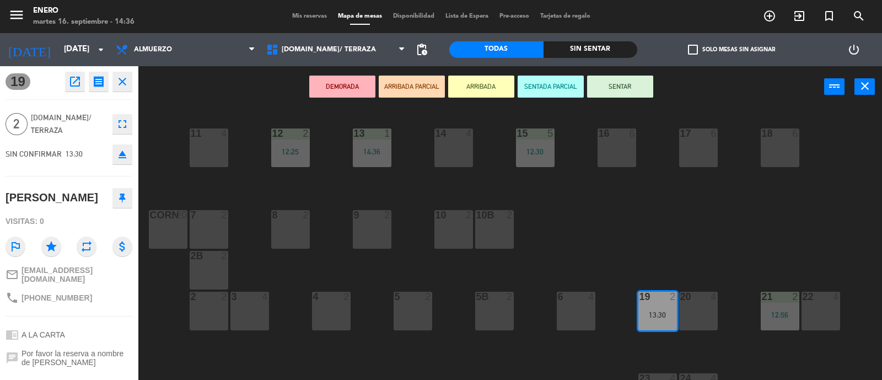
click at [622, 82] on button "SENTAR" at bounding box center [620, 86] width 66 height 22
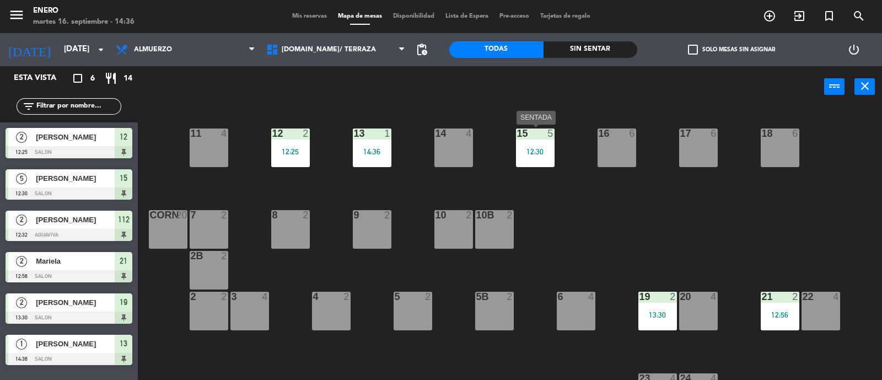
click at [548, 156] on div "15 5 12:30" at bounding box center [535, 147] width 39 height 39
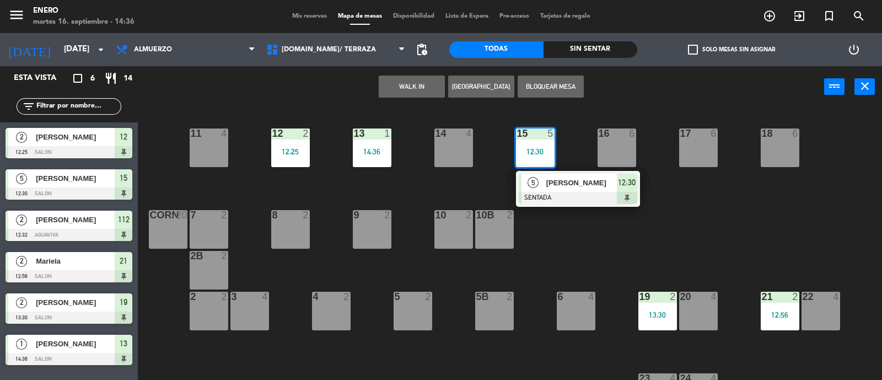
click at [573, 199] on div at bounding box center [577, 198] width 118 height 12
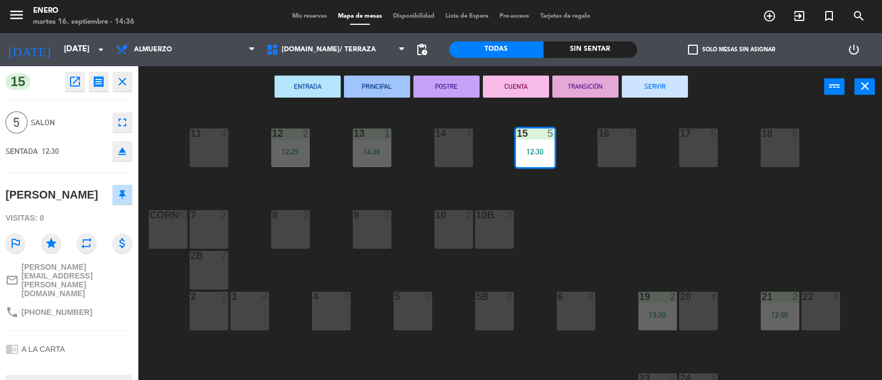
drag, startPoint x: 659, startPoint y: 81, endPoint x: 576, endPoint y: 202, distance: 146.6
click at [659, 81] on button "SERVIR" at bounding box center [655, 86] width 66 height 22
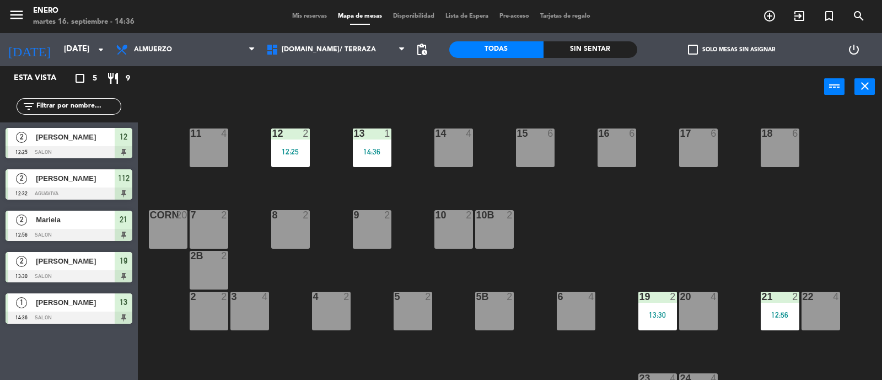
click at [101, 177] on span "[PERSON_NAME]" at bounding box center [75, 178] width 79 height 12
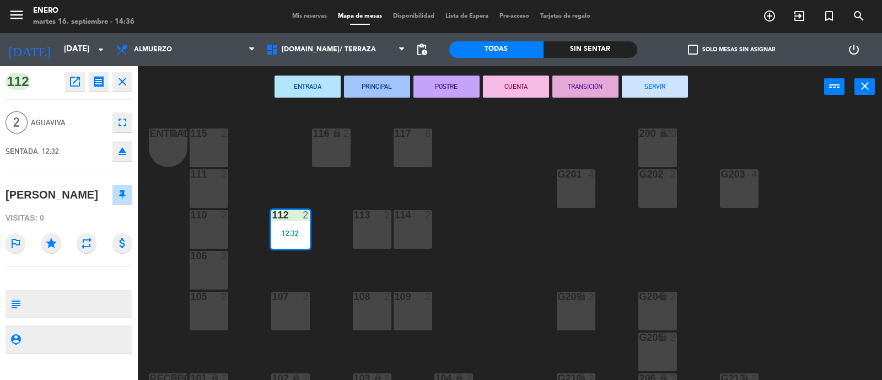
click at [672, 82] on button "SERVIR" at bounding box center [655, 86] width 66 height 22
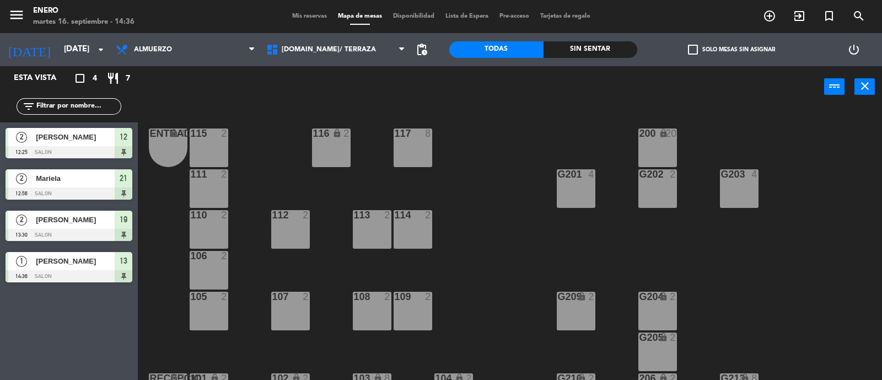
click at [73, 143] on div "[PERSON_NAME]" at bounding box center [75, 137] width 80 height 18
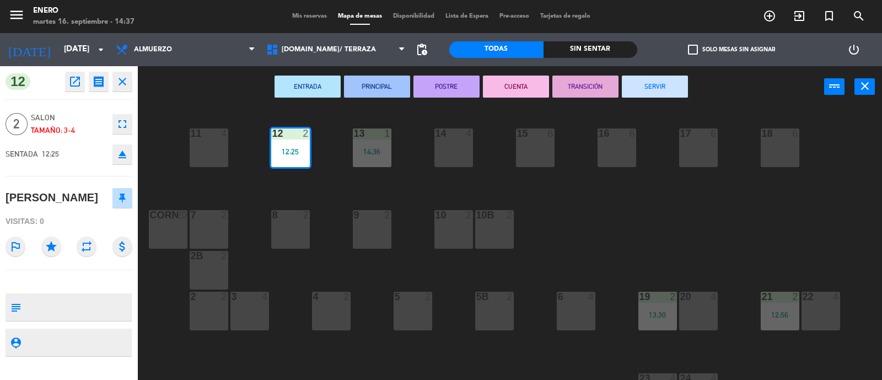
click at [732, 187] on div "14 4 12 2 12:25 11 4 17 6 15 6 16 6 13 1 14:36 18 6 10 2 7 2 8 2 9 2 corn 20 10…" at bounding box center [514, 245] width 735 height 272
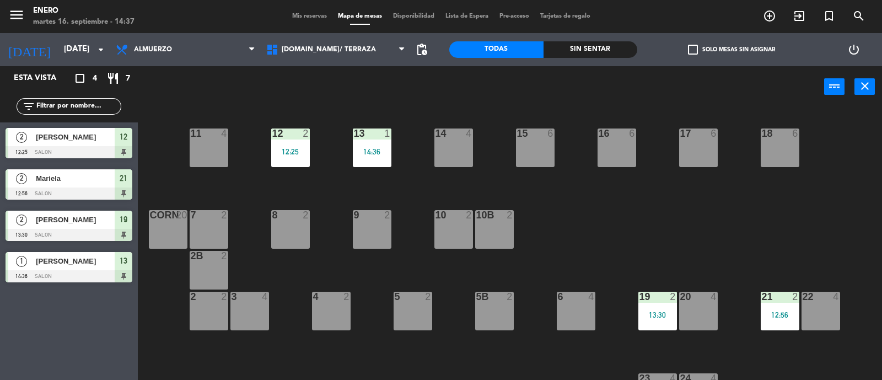
click at [308, 16] on span "Mis reservas" at bounding box center [310, 16] width 46 height 6
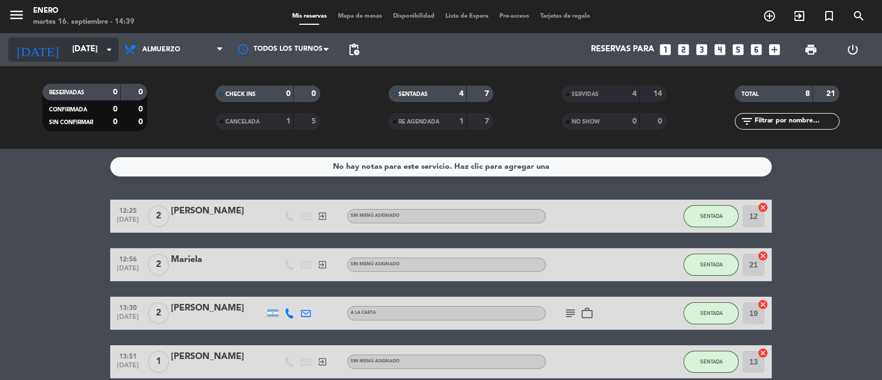
click at [84, 52] on input "[DATE]" at bounding box center [120, 49] width 106 height 21
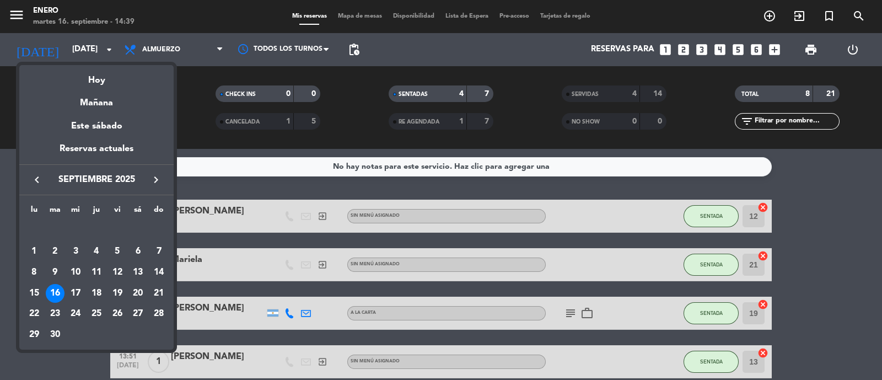
click at [171, 57] on div at bounding box center [441, 190] width 882 height 380
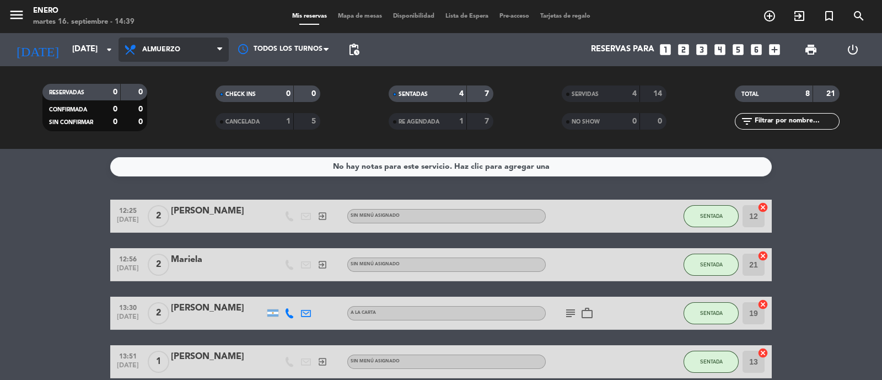
click at [189, 50] on span "Almuerzo" at bounding box center [173, 49] width 110 height 24
click at [175, 139] on div "menu Enero [DATE] 16. septiembre - 14:39 Mis reservas Mapa de mesas Disponibili…" at bounding box center [441, 74] width 882 height 149
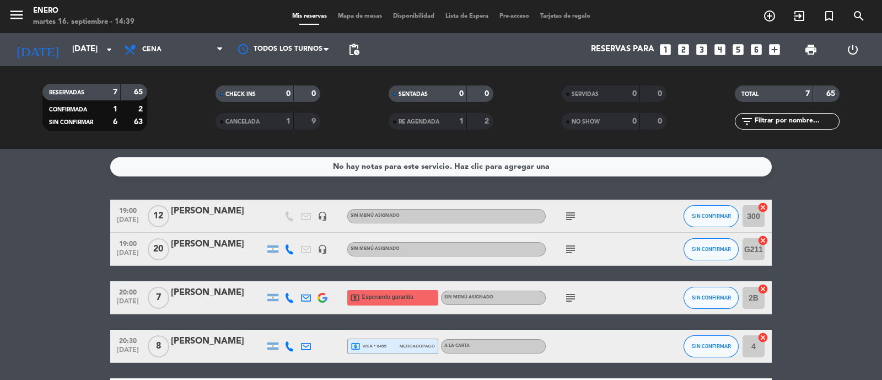
click at [569, 242] on icon "subject" at bounding box center [570, 248] width 13 height 13
click at [570, 205] on div "subject" at bounding box center [594, 215] width 99 height 33
click at [570, 212] on icon "subject" at bounding box center [570, 215] width 13 height 13
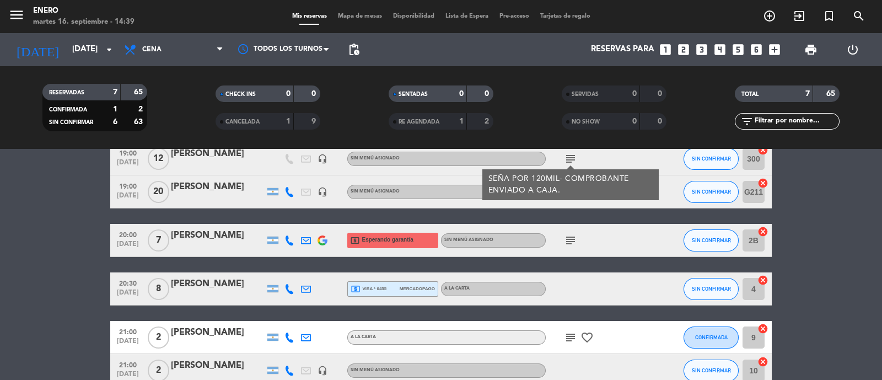
scroll to position [68, 0]
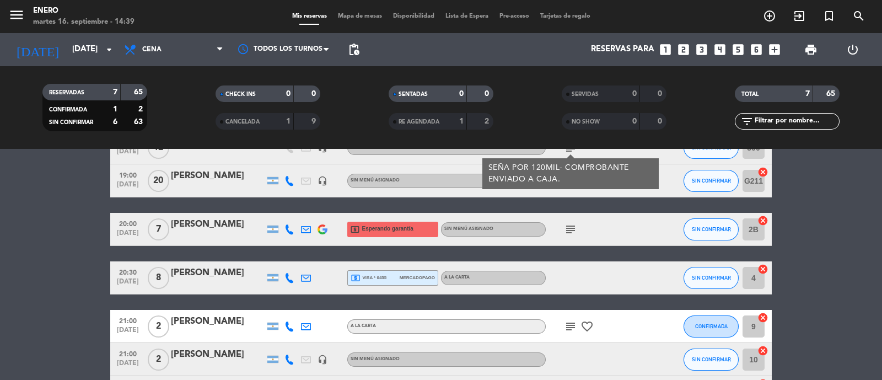
click at [565, 230] on icon "subject" at bounding box center [570, 229] width 13 height 13
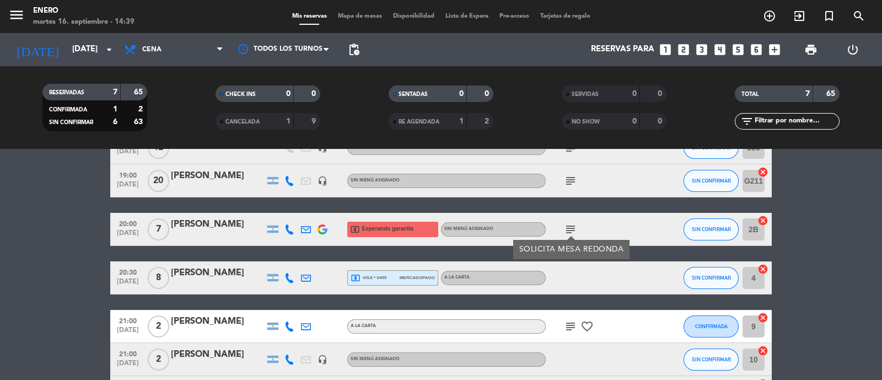
click at [570, 229] on icon "subject" at bounding box center [570, 229] width 13 height 13
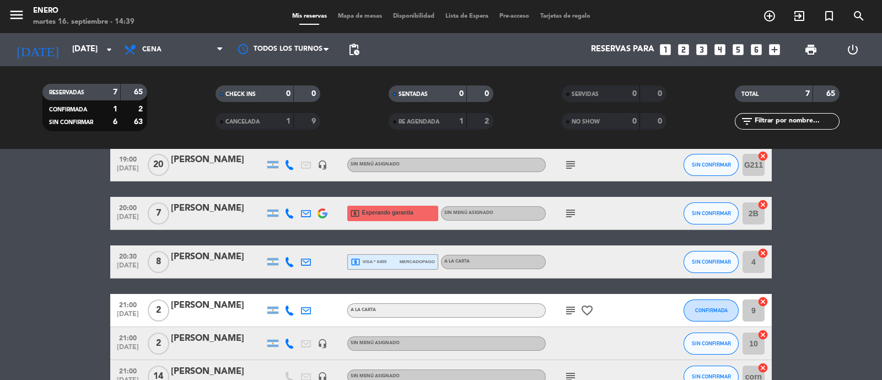
scroll to position [83, 0]
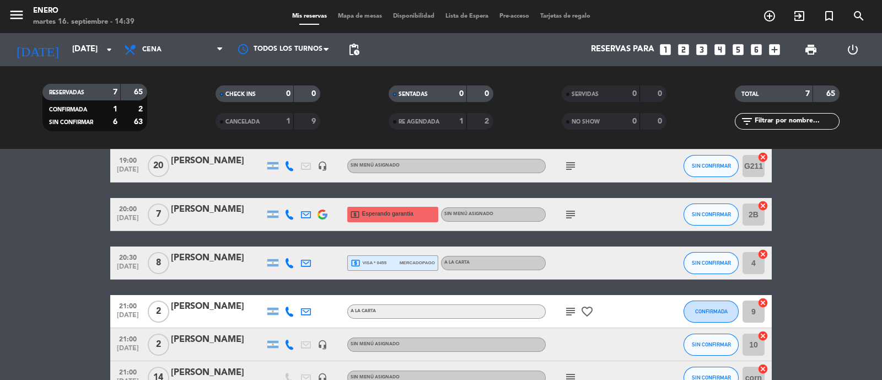
click at [570, 308] on icon "subject" at bounding box center [570, 311] width 13 height 13
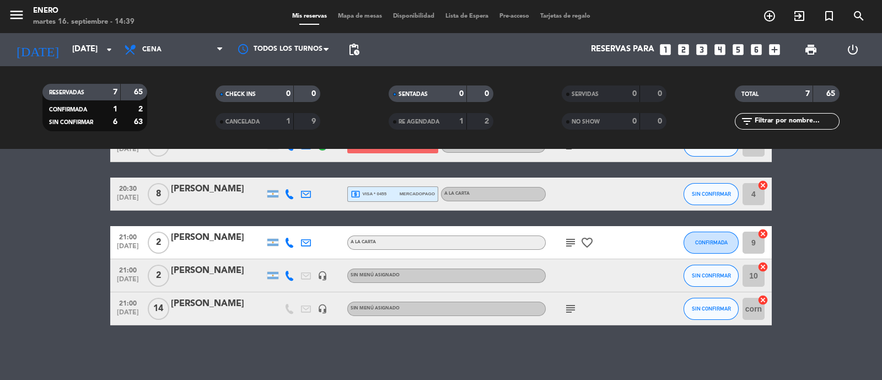
click at [574, 308] on icon "subject" at bounding box center [570, 308] width 13 height 13
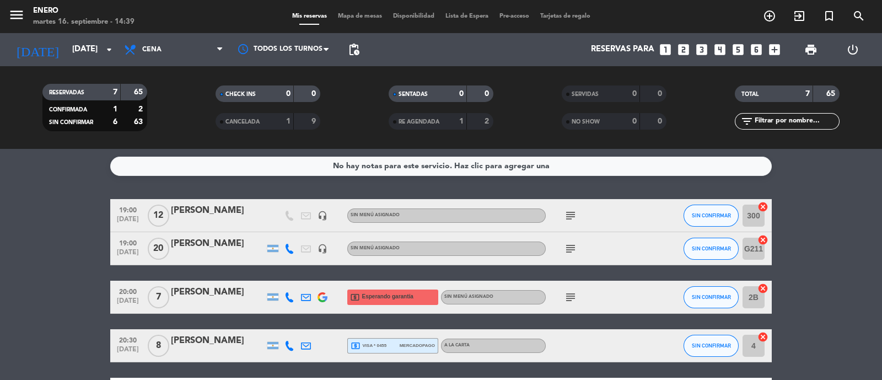
scroll to position [0, 0]
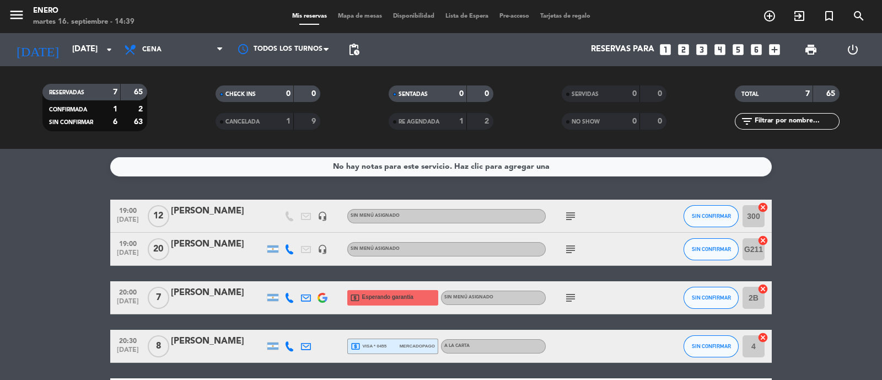
click at [567, 213] on icon "subject" at bounding box center [570, 215] width 13 height 13
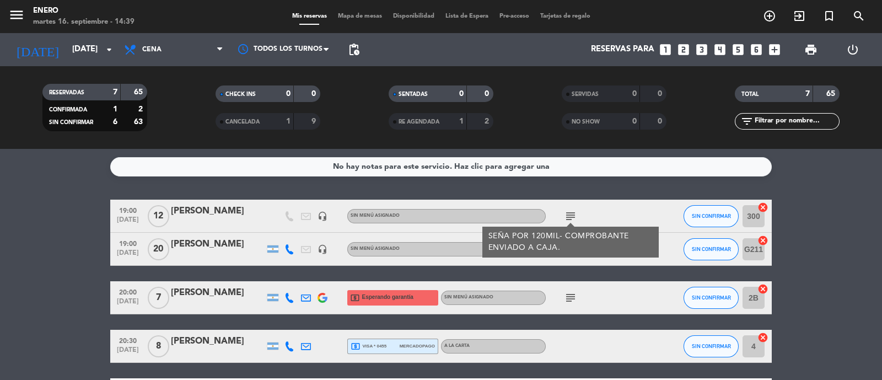
click at [295, 217] on div at bounding box center [289, 215] width 17 height 33
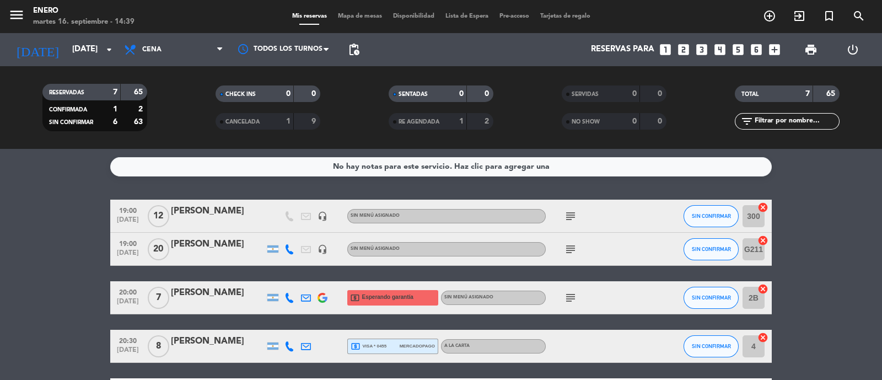
click at [565, 209] on icon "subject" at bounding box center [570, 215] width 13 height 13
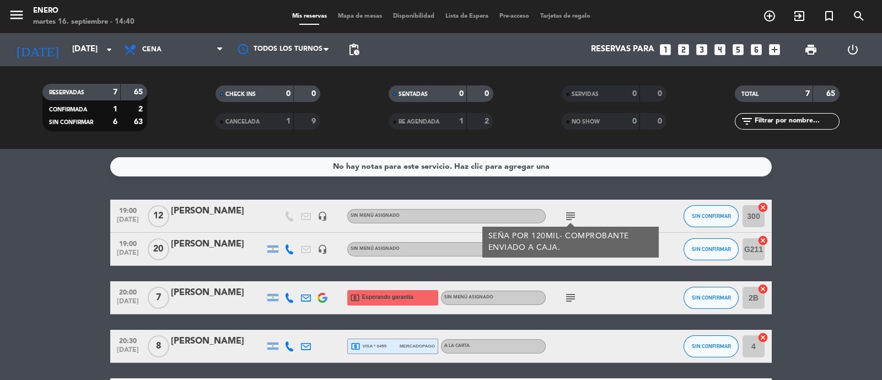
click at [595, 258] on div "subject" at bounding box center [594, 249] width 99 height 33
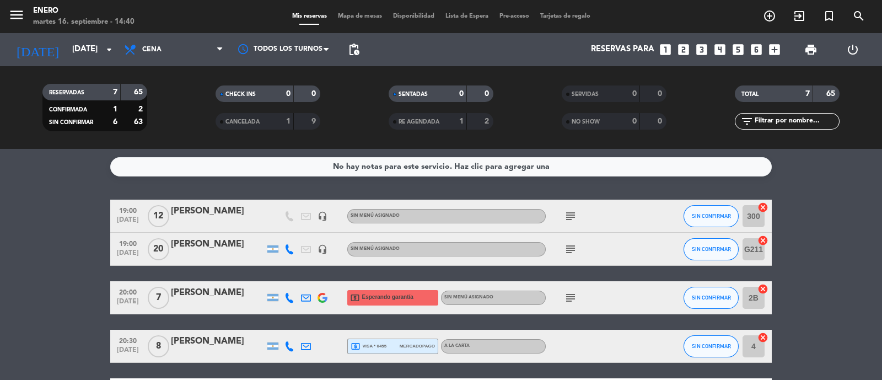
click at [570, 249] on icon "subject" at bounding box center [570, 248] width 13 height 13
click at [579, 296] on div "subject" at bounding box center [594, 297] width 99 height 33
